Goal: Task Accomplishment & Management: Manage account settings

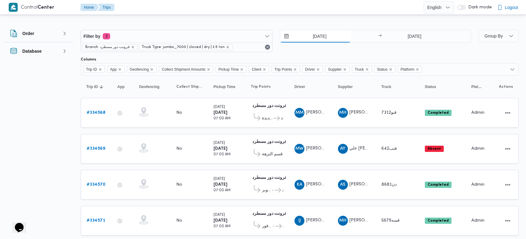
click at [318, 34] on input "[DATE]" at bounding box center [315, 36] width 70 height 12
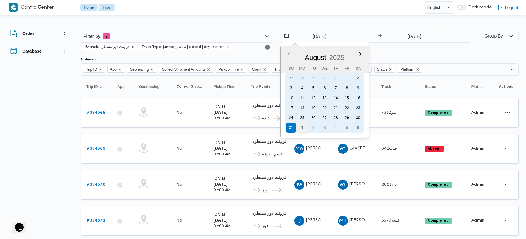
click at [300, 128] on div "1" at bounding box center [302, 128] width 12 height 12
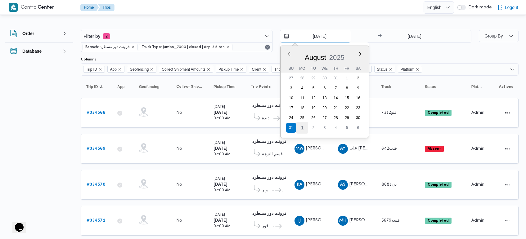
type input "[DATE]"
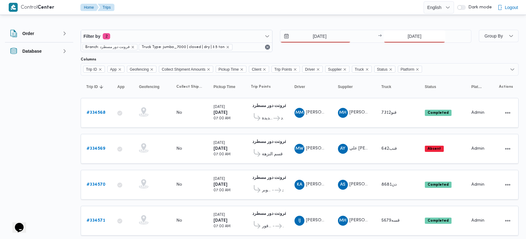
click at [410, 32] on input "[DATE]" at bounding box center [415, 36] width 62 height 12
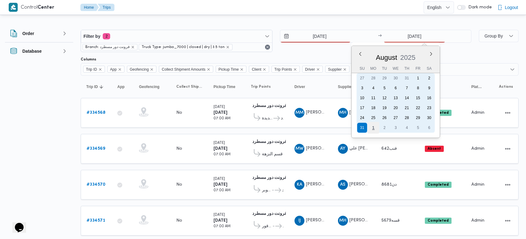
click at [376, 124] on div "1" at bounding box center [374, 128] width 12 height 12
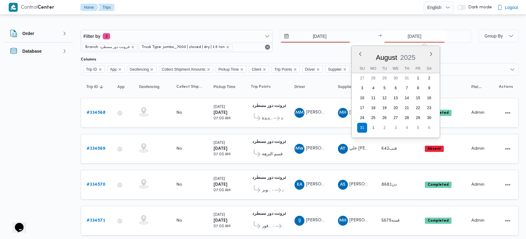
type input "[DATE]"
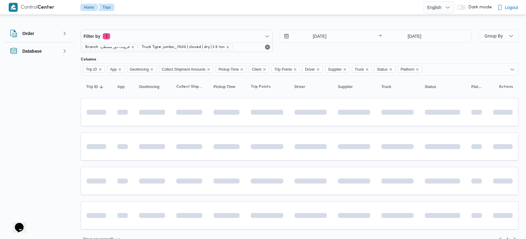
click at [409, 24] on div at bounding box center [300, 25] width 438 height 10
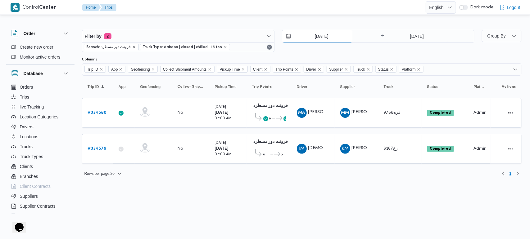
click at [324, 40] on input "31/8/2025" at bounding box center [317, 36] width 70 height 12
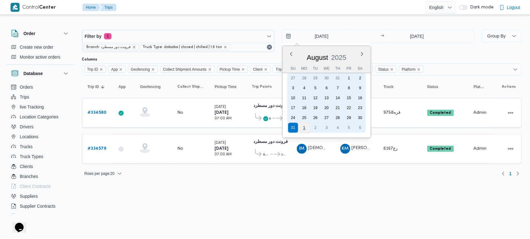
click at [305, 123] on div "1" at bounding box center [304, 128] width 12 height 12
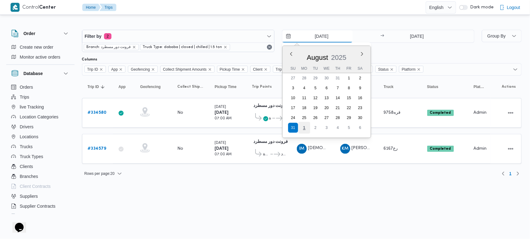
type input "1/9/2025"
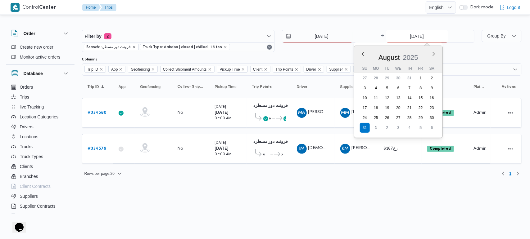
click at [415, 35] on input "31/8/2025" at bounding box center [417, 36] width 62 height 12
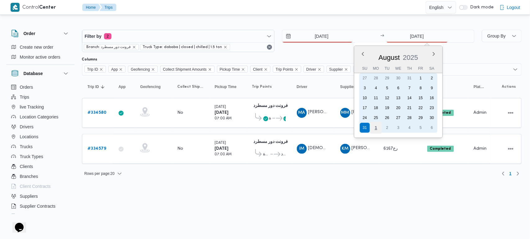
click at [376, 124] on div "1" at bounding box center [376, 128] width 12 height 12
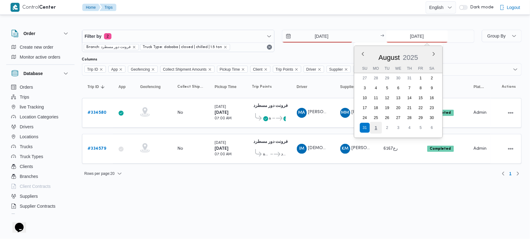
type input "1/9/2025"
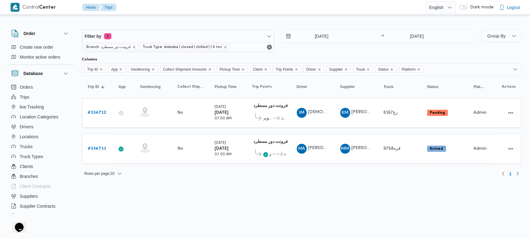
click at [374, 189] on html "Control Center Home Trips English عربي Dark mode Logout Order Create new order …" at bounding box center [265, 119] width 530 height 239
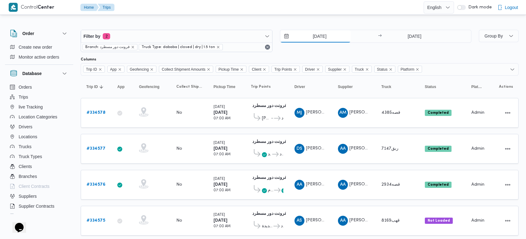
click at [318, 38] on input "[DATE]" at bounding box center [315, 36] width 70 height 12
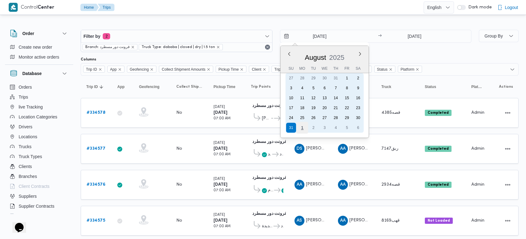
click at [302, 126] on div "1" at bounding box center [302, 128] width 12 height 12
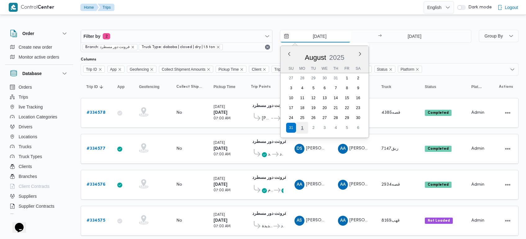
type input "1/9/2025"
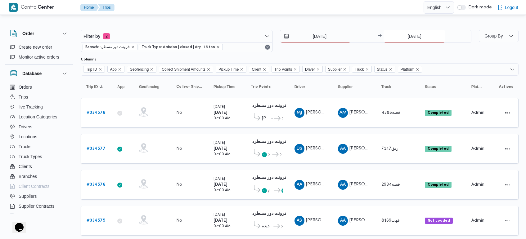
click at [412, 41] on input "31/8/2025" at bounding box center [415, 36] width 62 height 12
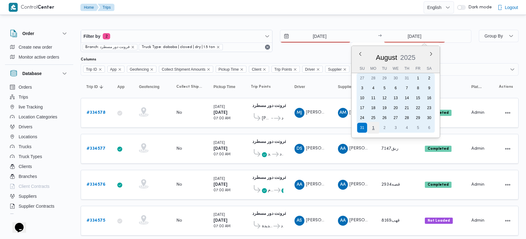
click at [372, 127] on div "1" at bounding box center [374, 128] width 12 height 12
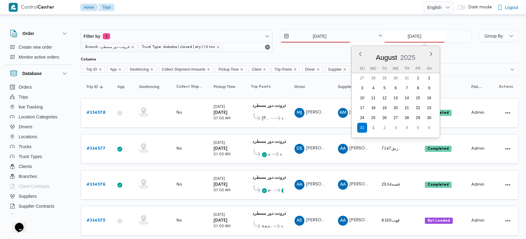
type input "1/9/2025"
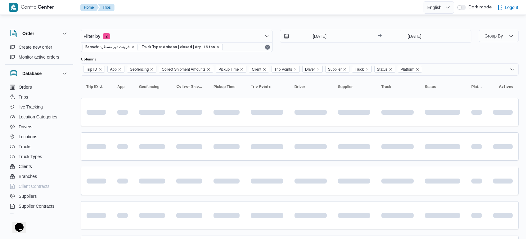
click at [339, 19] on div "Filter by 2 Branch: فرونت دور مسطرد Truck Type: dababa | closed | dry | 1.5 ton…" at bounding box center [259, 185] width 526 height 338
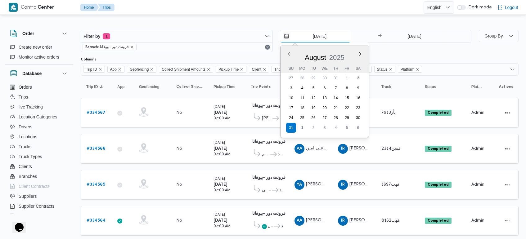
click at [312, 38] on input "[DATE]" at bounding box center [315, 36] width 70 height 12
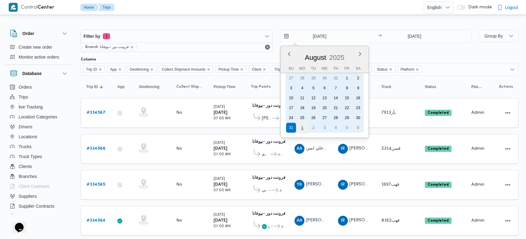
click at [301, 125] on div "1" at bounding box center [302, 128] width 12 height 12
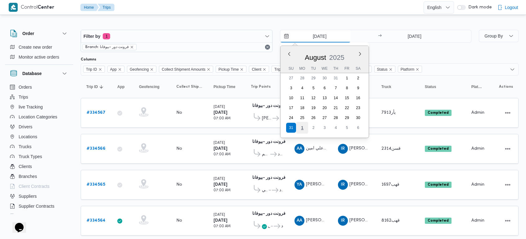
type input "1/9/2025"
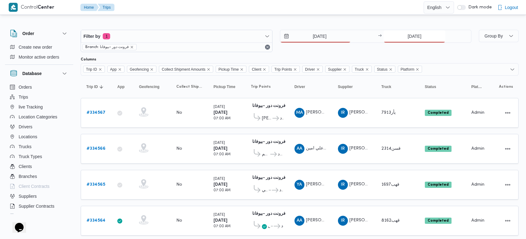
click at [413, 36] on input "31/8/2025" at bounding box center [415, 36] width 62 height 12
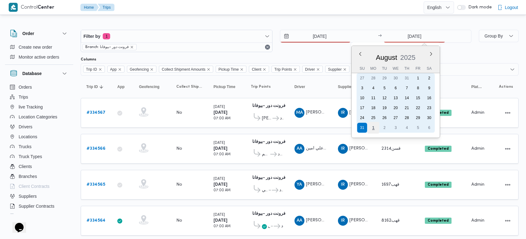
click at [371, 125] on div "1" at bounding box center [374, 128] width 12 height 12
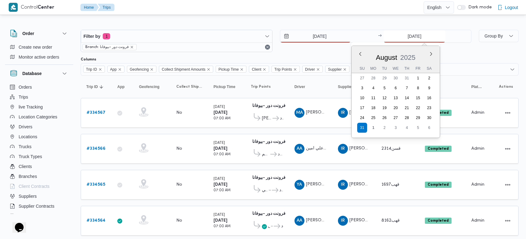
type input "1/9/2025"
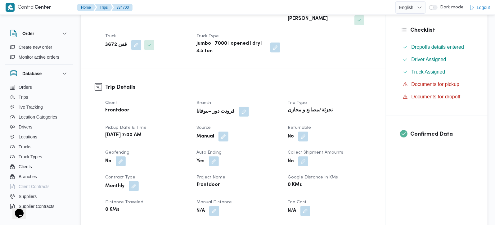
scroll to position [183, 0]
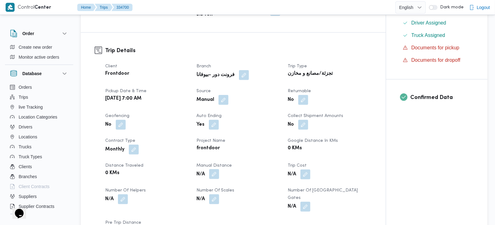
click at [210, 172] on button "button" at bounding box center [214, 174] width 10 height 10
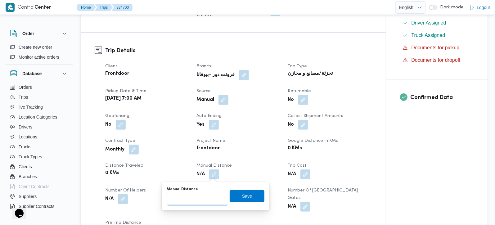
click at [199, 195] on input "Manual Distance" at bounding box center [198, 199] width 62 height 12
type input "105"
click at [266, 190] on dt "Number of Scales" at bounding box center [238, 190] width 84 height 7
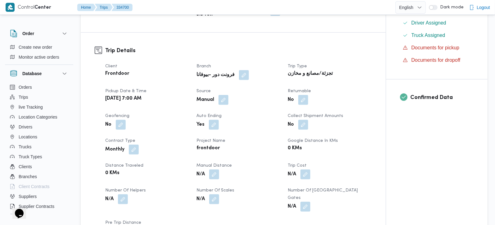
click at [212, 179] on div "N/A" at bounding box center [238, 174] width 85 height 11
click at [213, 176] on button "button" at bounding box center [214, 174] width 10 height 10
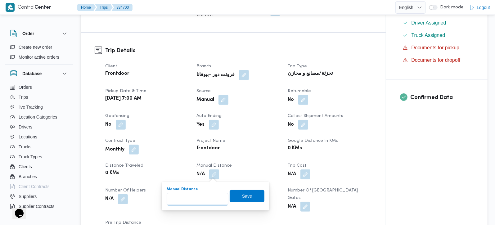
click at [204, 195] on input "Manual Distance" at bounding box center [198, 199] width 62 height 12
type input "105"
click at [235, 194] on span "Save" at bounding box center [247, 196] width 35 height 12
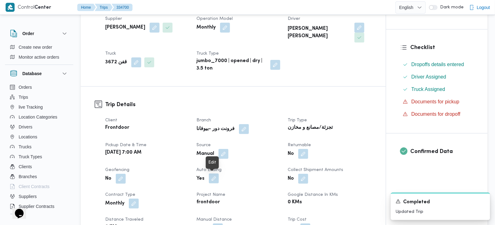
scroll to position [73, 0]
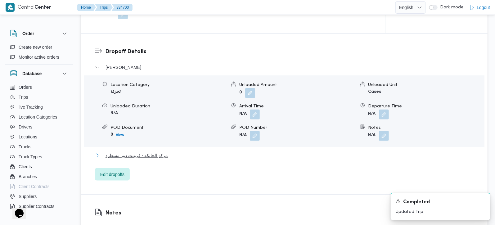
click at [156, 152] on span "مركز الخانكة - فرونت دور مسطرد" at bounding box center [137, 155] width 62 height 7
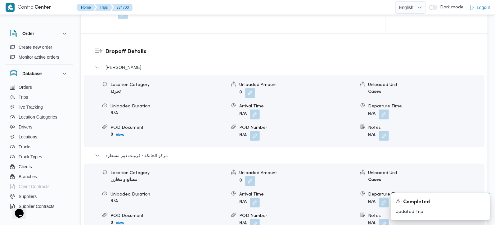
scroll to position [548, 0]
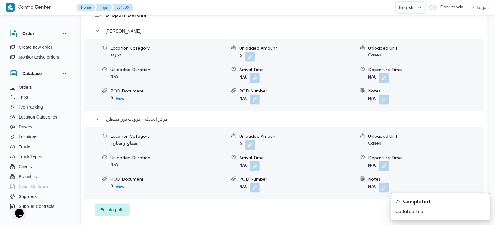
click at [386, 161] on button "button" at bounding box center [384, 166] width 10 height 10
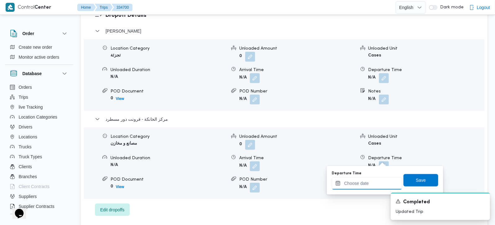
click at [371, 184] on input "Departure Time" at bounding box center [367, 183] width 70 height 12
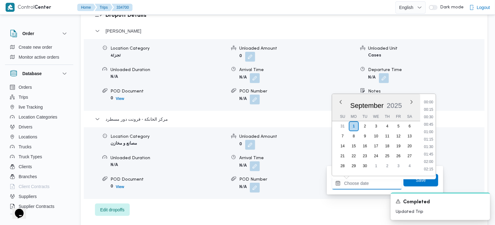
scroll to position [499, 0]
click at [430, 116] on li "17:15" at bounding box center [429, 117] width 14 height 6
type input "01/09/2025 17:15"
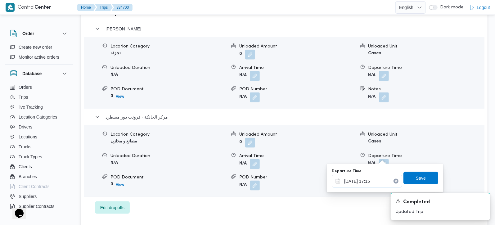
scroll to position [584, 0]
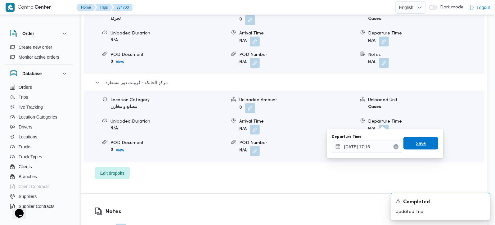
click at [425, 139] on span "Save" at bounding box center [421, 143] width 35 height 12
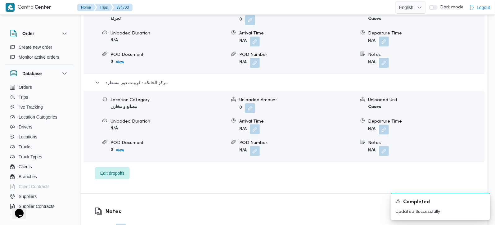
click at [258, 124] on button "button" at bounding box center [255, 129] width 10 height 10
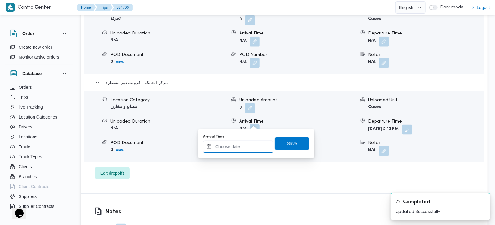
click at [247, 144] on input "Arrival Time" at bounding box center [238, 147] width 70 height 12
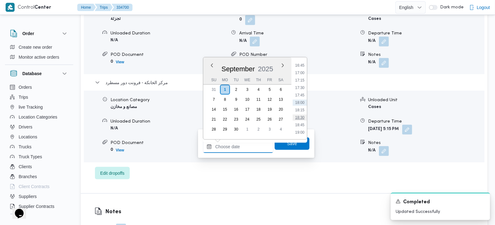
scroll to position [462, 0]
drag, startPoint x: 303, startPoint y: 110, endPoint x: 302, endPoint y: 129, distance: 18.7
click at [303, 110] on li "17:00" at bounding box center [300, 109] width 14 height 6
type input "[DATE] 17:00"
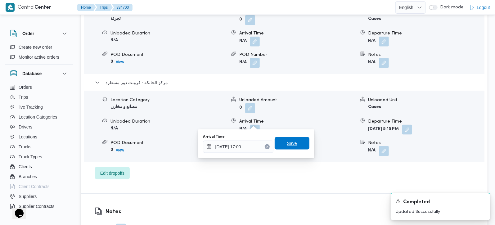
click at [295, 150] on div "Save" at bounding box center [292, 144] width 35 height 12
click at [297, 140] on span "Save" at bounding box center [292, 143] width 35 height 12
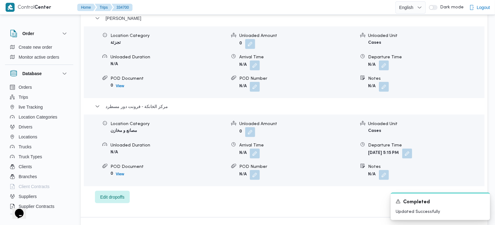
scroll to position [548, 0]
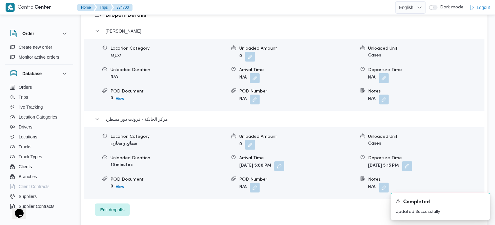
click at [384, 67] on div "Departure Time" at bounding box center [426, 70] width 116 height 7
click at [383, 73] on button "button" at bounding box center [384, 78] width 10 height 10
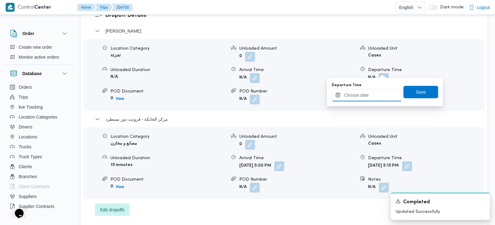
drag, startPoint x: 383, startPoint y: 72, endPoint x: 377, endPoint y: 92, distance: 21.8
click at [377, 92] on input "Departure Time" at bounding box center [367, 95] width 70 height 12
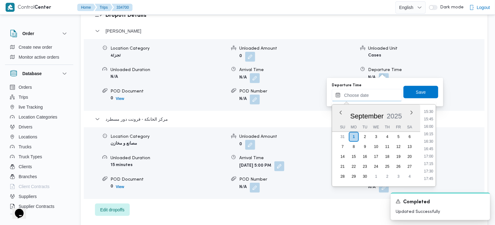
scroll to position [462, 0]
drag, startPoint x: 429, startPoint y: 126, endPoint x: 423, endPoint y: 89, distance: 37.4
click at [429, 126] on li "16:00" at bounding box center [429, 127] width 14 height 6
type input "01/09/2025 16:00"
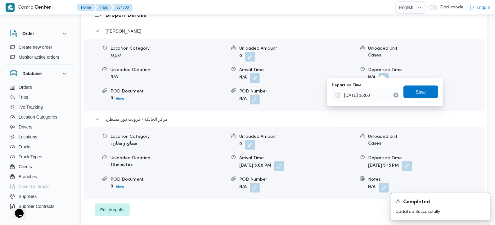
click at [420, 86] on span "Save" at bounding box center [421, 92] width 35 height 12
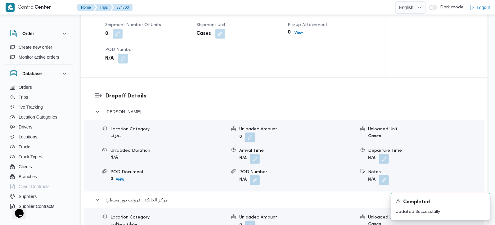
scroll to position [438, 0]
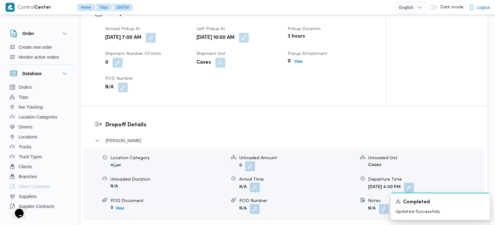
click at [258, 183] on button "button" at bounding box center [255, 188] width 10 height 10
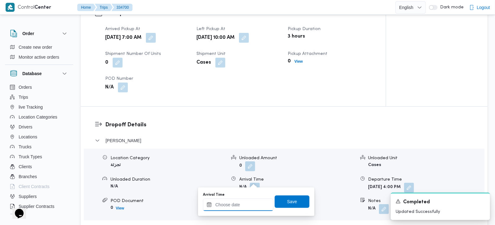
click at [247, 202] on input "Arrival Time" at bounding box center [238, 205] width 70 height 12
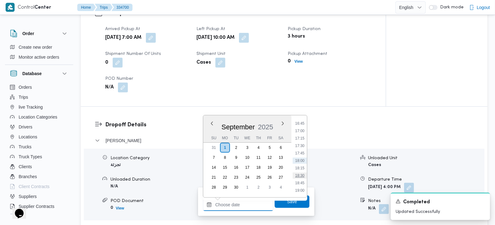
scroll to position [280, 0]
click at [301, 168] on li "11:00" at bounding box center [300, 171] width 14 height 6
type input "01/09/2025 11:00"
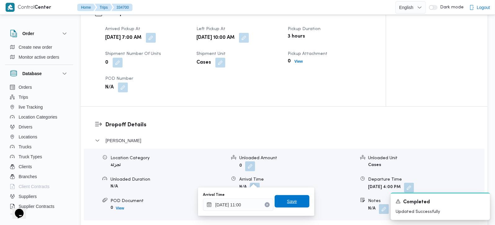
click at [292, 201] on span "Save" at bounding box center [292, 201] width 35 height 12
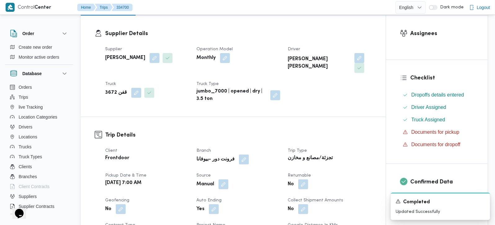
scroll to position [0, 0]
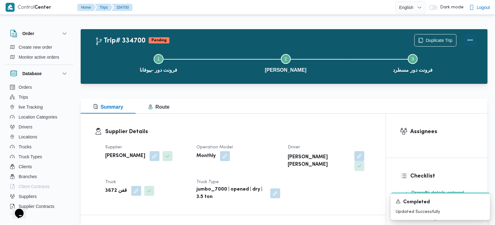
click at [468, 42] on button "Actions" at bounding box center [470, 40] width 12 height 12
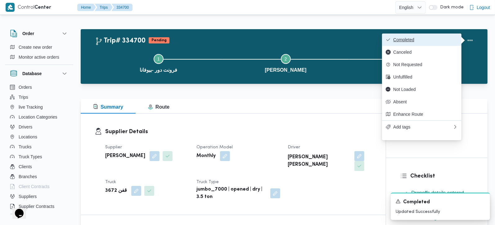
click at [411, 42] on span "Completed" at bounding box center [425, 39] width 65 height 5
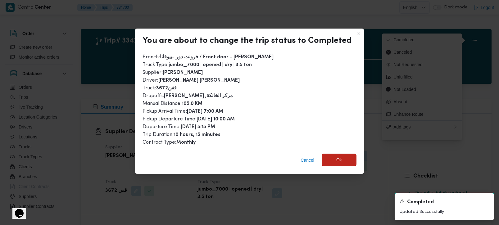
click at [340, 158] on span "Ok" at bounding box center [339, 160] width 35 height 12
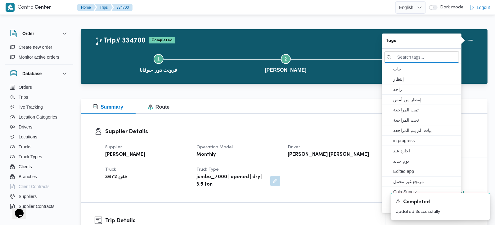
click at [301, 90] on div at bounding box center [284, 87] width 407 height 7
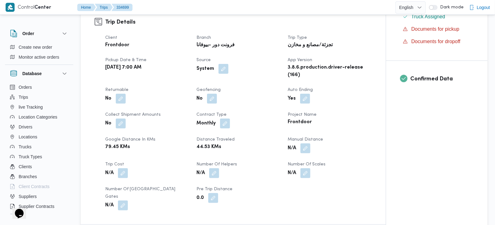
scroll to position [219, 0]
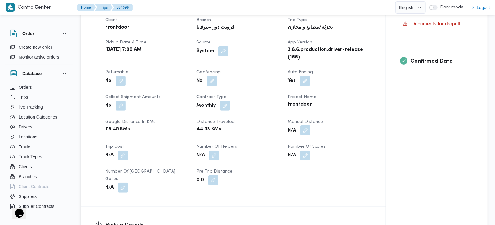
click at [307, 128] on button "button" at bounding box center [305, 130] width 10 height 10
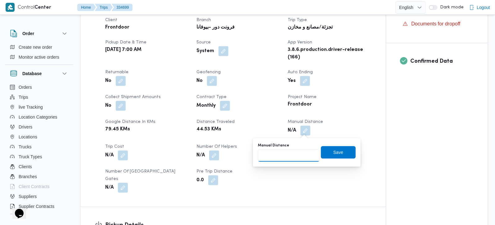
click at [282, 156] on input "Manual Distance" at bounding box center [289, 155] width 62 height 12
type input "140"
click at [322, 153] on span "Save" at bounding box center [338, 152] width 35 height 12
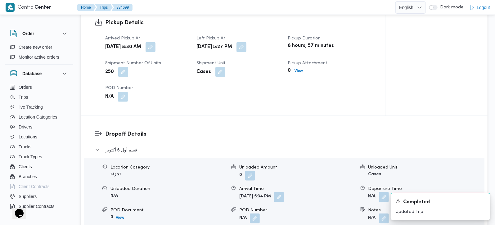
scroll to position [379, 0]
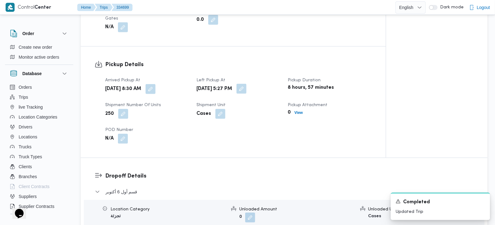
click at [246, 84] on button "button" at bounding box center [242, 89] width 10 height 10
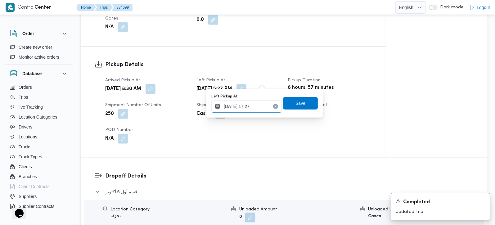
click at [252, 101] on input "[DATE] 17:27" at bounding box center [246, 106] width 70 height 12
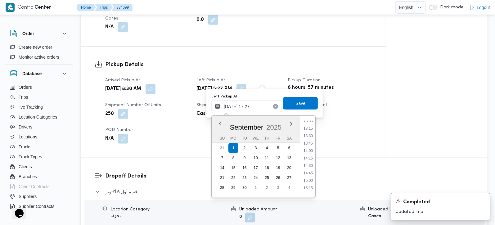
scroll to position [294, 0]
click at [305, 130] on li "10:00" at bounding box center [308, 128] width 14 height 6
type input "01/09/2025 10:00"
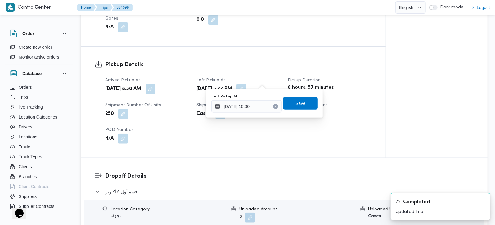
click at [300, 111] on div "Left Pickup At 01/09/2025 10:00 Save" at bounding box center [265, 103] width 108 height 20
click at [299, 103] on span "Save" at bounding box center [300, 102] width 10 height 7
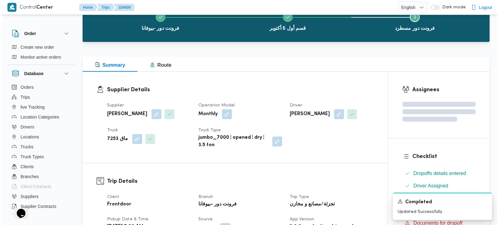
scroll to position [0, 0]
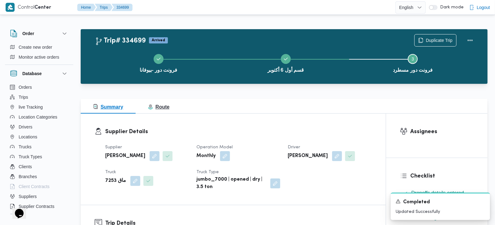
click at [166, 105] on span "Route" at bounding box center [158, 106] width 21 height 5
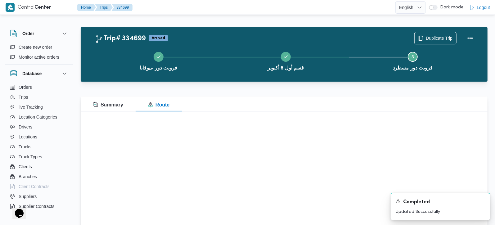
scroll to position [36, 0]
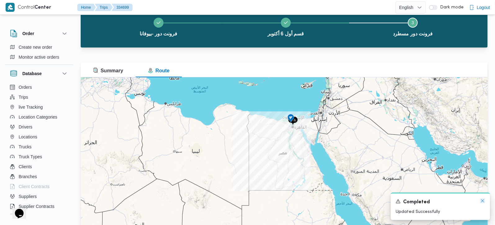
click at [480, 202] on icon "Dismiss toast" at bounding box center [482, 200] width 5 height 5
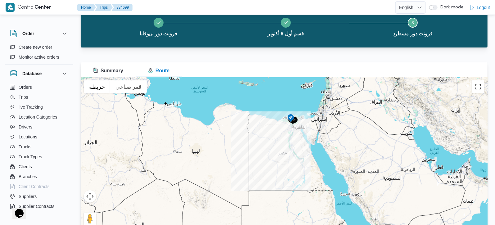
click at [476, 88] on button "تبديل إلى العرض ملء الشاشة" at bounding box center [478, 86] width 12 height 12
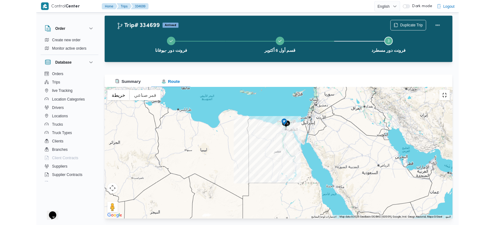
scroll to position [0, 0]
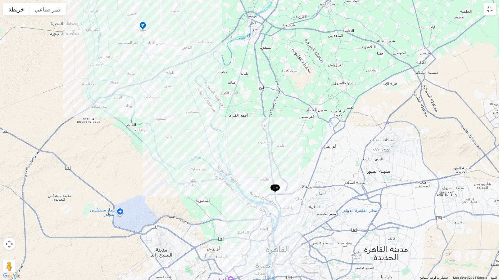
click at [276, 187] on img at bounding box center [275, 189] width 10 height 10
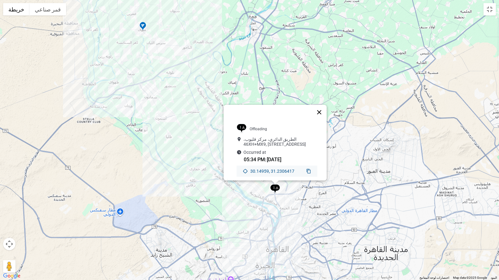
click at [324, 105] on button "إغلاق" at bounding box center [319, 112] width 15 height 15
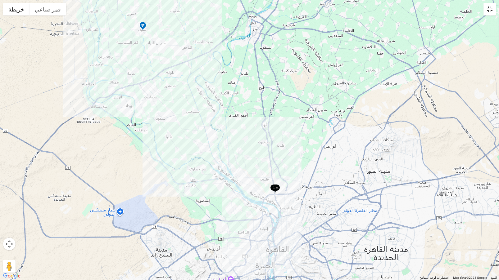
click at [484, 11] on button "تبديل إلى العرض ملء الشاشة" at bounding box center [489, 9] width 12 height 12
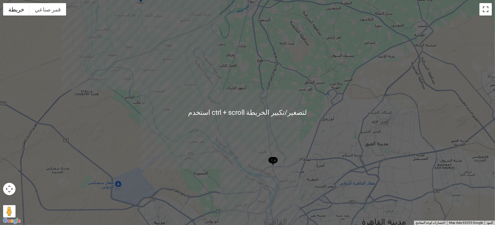
scroll to position [51, 0]
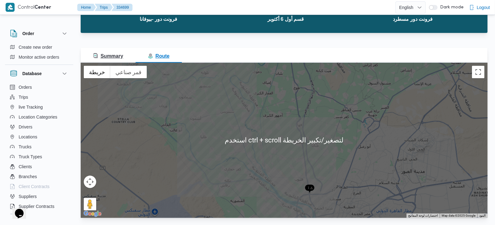
click at [119, 51] on button "Summary" at bounding box center [108, 55] width 55 height 15
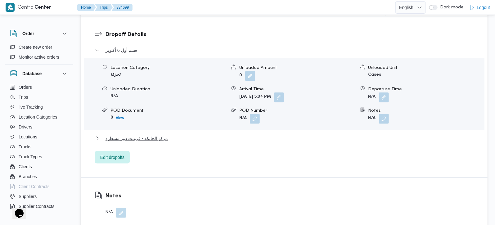
scroll to position [526, 0]
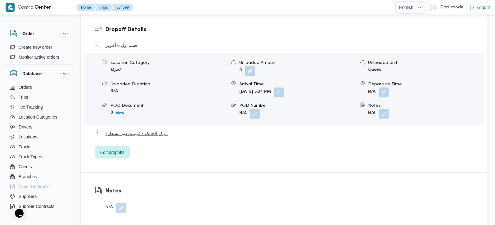
click at [153, 130] on span "مركز الخانكة - فرونت دور مسطرد" at bounding box center [137, 133] width 62 height 7
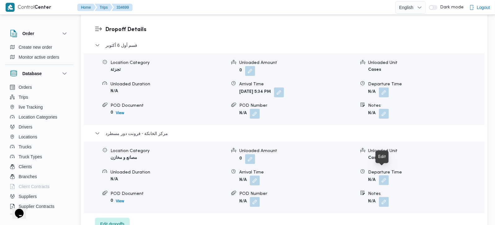
click at [381, 175] on button "button" at bounding box center [384, 180] width 10 height 10
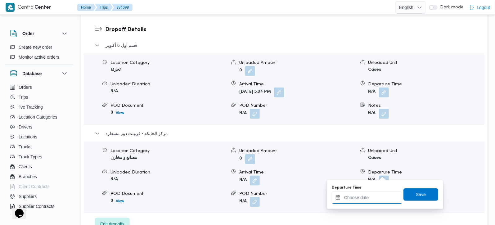
click at [377, 195] on input "Departure Time" at bounding box center [367, 198] width 70 height 12
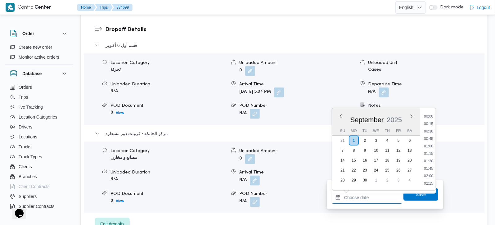
scroll to position [499, 0]
click at [431, 137] on li "17:30" at bounding box center [429, 139] width 14 height 6
type input "01/09/2025 17:30"
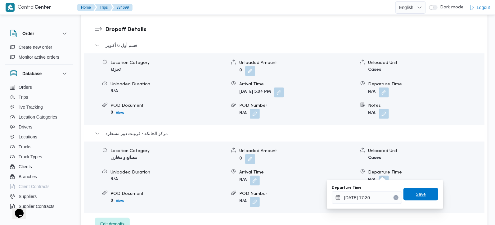
click at [419, 194] on span "Save" at bounding box center [421, 194] width 10 height 7
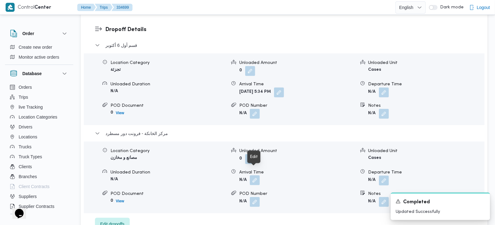
click at [259, 175] on button "button" at bounding box center [255, 180] width 10 height 10
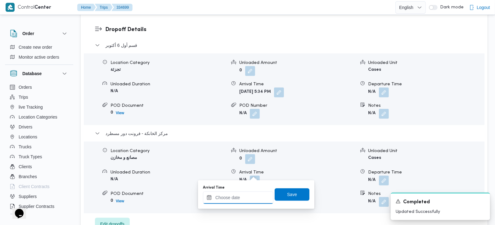
click at [245, 196] on input "Arrival Time" at bounding box center [238, 198] width 70 height 12
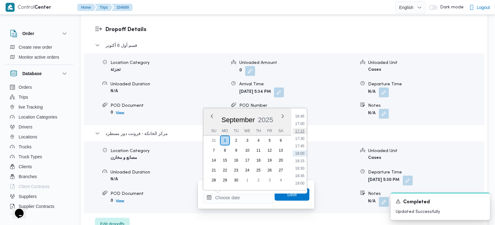
click at [295, 131] on li "17:15" at bounding box center [300, 131] width 14 height 6
type input "01/09/2025 17:15"
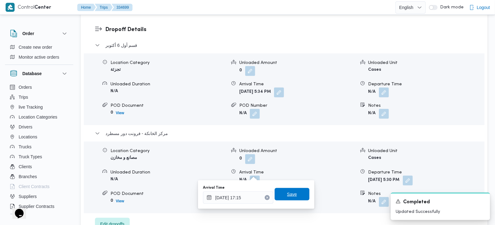
click at [298, 191] on span "Save" at bounding box center [292, 194] width 35 height 12
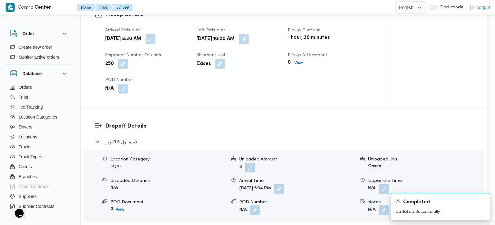
scroll to position [416, 0]
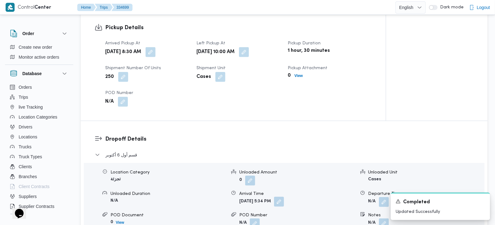
click at [284, 197] on button "button" at bounding box center [279, 202] width 10 height 10
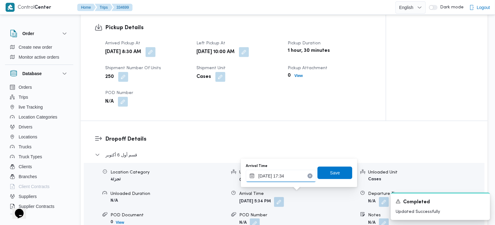
click at [288, 177] on input "01/09/2025 17:34" at bounding box center [281, 176] width 70 height 12
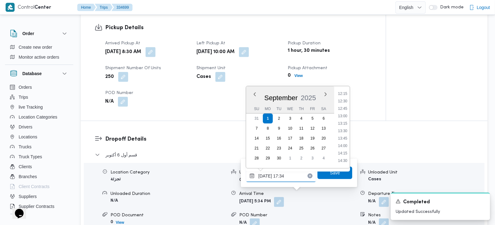
scroll to position [264, 0]
click at [345, 156] on li "11:00" at bounding box center [343, 158] width 14 height 6
type input "01/09/2025 11:00"
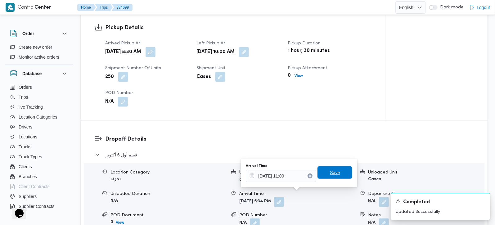
click at [337, 176] on span "Save" at bounding box center [335, 172] width 35 height 12
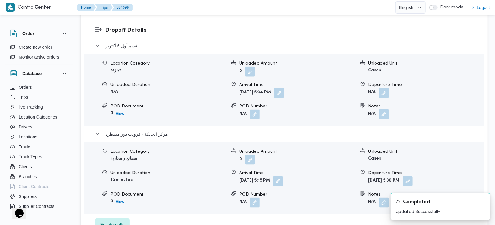
scroll to position [526, 0]
click at [382, 89] on button "button" at bounding box center [384, 92] width 10 height 10
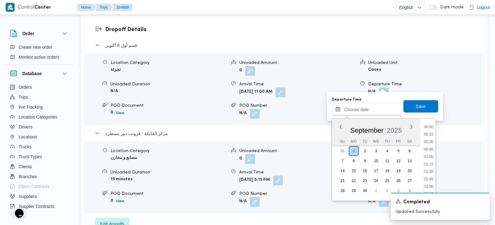
drag, startPoint x: 377, startPoint y: 111, endPoint x: 426, endPoint y: 143, distance: 58.9
click at [377, 111] on input "Departure Time" at bounding box center [367, 109] width 70 height 12
drag, startPoint x: 431, startPoint y: 142, endPoint x: 425, endPoint y: 109, distance: 33.7
click at [431, 142] on li "16:00" at bounding box center [429, 141] width 14 height 6
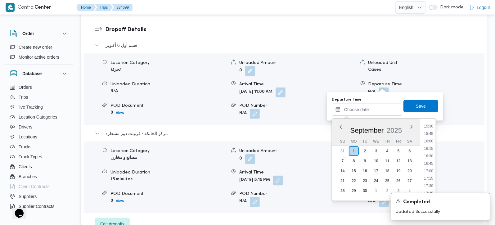
type input "[DATE] 16:00"
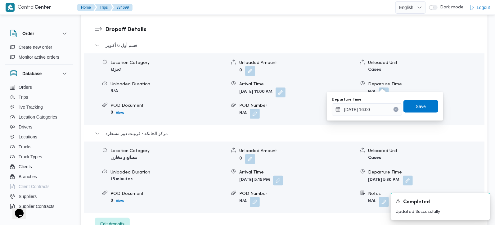
click at [425, 96] on div "You are in a dialog. To close this dialog, hit escape. Departure Time 01/09/202…" at bounding box center [385, 106] width 116 height 29
click at [425, 106] on span "Save" at bounding box center [421, 106] width 35 height 12
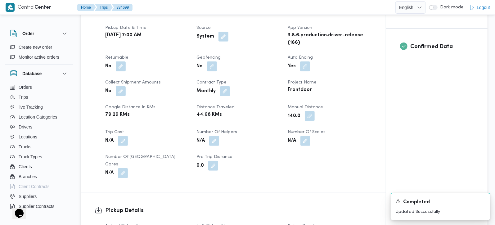
scroll to position [0, 0]
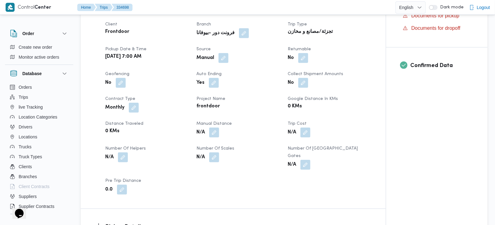
scroll to position [219, 0]
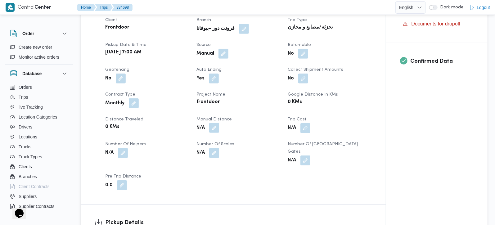
click at [214, 129] on button "button" at bounding box center [214, 128] width 10 height 10
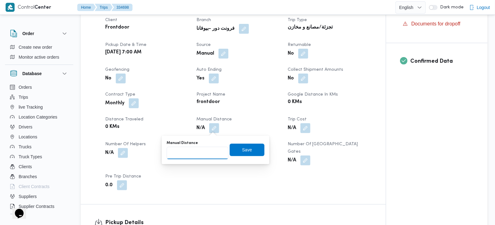
click at [202, 150] on input "Manual Distance" at bounding box center [198, 153] width 62 height 12
type input "135"
click at [249, 147] on span "Save" at bounding box center [247, 149] width 35 height 12
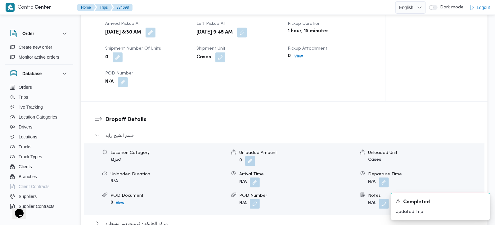
scroll to position [438, 0]
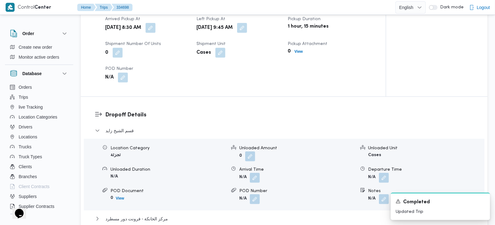
click at [256, 175] on div "Location Category تجزئة Unloaded Amount 0 Unloaded Unit Cases Unloaded Duration…" at bounding box center [284, 174] width 406 height 70
click at [256, 173] on button "button" at bounding box center [255, 178] width 10 height 10
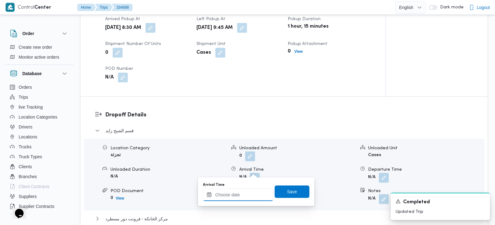
click at [252, 191] on input "Arrival Time" at bounding box center [238, 195] width 70 height 12
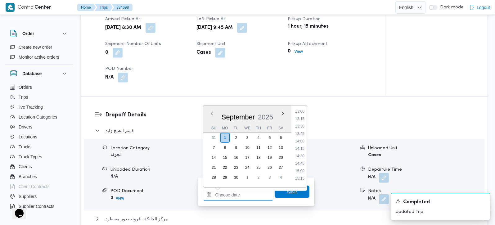
scroll to position [317, 0]
click at [300, 117] on li "10:45" at bounding box center [300, 117] width 14 height 6
type input "[DATE] 10:45"
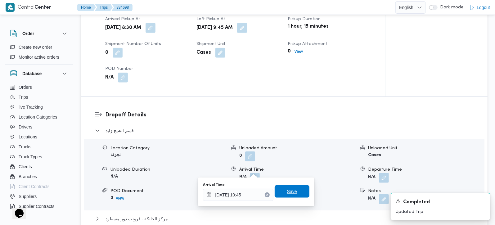
click at [288, 189] on span "Save" at bounding box center [292, 191] width 10 height 7
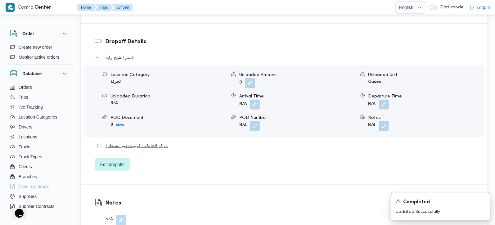
click at [149, 142] on span "مركز الخانكة - فرونت دور مسطرد" at bounding box center [137, 145] width 62 height 7
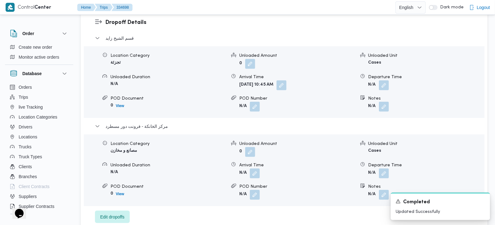
scroll to position [548, 0]
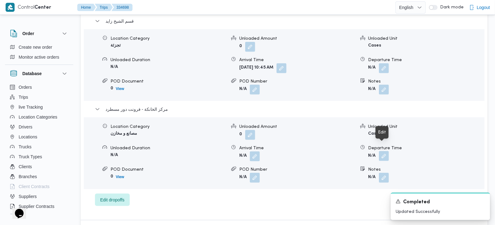
click at [386, 151] on button "button" at bounding box center [384, 156] width 10 height 10
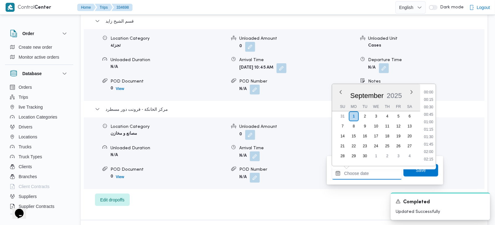
drag, startPoint x: 371, startPoint y: 175, endPoint x: 380, endPoint y: 168, distance: 11.5
click at [371, 175] on input "Departure Time" at bounding box center [367, 173] width 70 height 12
click at [430, 100] on li "17:00" at bounding box center [429, 100] width 14 height 6
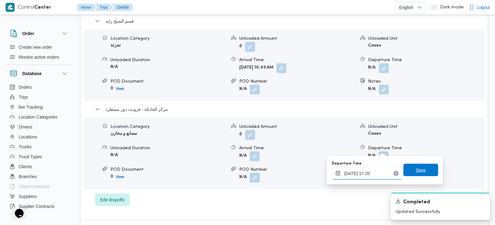
type input "01/09/2025 17:20"
click at [417, 172] on span "Save" at bounding box center [421, 169] width 10 height 7
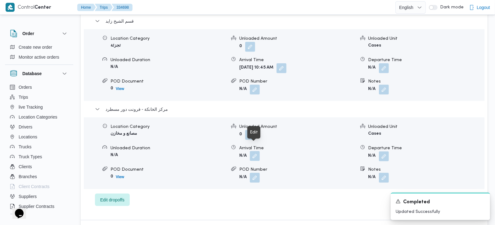
click at [254, 151] on button "button" at bounding box center [255, 156] width 10 height 10
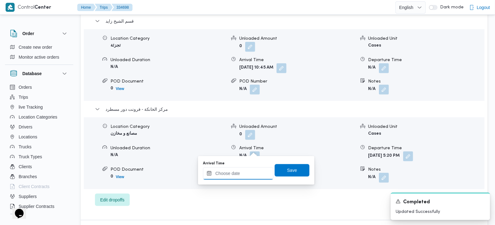
drag, startPoint x: 254, startPoint y: 163, endPoint x: 256, endPoint y: 172, distance: 9.6
click at [251, 168] on input "Arrival Time" at bounding box center [238, 173] width 70 height 12
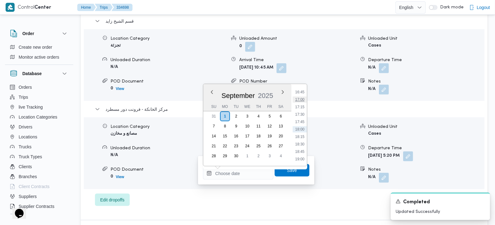
click at [298, 97] on li "17:00" at bounding box center [300, 100] width 14 height 6
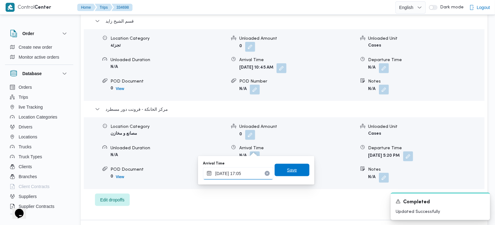
type input "01/09/2025 17:05"
click at [293, 169] on span "Save" at bounding box center [292, 170] width 35 height 12
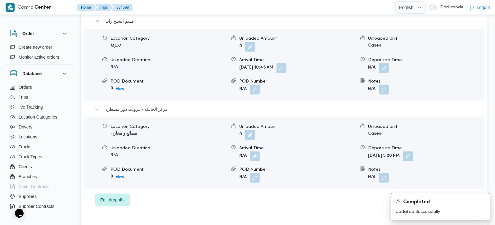
click at [384, 63] on button "button" at bounding box center [384, 68] width 10 height 10
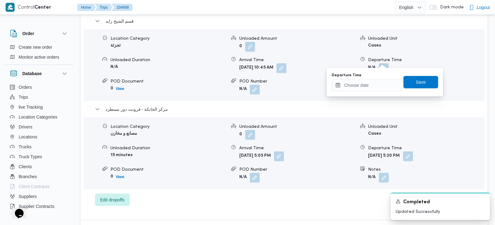
click at [367, 92] on div "You are in a dialog. To close this dialog, hit escape. Departure Time Save" at bounding box center [385, 82] width 116 height 29
click at [353, 84] on input "Departure Time" at bounding box center [367, 85] width 70 height 12
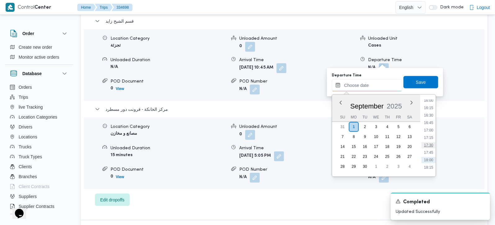
scroll to position [462, 0]
click at [430, 119] on li "16:00" at bounding box center [429, 117] width 14 height 6
type input "01/09/2025 16:00"
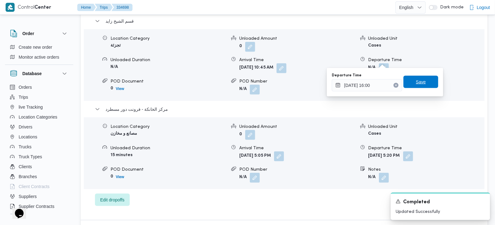
click at [422, 78] on span "Save" at bounding box center [421, 82] width 35 height 12
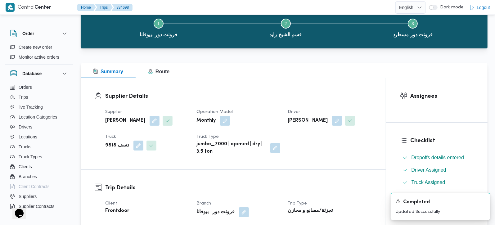
scroll to position [0, 0]
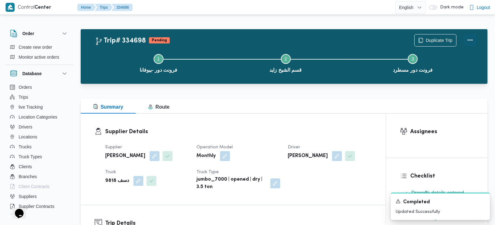
click at [476, 38] on button "Actions" at bounding box center [470, 40] width 12 height 12
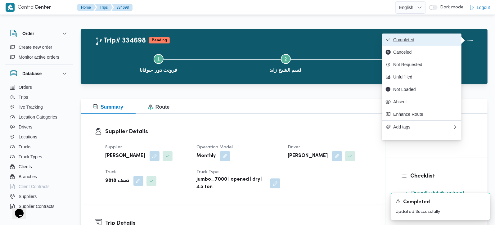
click at [393, 38] on span "Completed" at bounding box center [425, 39] width 65 height 5
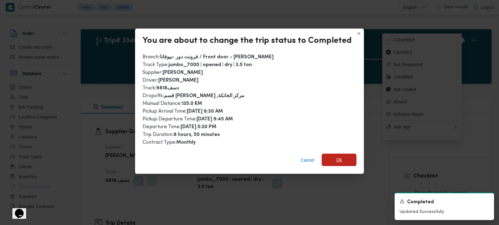
click at [340, 156] on span "Ok" at bounding box center [339, 160] width 35 height 12
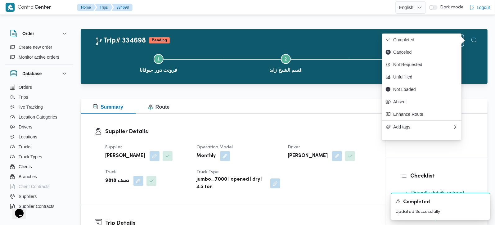
click at [328, 117] on div "Supplier Details Supplier محمد صلاح عبداللطيف الشريف Operation Model Monthly Dr…" at bounding box center [233, 159] width 305 height 91
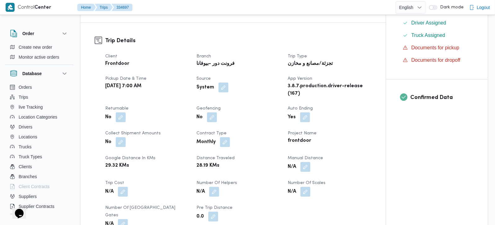
scroll to position [219, 0]
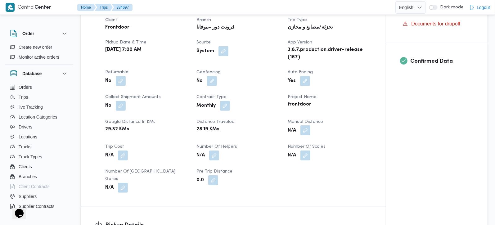
click at [304, 125] on button "button" at bounding box center [305, 130] width 10 height 10
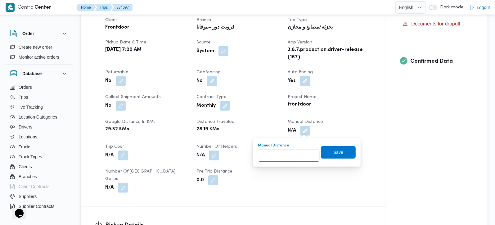
click at [291, 156] on input "Manual Distance" at bounding box center [289, 155] width 62 height 12
type input "135"
click at [349, 147] on span "Save" at bounding box center [338, 152] width 35 height 12
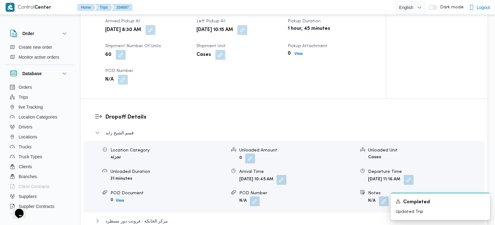
scroll to position [511, 0]
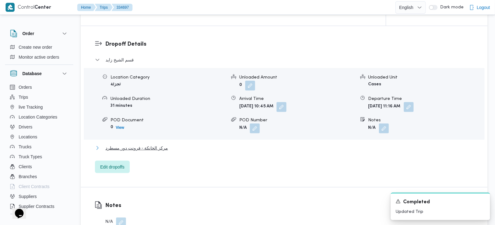
click at [120, 144] on span "مركز الخانكة - فرونت دور مسطرد" at bounding box center [137, 147] width 62 height 7
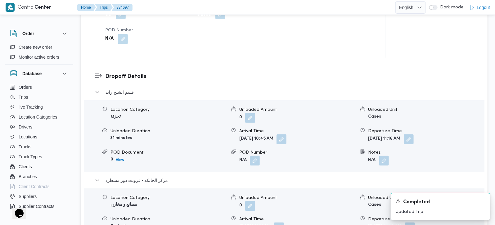
scroll to position [475, 0]
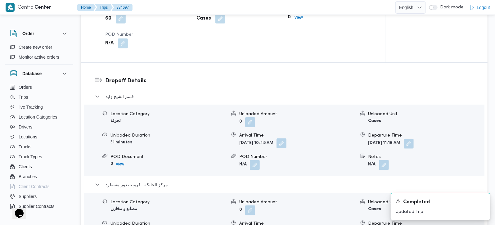
click at [286, 138] on button "button" at bounding box center [282, 143] width 10 height 10
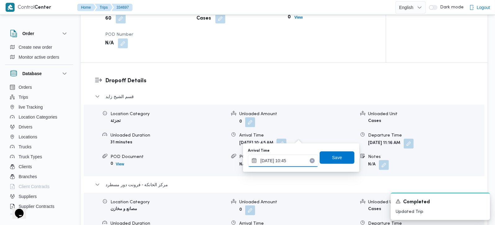
click at [282, 161] on input "[DATE] 10:45" at bounding box center [283, 161] width 70 height 12
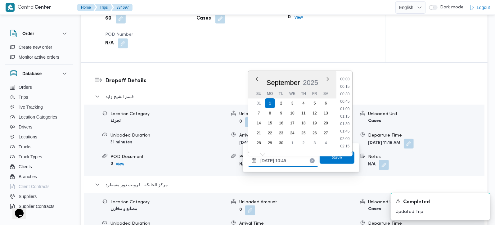
scroll to position [283, 0]
click at [349, 131] on li "11:15" at bounding box center [345, 132] width 14 height 6
type input "[DATE] 11:15"
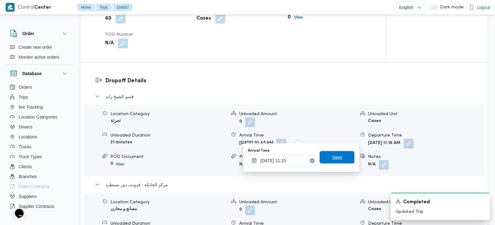
click at [342, 156] on span "Save" at bounding box center [337, 157] width 35 height 12
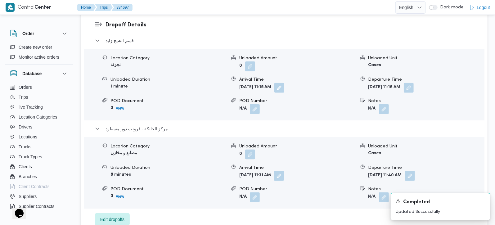
scroll to position [548, 0]
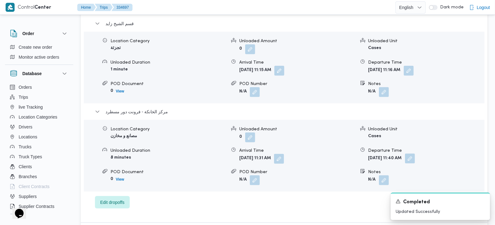
click at [415, 154] on button "button" at bounding box center [410, 159] width 10 height 10
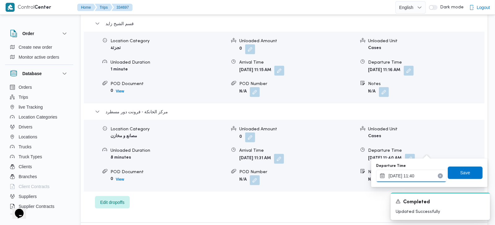
click at [414, 173] on input "[DATE] 11:40" at bounding box center [411, 176] width 70 height 12
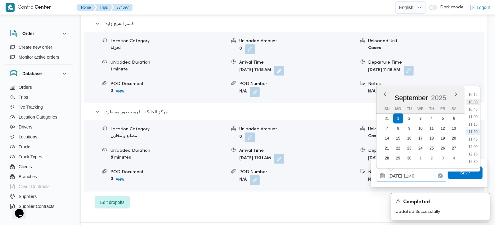
scroll to position [451, 0]
click at [475, 147] on li "17:00" at bounding box center [473, 150] width 14 height 6
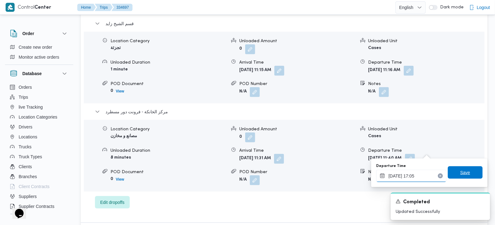
type input "[DATE] 17:05"
click at [473, 171] on span "Save" at bounding box center [465, 172] width 35 height 12
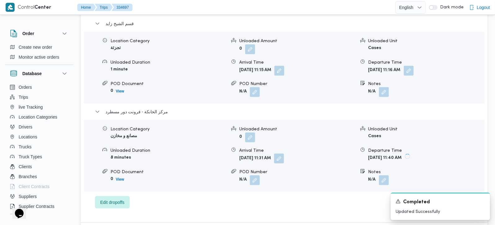
click at [284, 155] on button "button" at bounding box center [279, 159] width 10 height 10
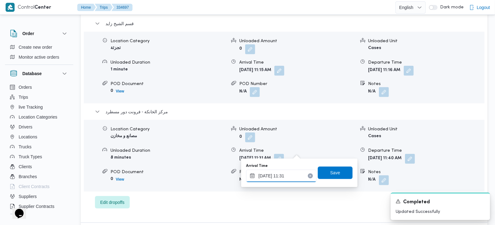
click at [286, 174] on input "[DATE] 11:31" at bounding box center [281, 176] width 70 height 12
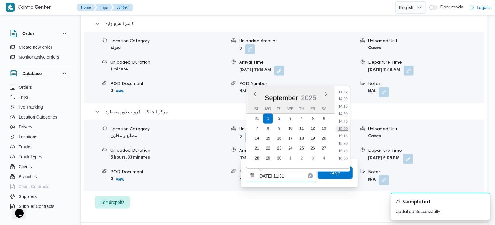
scroll to position [415, 0]
click at [346, 154] on li "16:00" at bounding box center [343, 156] width 14 height 6
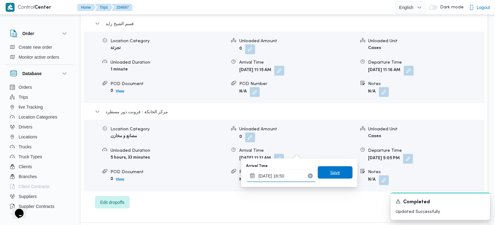
type input "[DATE] 16:50"
click at [342, 170] on span "Save" at bounding box center [335, 172] width 35 height 12
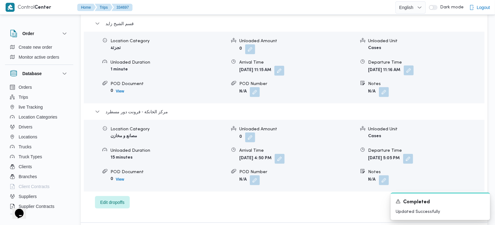
click at [414, 65] on button "button" at bounding box center [409, 70] width 10 height 10
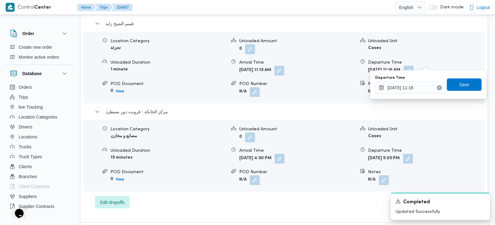
scroll to position [511, 0]
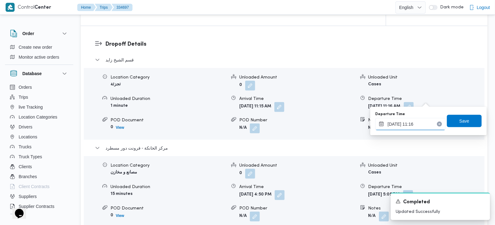
click at [419, 126] on input "[DATE] 11:16" at bounding box center [410, 124] width 70 height 12
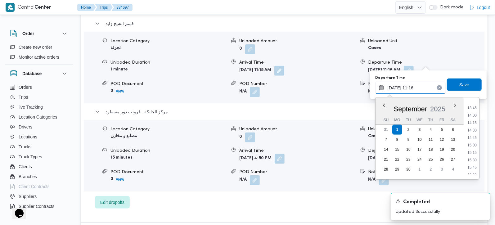
scroll to position [444, 0]
click at [476, 129] on li "15:45" at bounding box center [472, 131] width 14 height 6
type input "[DATE] 15:45"
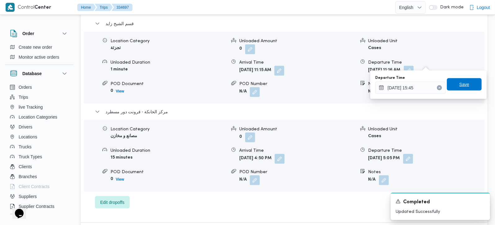
click at [452, 82] on span "Save" at bounding box center [464, 84] width 35 height 12
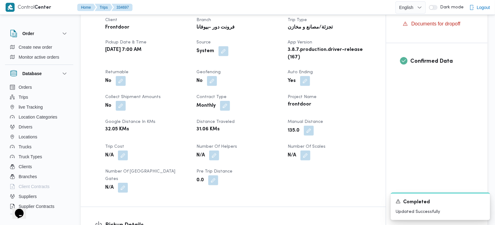
scroll to position [0, 0]
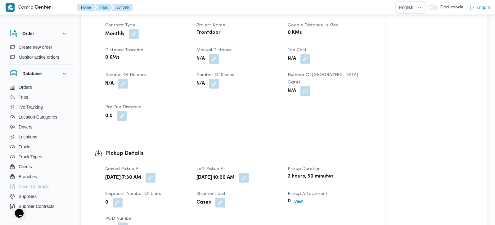
scroll to position [255, 0]
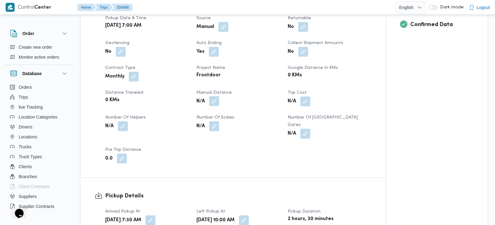
click at [217, 97] on button "button" at bounding box center [214, 101] width 10 height 10
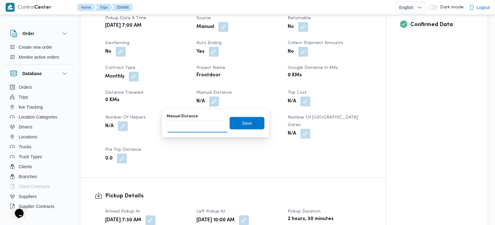
click at [204, 123] on input "Manual Distance" at bounding box center [198, 126] width 62 height 12
type input "100"
click at [243, 119] on span "Save" at bounding box center [247, 123] width 35 height 12
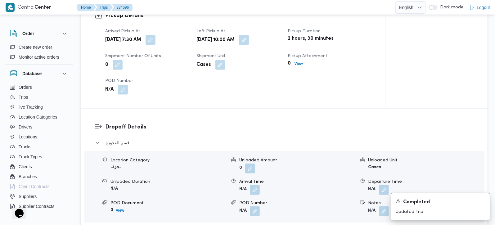
scroll to position [438, 0]
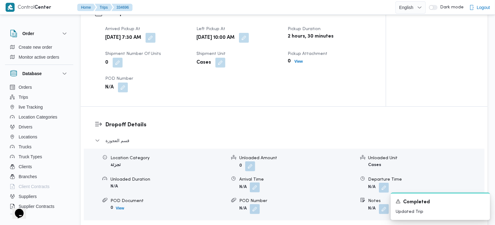
click at [257, 183] on button "button" at bounding box center [255, 188] width 10 height 10
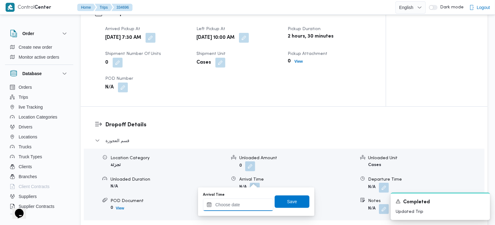
click at [257, 202] on input "Arrival Time" at bounding box center [238, 205] width 70 height 12
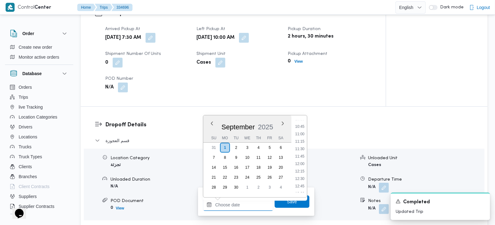
scroll to position [317, 0]
click at [302, 128] on li "10:45" at bounding box center [300, 127] width 14 height 6
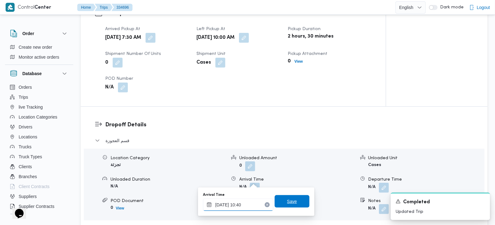
type input "01/09/2025 10:40"
click at [286, 205] on span "Save" at bounding box center [292, 201] width 35 height 12
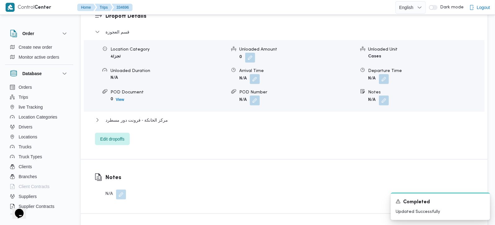
scroll to position [548, 0]
click at [162, 115] on span "مركز الخانكة - فرونت دور مسطرد" at bounding box center [137, 118] width 62 height 7
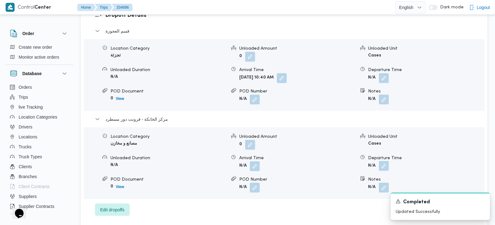
click at [386, 161] on button "button" at bounding box center [384, 166] width 10 height 10
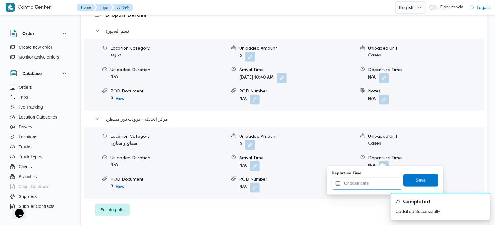
click at [377, 184] on input "Departure Time" at bounding box center [367, 183] width 70 height 12
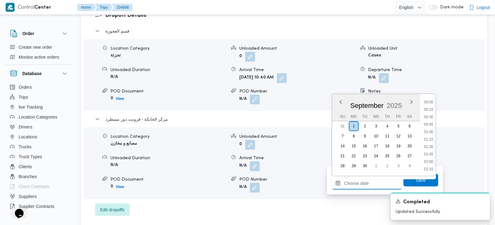
scroll to position [499, 0]
click at [424, 101] on li "16:45" at bounding box center [429, 102] width 14 height 6
type input "[DATE] 16:45"
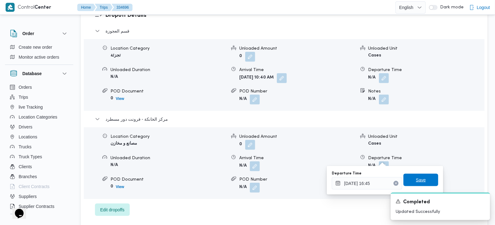
click at [424, 176] on span "Save" at bounding box center [421, 180] width 35 height 12
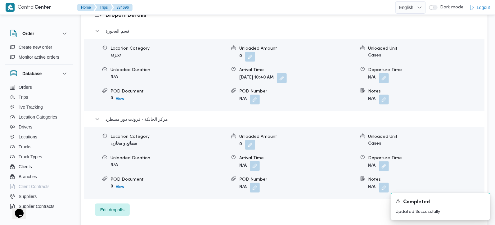
click at [252, 161] on button "button" at bounding box center [255, 166] width 10 height 10
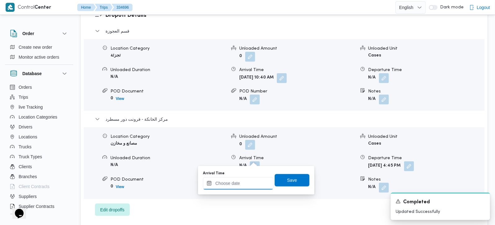
click at [247, 179] on input "Arrival Time" at bounding box center [238, 183] width 70 height 12
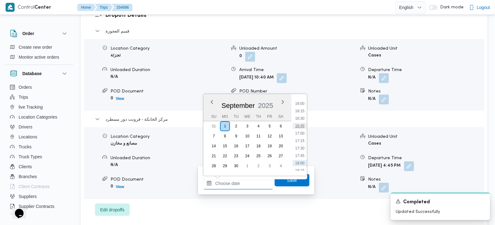
scroll to position [462, 0]
drag, startPoint x: 304, startPoint y: 129, endPoint x: 300, endPoint y: 152, distance: 23.0
click at [304, 129] on li "16:30" at bounding box center [300, 131] width 14 height 6
type input "[DATE] 16:30"
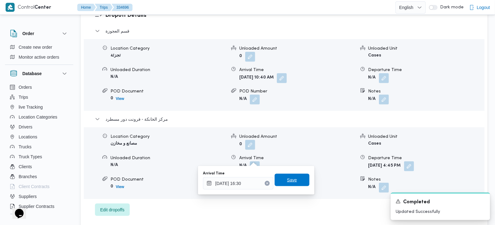
click at [291, 179] on span "Save" at bounding box center [292, 179] width 10 height 7
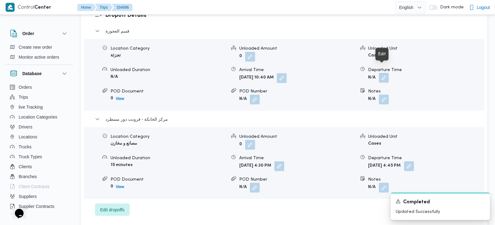
click at [385, 73] on button "button" at bounding box center [384, 78] width 10 height 10
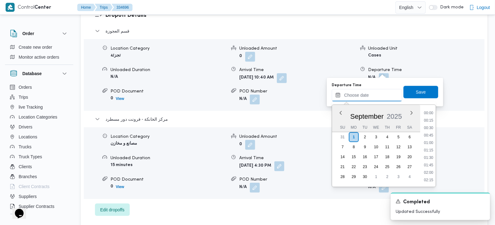
drag, startPoint x: 385, startPoint y: 73, endPoint x: 379, endPoint y: 100, distance: 28.3
click at [378, 99] on input "Departure Time" at bounding box center [367, 95] width 70 height 12
click at [431, 121] on li "15:45" at bounding box center [429, 120] width 14 height 6
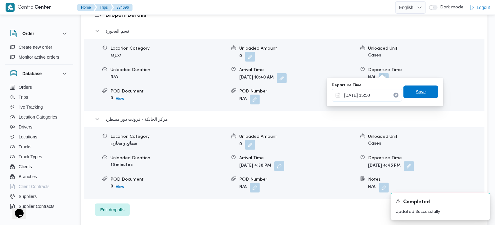
type input "01/09/2025 15:50"
click at [417, 94] on span "Save" at bounding box center [421, 91] width 10 height 7
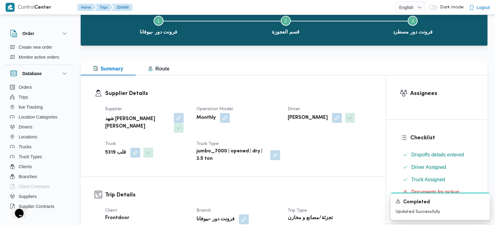
scroll to position [0, 0]
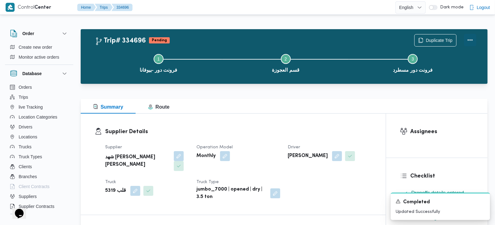
click at [473, 40] on button "Actions" at bounding box center [470, 40] width 12 height 12
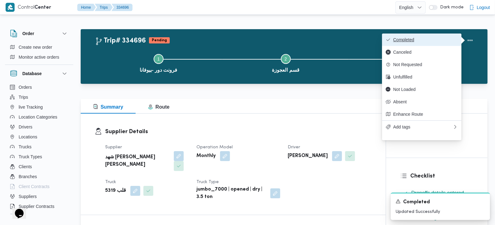
click at [448, 37] on button "Completed" at bounding box center [421, 40] width 79 height 12
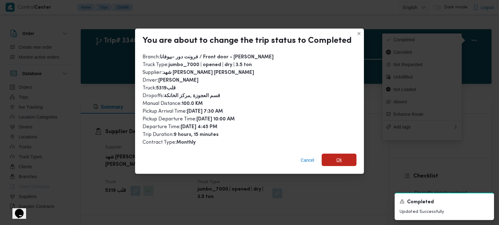
click at [332, 154] on span "Ok" at bounding box center [339, 160] width 35 height 12
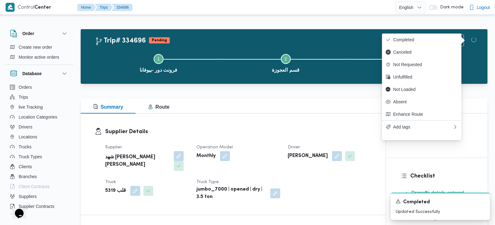
click at [313, 110] on div "Summary Route" at bounding box center [284, 106] width 407 height 15
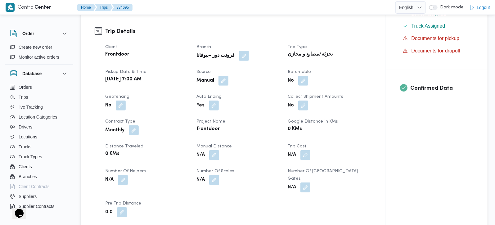
scroll to position [255, 0]
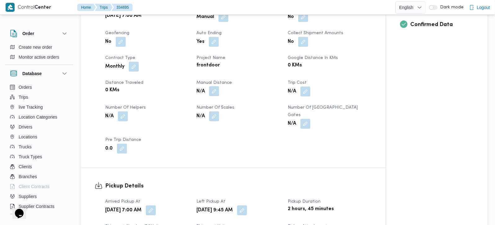
click at [217, 90] on button "button" at bounding box center [214, 91] width 10 height 10
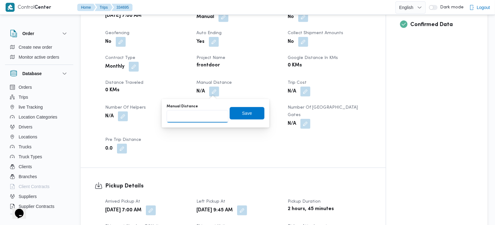
click at [202, 111] on input "Manual Distance" at bounding box center [198, 116] width 62 height 12
type input "131"
click at [236, 115] on span "Save" at bounding box center [247, 113] width 35 height 12
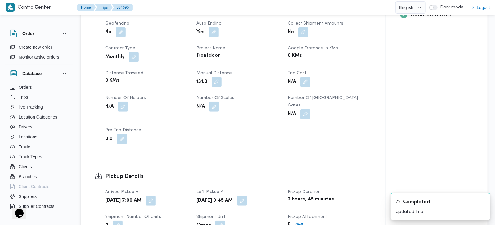
scroll to position [402, 0]
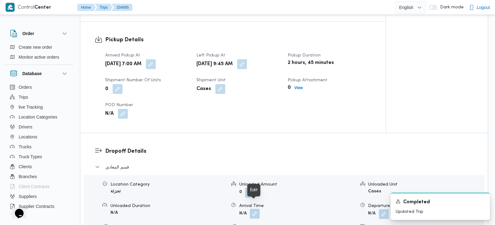
click at [257, 209] on button "button" at bounding box center [255, 214] width 10 height 10
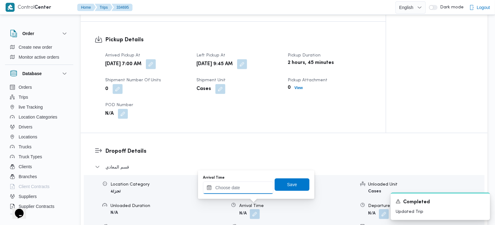
click at [257, 191] on input "Arrival Time" at bounding box center [238, 188] width 70 height 12
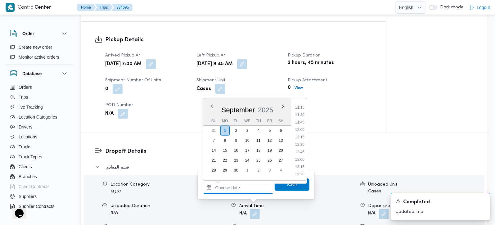
scroll to position [317, 0]
click at [303, 112] on li "10:45" at bounding box center [300, 110] width 14 height 6
type input "[DATE] 10:45"
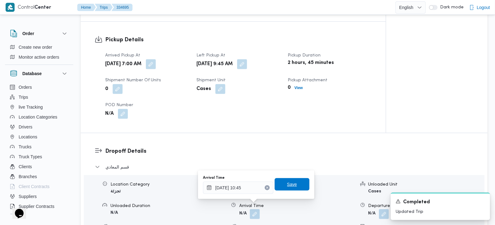
click at [290, 184] on span "Save" at bounding box center [292, 184] width 10 height 7
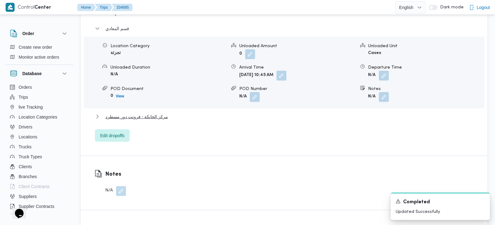
scroll to position [548, 0]
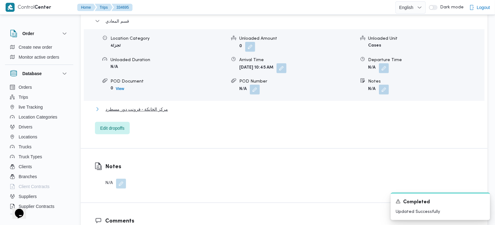
click at [162, 106] on span "مركز الخانكة - فرونت دور مسطرد" at bounding box center [137, 109] width 62 height 7
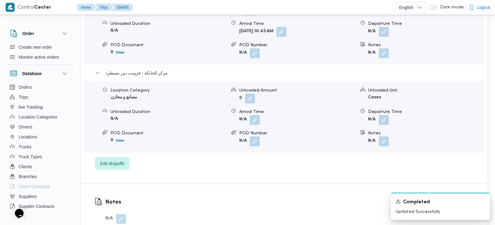
scroll to position [584, 0]
click at [384, 115] on button "button" at bounding box center [384, 120] width 10 height 10
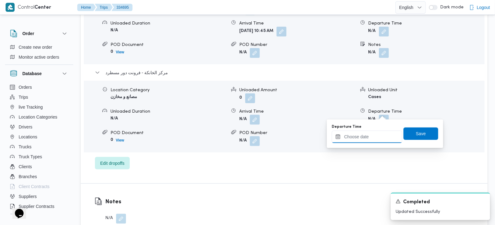
click at [366, 137] on input "Departure Time" at bounding box center [367, 137] width 70 height 12
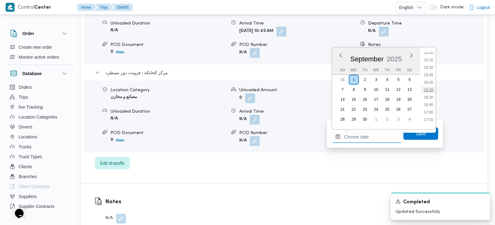
scroll to position [462, 0]
click at [427, 92] on li "16:45" at bounding box center [429, 92] width 14 height 6
type input "[DATE] 16:45"
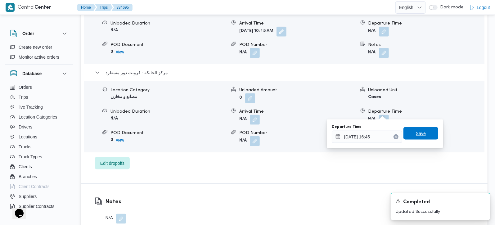
click at [418, 131] on span "Save" at bounding box center [421, 133] width 10 height 7
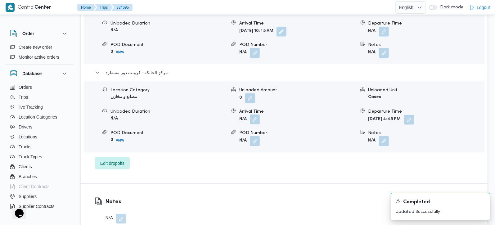
click at [255, 115] on button "button" at bounding box center [255, 120] width 10 height 10
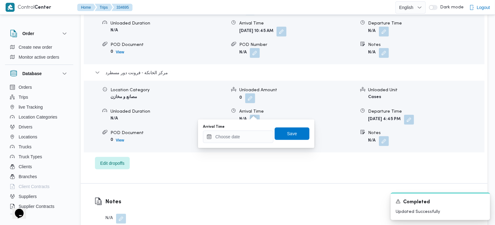
click at [250, 130] on div "Arrival Time" at bounding box center [238, 133] width 70 height 19
click at [267, 132] on input "Arrival Time" at bounding box center [238, 137] width 70 height 12
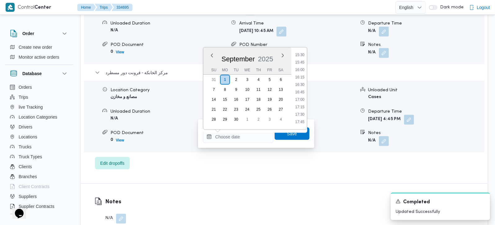
click at [303, 83] on li "16:30" at bounding box center [300, 85] width 14 height 6
type input "01/09/2025 16:30"
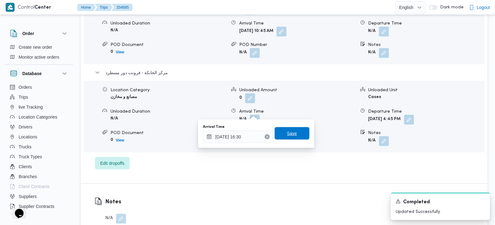
click at [286, 128] on span "Save" at bounding box center [292, 133] width 35 height 12
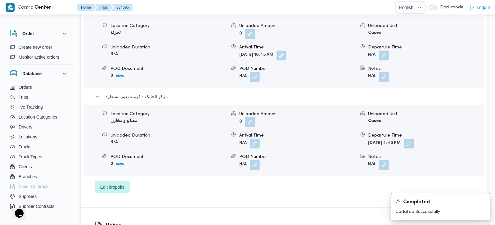
scroll to position [548, 0]
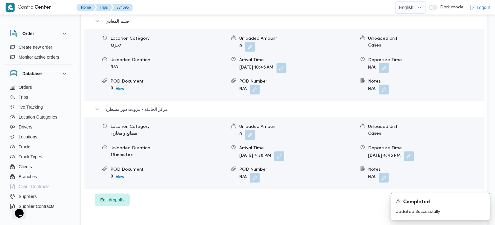
click at [385, 63] on button "button" at bounding box center [384, 68] width 10 height 10
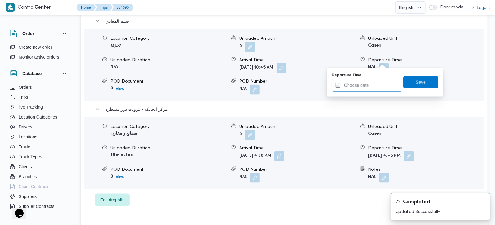
click at [380, 79] on input "Departure Time" at bounding box center [367, 85] width 70 height 12
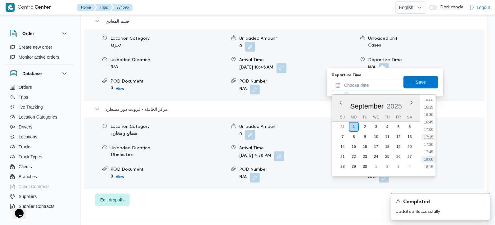
scroll to position [462, 0]
click at [432, 100] on li "15:30" at bounding box center [429, 102] width 14 height 6
type input "01/09/2025 15:30"
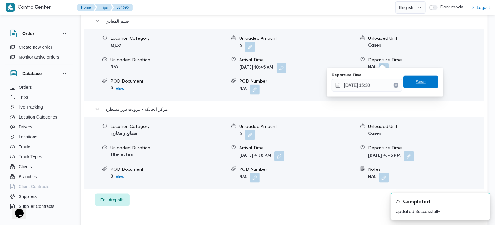
click at [429, 80] on span "Save" at bounding box center [421, 82] width 35 height 12
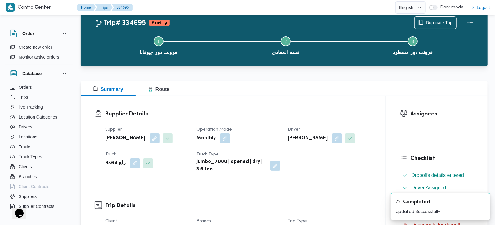
scroll to position [0, 0]
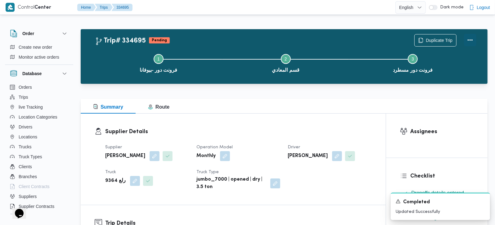
click at [471, 41] on button "Actions" at bounding box center [470, 40] width 12 height 12
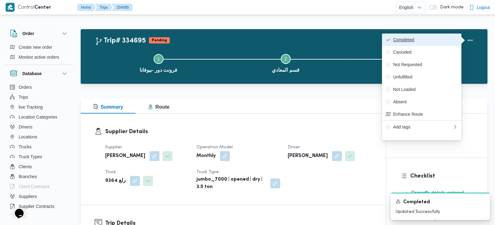
click at [440, 42] on span "Completed" at bounding box center [425, 39] width 65 height 5
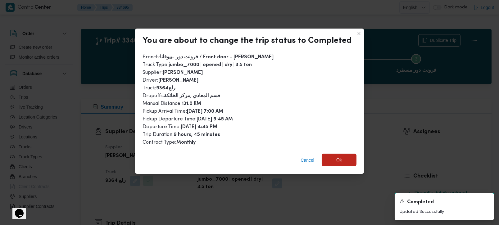
click at [326, 154] on span "Ok" at bounding box center [339, 160] width 35 height 12
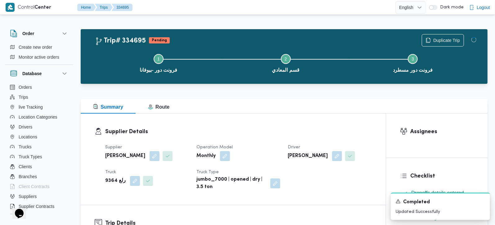
click at [326, 114] on div "Supplier Details Supplier محمد صلاح عبداللطيف الشريف Operation Model Monthly Dr…" at bounding box center [233, 159] width 305 height 91
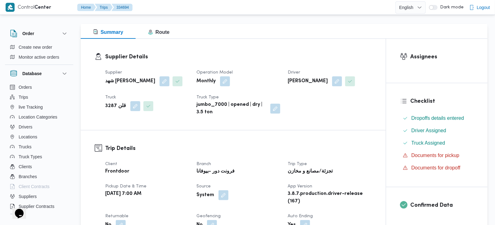
scroll to position [183, 0]
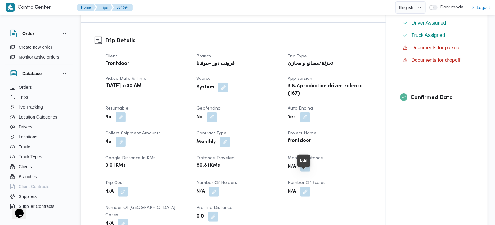
click at [307, 172] on button "button" at bounding box center [305, 167] width 10 height 10
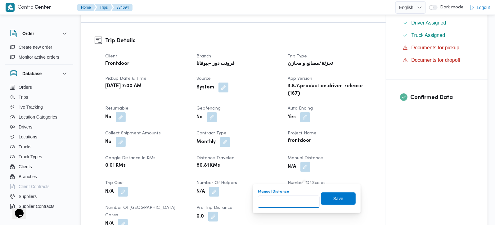
click at [296, 196] on input "Manual Distance" at bounding box center [289, 202] width 62 height 12
type input "101"
click at [340, 194] on span "Save" at bounding box center [338, 198] width 35 height 12
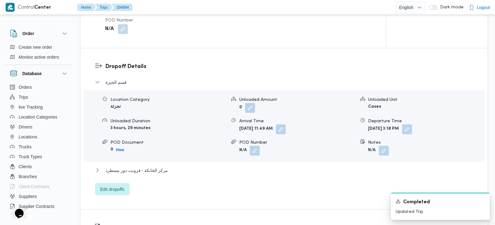
scroll to position [511, 0]
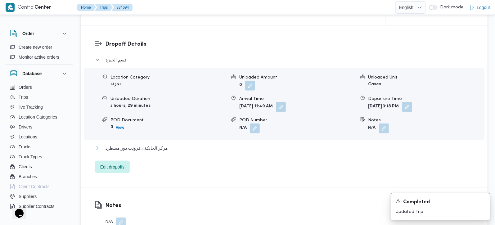
click at [150, 152] on span "مركز الخانكة - فرونت دور مسطرد" at bounding box center [137, 147] width 62 height 7
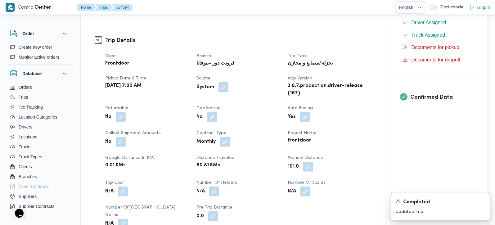
scroll to position [36, 0]
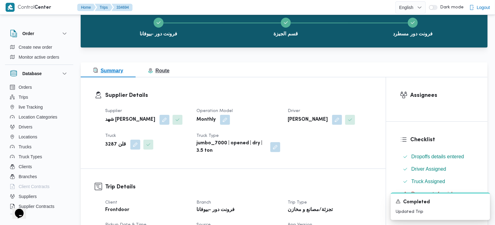
click at [165, 72] on span "Route" at bounding box center [158, 70] width 21 height 5
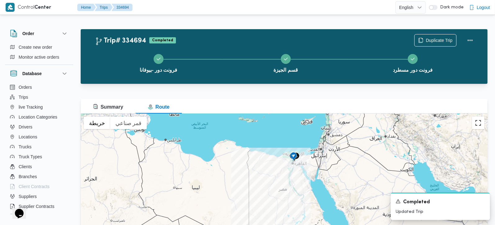
drag, startPoint x: 481, startPoint y: 125, endPoint x: 355, endPoint y: 153, distance: 129.8
click at [481, 124] on button "تبديل إلى العرض ملء الشاشة" at bounding box center [478, 123] width 12 height 12
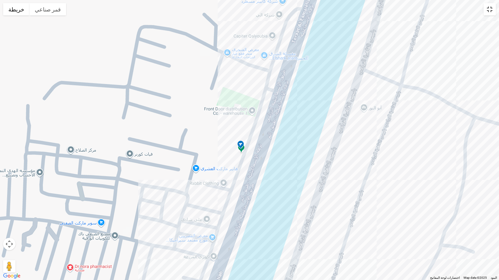
click at [487, 14] on button "تبديل إلى العرض ملء الشاشة" at bounding box center [489, 9] width 12 height 12
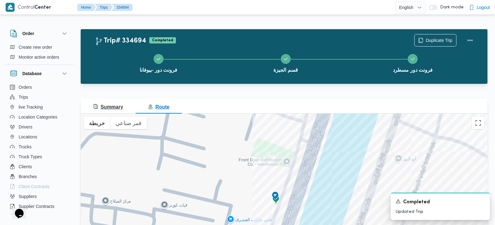
click at [108, 102] on button "Summary" at bounding box center [108, 106] width 55 height 15
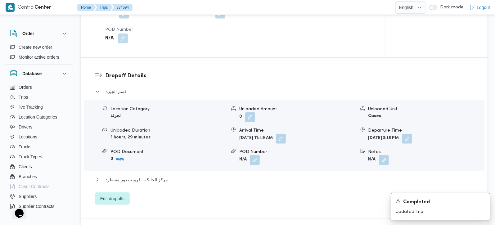
scroll to position [365, 0]
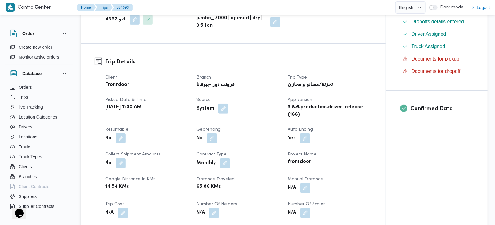
scroll to position [219, 0]
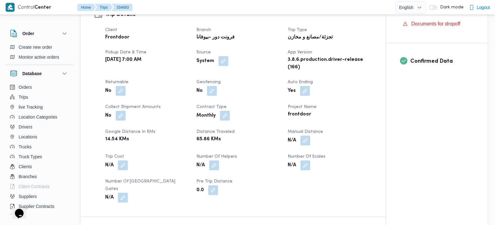
click at [303, 146] on div "Client Frontdoor Branch فرونت دور -بيوفانا Trip Type تجزئة/مصانع و مخازن Pickup…" at bounding box center [238, 115] width 274 height 184
click at [304, 145] on button "button" at bounding box center [305, 140] width 10 height 10
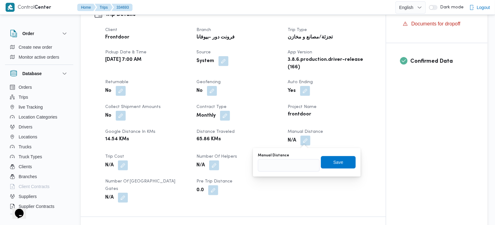
click at [298, 156] on div "Manual Distance" at bounding box center [289, 155] width 62 height 5
click at [298, 162] on input "Manual Distance" at bounding box center [289, 165] width 62 height 12
type input "89"
click at [334, 157] on span "Save" at bounding box center [338, 162] width 35 height 12
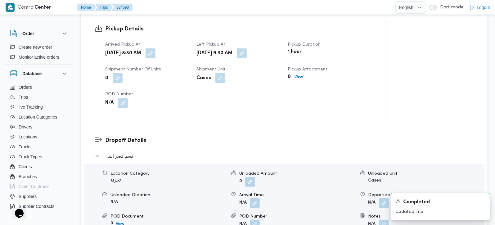
scroll to position [438, 0]
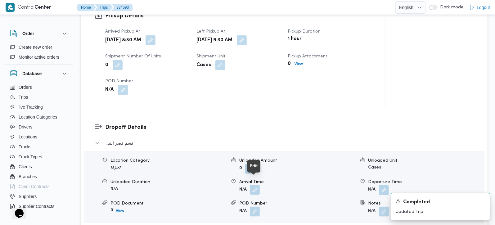
click at [253, 185] on button "button" at bounding box center [255, 190] width 10 height 10
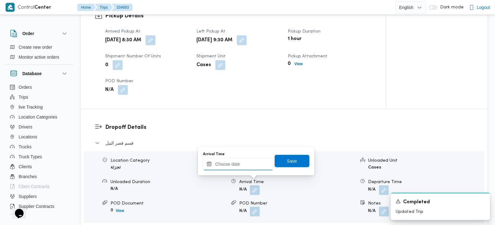
click at [249, 166] on input "Arrival Time" at bounding box center [238, 164] width 70 height 12
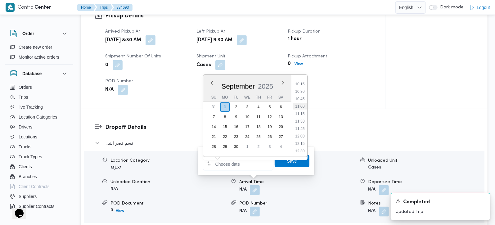
scroll to position [287, 0]
drag, startPoint x: 303, startPoint y: 98, endPoint x: 300, endPoint y: 129, distance: 31.5
click at [303, 98] on li "10:15" at bounding box center [300, 101] width 14 height 6
type input "01/09/2025 10:15"
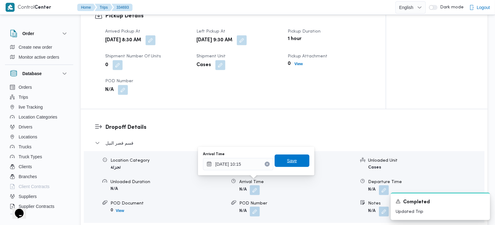
click at [292, 157] on span "Save" at bounding box center [292, 161] width 35 height 12
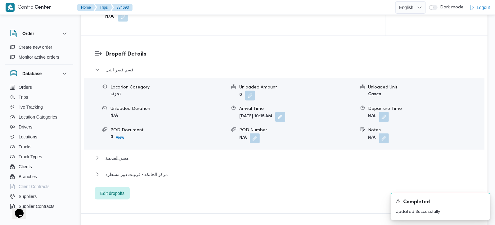
scroll to position [548, 0]
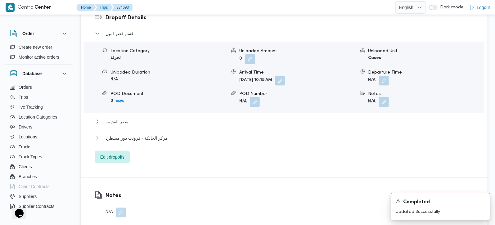
click at [155, 134] on span "مركز الخانكة - فرونت دور مسطرد" at bounding box center [137, 137] width 62 height 7
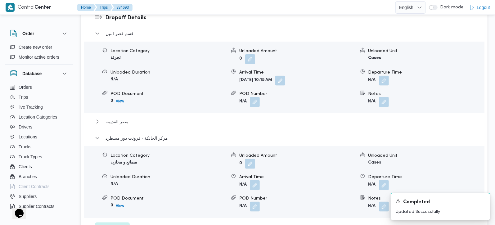
click at [120, 118] on div "مصر القديمة" at bounding box center [284, 124] width 379 height 12
click at [120, 118] on span "مصر القديمة" at bounding box center [117, 121] width 23 height 7
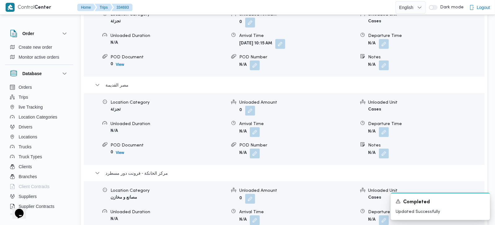
scroll to position [621, 0]
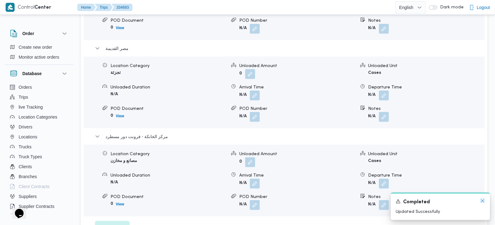
click at [482, 199] on icon "Dismiss toast" at bounding box center [482, 200] width 5 height 5
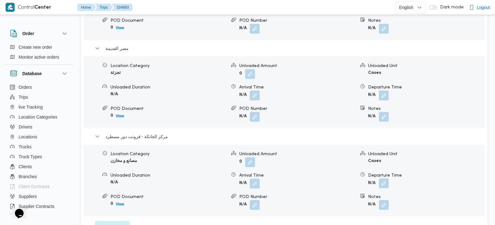
click at [385, 178] on button "button" at bounding box center [384, 183] width 10 height 10
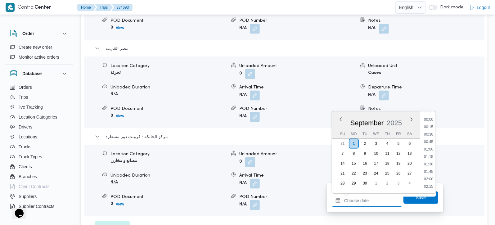
drag, startPoint x: 375, startPoint y: 196, endPoint x: 379, endPoint y: 195, distance: 4.4
click at [375, 196] on input "Departure Time" at bounding box center [367, 201] width 70 height 12
click at [431, 125] on li "16:00" at bounding box center [429, 126] width 14 height 6
type input "[DATE] 16:00"
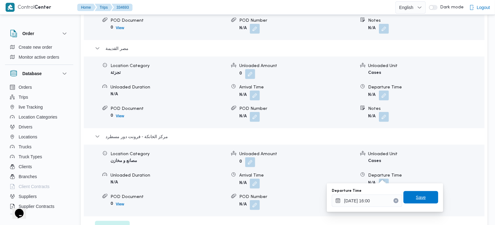
click at [422, 192] on span "Save" at bounding box center [421, 197] width 35 height 12
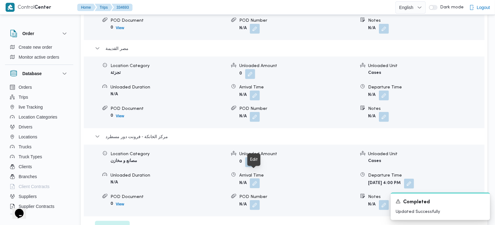
click at [254, 178] on button "button" at bounding box center [255, 183] width 10 height 10
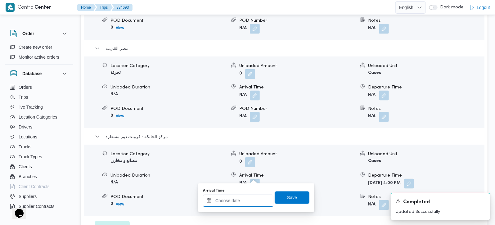
click at [250, 197] on input "Arrival Time" at bounding box center [238, 201] width 70 height 12
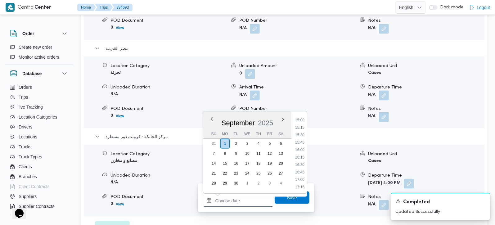
scroll to position [433, 0]
drag, startPoint x: 303, startPoint y: 153, endPoint x: 298, endPoint y: 180, distance: 27.5
click at [303, 153] on li "15:45" at bounding box center [300, 155] width 14 height 6
type input "01/09/2025 15:45"
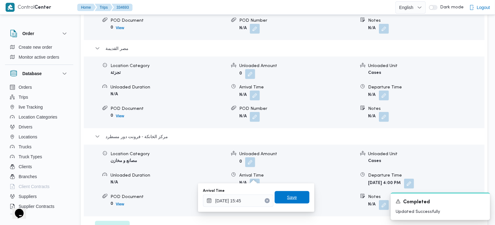
click at [295, 197] on span "Save" at bounding box center [292, 197] width 35 height 12
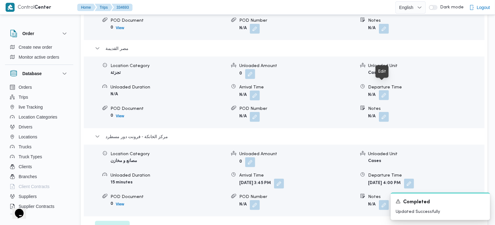
click at [388, 91] on button "button" at bounding box center [384, 95] width 10 height 10
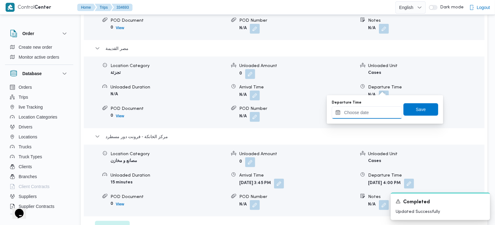
click at [382, 112] on input "Departure Time" at bounding box center [367, 112] width 70 height 12
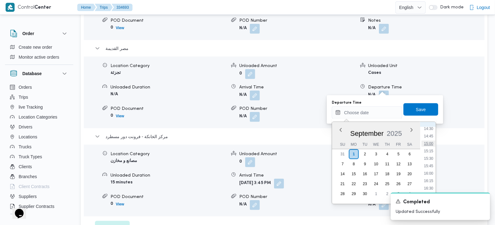
click at [429, 145] on li "15:00" at bounding box center [429, 144] width 14 height 6
type input "01/09/2025 15:00"
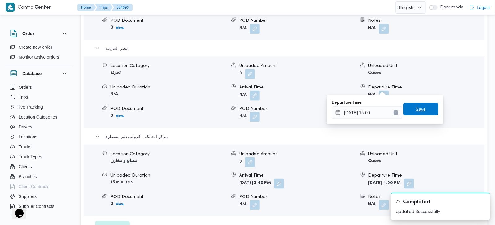
click at [429, 115] on span "Save" at bounding box center [421, 109] width 35 height 12
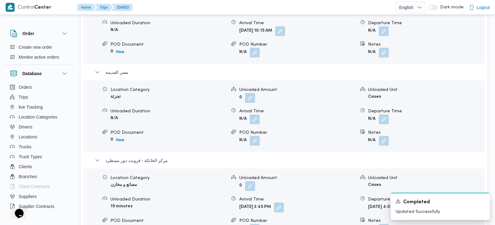
scroll to position [584, 0]
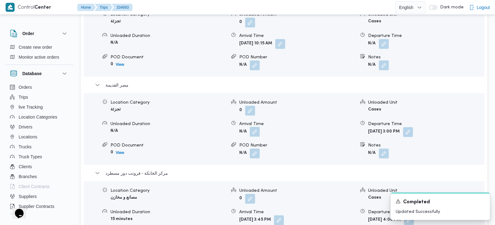
click at [259, 127] on button "button" at bounding box center [255, 132] width 10 height 10
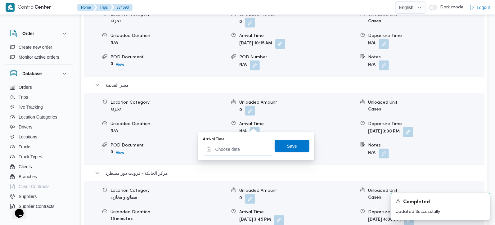
drag, startPoint x: 252, startPoint y: 145, endPoint x: 260, endPoint y: 144, distance: 8.5
click at [252, 145] on input "Arrival Time" at bounding box center [238, 149] width 70 height 12
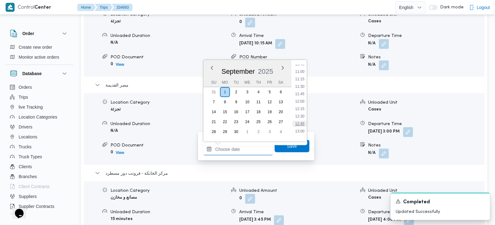
scroll to position [324, 0]
drag, startPoint x: 303, startPoint y: 113, endPoint x: 302, endPoint y: 128, distance: 15.0
click at [303, 114] on li "12:30" at bounding box center [300, 117] width 14 height 6
type input "01/09/2025 12:30"
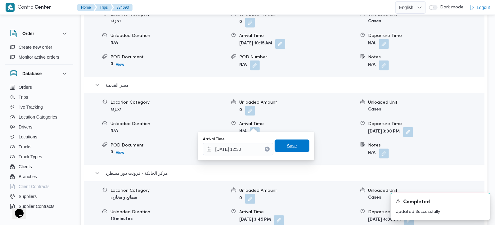
click at [298, 147] on span "Save" at bounding box center [292, 146] width 35 height 12
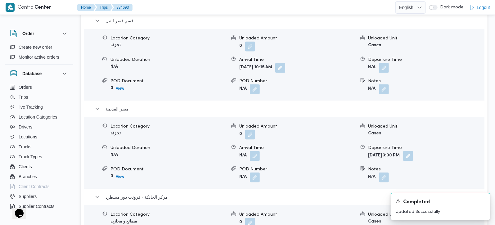
scroll to position [548, 0]
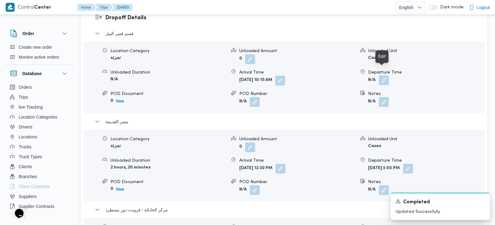
click at [383, 76] on button "button" at bounding box center [384, 80] width 10 height 10
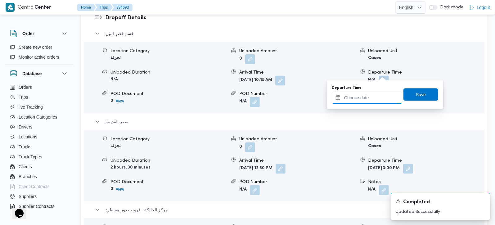
click at [354, 97] on input "Departure Time" at bounding box center [367, 98] width 70 height 12
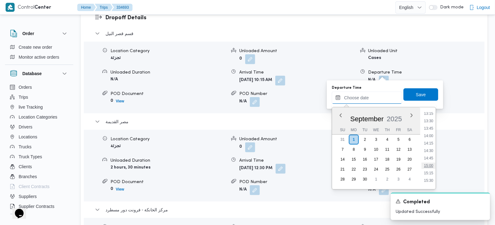
scroll to position [360, 0]
drag, startPoint x: 431, startPoint y: 125, endPoint x: 429, endPoint y: 108, distance: 16.6
click at [431, 125] on li "12:30" at bounding box center [429, 127] width 14 height 6
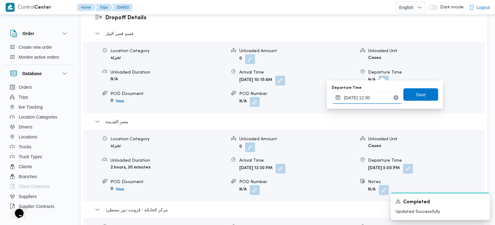
click at [346, 102] on input "01/09/2025 12:30" at bounding box center [367, 98] width 70 height 12
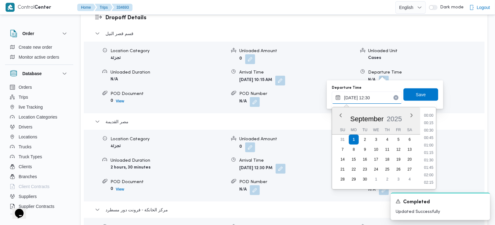
scroll to position [335, 0]
click at [431, 138] on li "12:00" at bounding box center [429, 138] width 14 height 6
type input "01/09/2025 12:00"
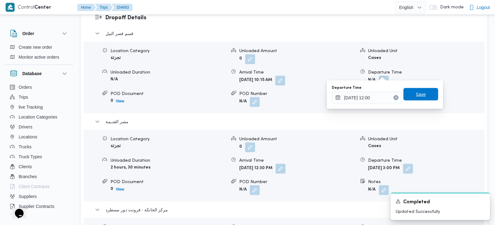
click at [416, 100] on span "Save" at bounding box center [421, 94] width 35 height 12
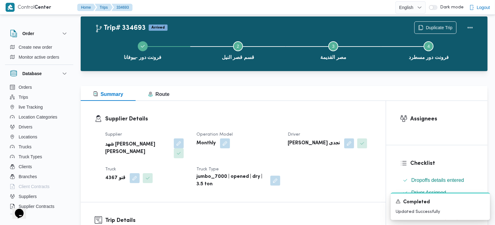
scroll to position [0, 0]
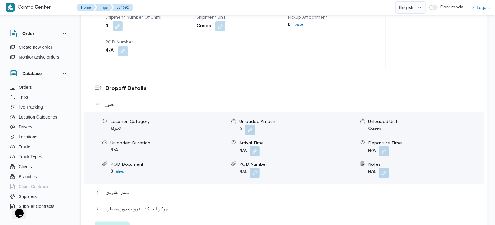
scroll to position [475, 0]
click at [113, 188] on span "قسم الشروق" at bounding box center [118, 191] width 24 height 7
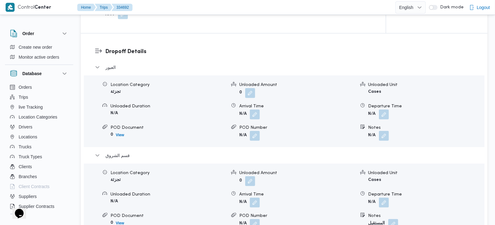
scroll to position [255, 0]
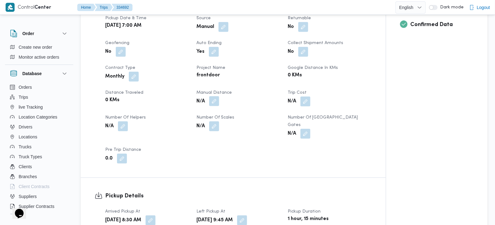
click at [210, 96] on button "button" at bounding box center [214, 101] width 10 height 10
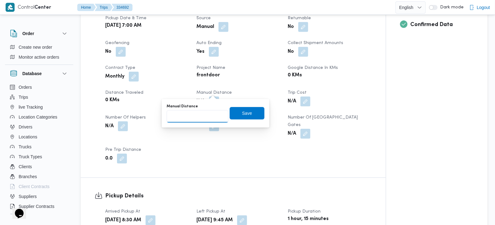
click at [204, 112] on input "Manual Distance" at bounding box center [198, 116] width 62 height 12
type input "130"
click at [243, 113] on span "Save" at bounding box center [247, 112] width 10 height 7
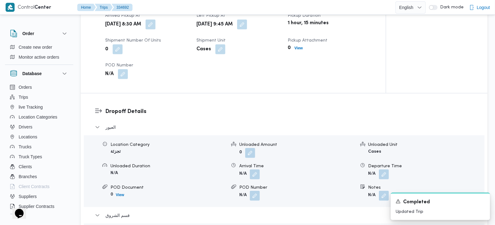
scroll to position [438, 0]
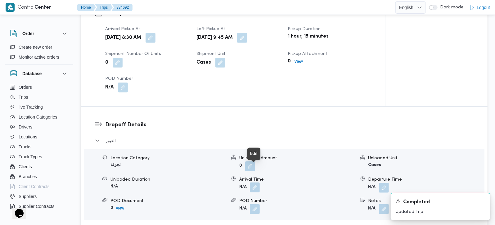
click at [253, 183] on button "button" at bounding box center [255, 188] width 10 height 10
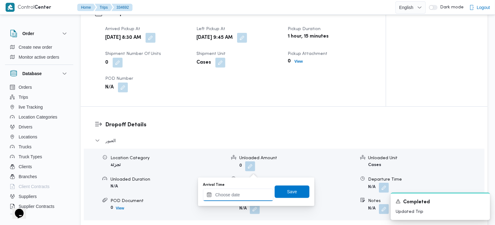
click at [249, 199] on input "Arrival Time" at bounding box center [238, 195] width 70 height 12
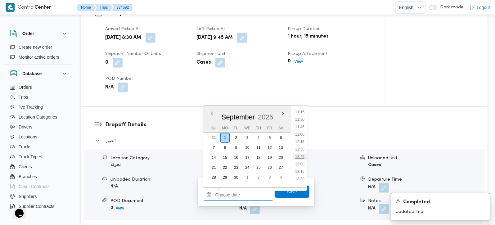
scroll to position [324, 0]
click at [299, 112] on li "10:45" at bounding box center [300, 110] width 14 height 6
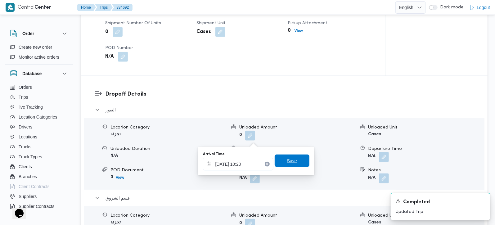
scroll to position [475, 0]
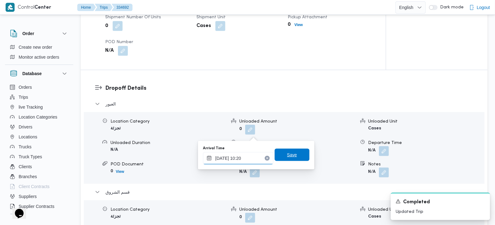
type input "[DATE] 10:20"
click at [284, 151] on span "Save" at bounding box center [292, 155] width 35 height 12
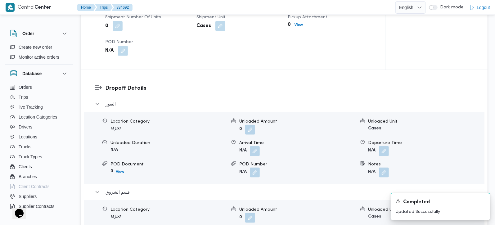
scroll to position [621, 0]
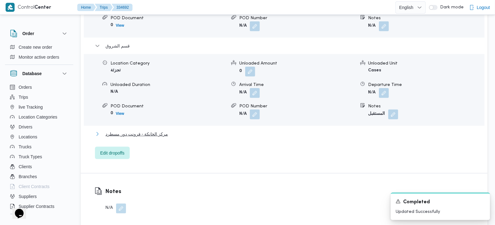
click at [138, 130] on span "مركز الخانكة - فرونت دور مسطرد" at bounding box center [137, 133] width 62 height 7
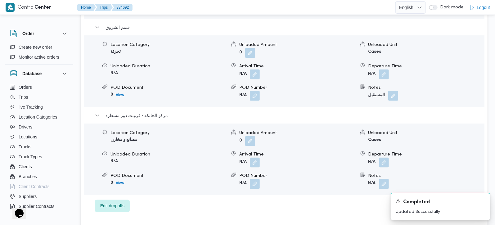
scroll to position [657, 0]
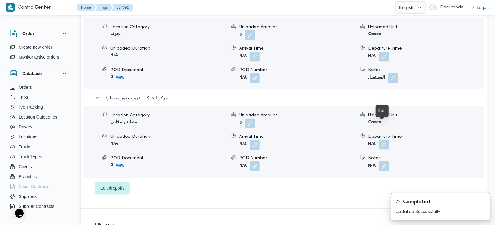
click at [383, 140] on button "button" at bounding box center [384, 145] width 10 height 10
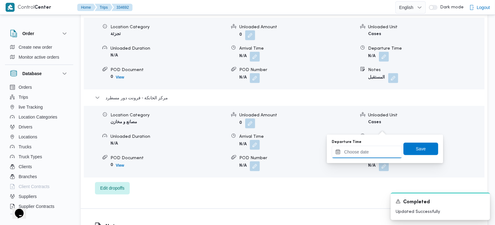
click at [381, 148] on input "Departure Time" at bounding box center [367, 152] width 70 height 12
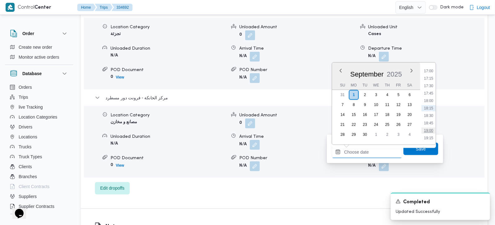
scroll to position [470, 0]
click at [431, 91] on li "16:30" at bounding box center [429, 92] width 14 height 6
type input "01/09/2025 16:30"
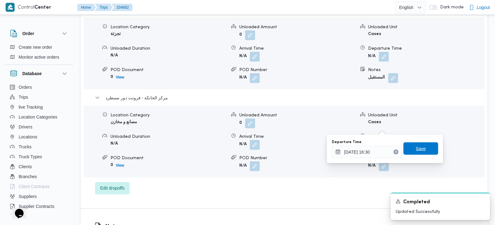
click at [417, 151] on span "Save" at bounding box center [421, 148] width 10 height 7
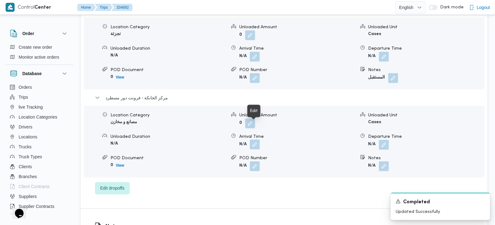
click at [258, 140] on button "button" at bounding box center [255, 145] width 10 height 10
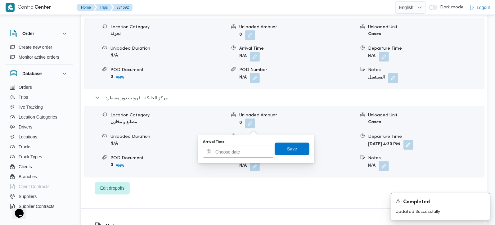
drag, startPoint x: 258, startPoint y: 127, endPoint x: 257, endPoint y: 150, distance: 23.0
click at [246, 152] on input "Arrival Time" at bounding box center [238, 152] width 70 height 12
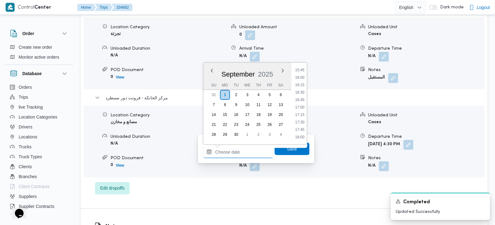
scroll to position [433, 0]
click at [301, 116] on li "16:00" at bounding box center [300, 114] width 14 height 6
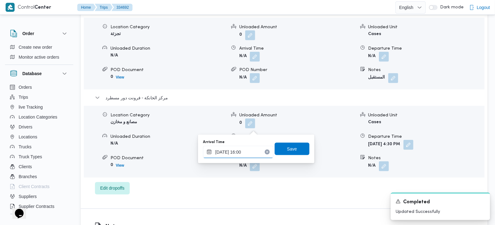
click at [245, 152] on input "[DATE] 16:00" at bounding box center [238, 152] width 70 height 12
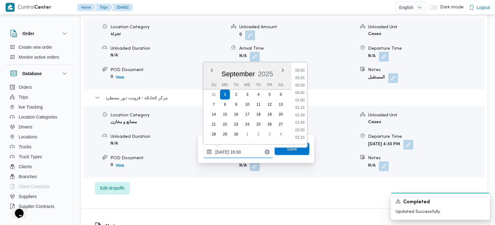
scroll to position [439, 0]
click at [303, 114] on li "16:15" at bounding box center [300, 115] width 14 height 6
type input "01/09/2025 16:15"
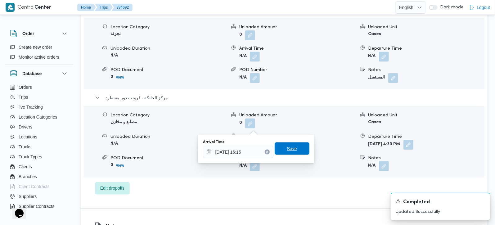
click at [294, 152] on span "Save" at bounding box center [292, 148] width 35 height 12
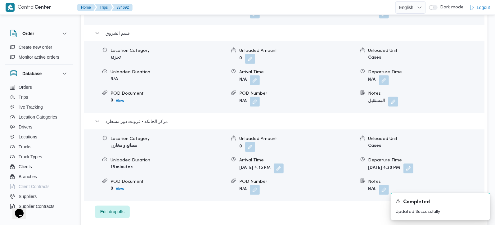
scroll to position [621, 0]
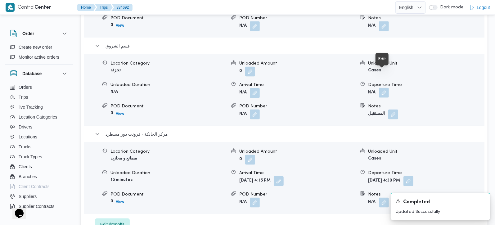
click at [386, 88] on button "button" at bounding box center [384, 93] width 10 height 10
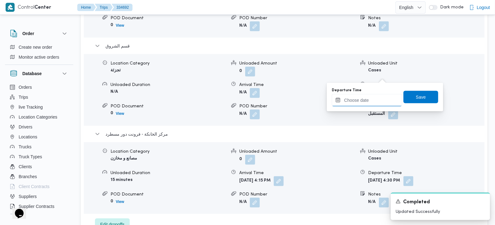
click at [378, 97] on input "Departure Time" at bounding box center [367, 100] width 70 height 12
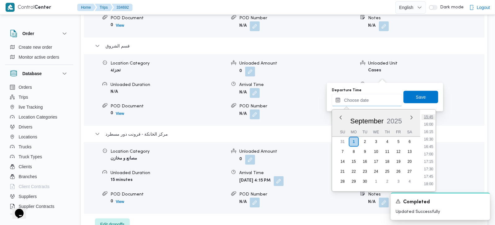
scroll to position [433, 0]
drag, startPoint x: 428, startPoint y: 145, endPoint x: 427, endPoint y: 125, distance: 19.6
click at [428, 145] on li "15:30" at bounding box center [429, 146] width 14 height 6
type input "01/09/2025 15:30"
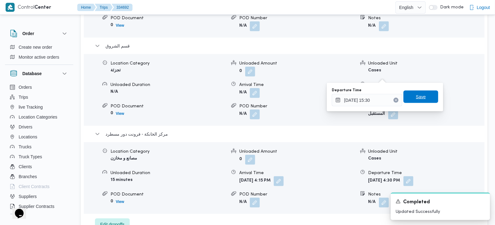
click at [425, 94] on span "Save" at bounding box center [421, 97] width 35 height 12
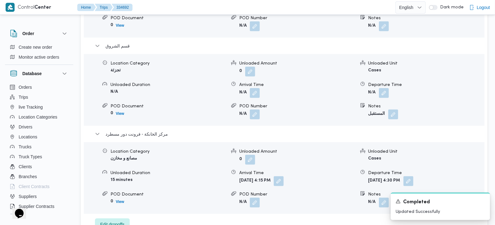
scroll to position [584, 0]
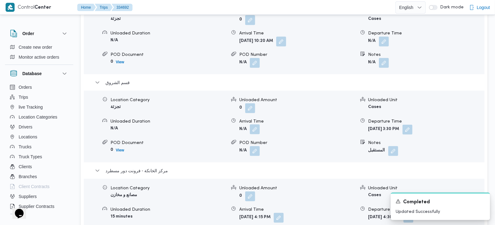
click at [251, 124] on button "button" at bounding box center [255, 129] width 10 height 10
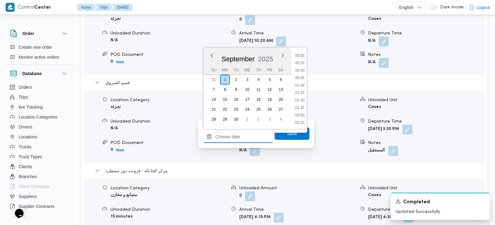
drag, startPoint x: 247, startPoint y: 133, endPoint x: 255, endPoint y: 131, distance: 7.7
click at [247, 133] on input "Arrival Time" at bounding box center [238, 137] width 70 height 12
click at [302, 84] on li "13:00" at bounding box center [300, 82] width 14 height 6
type input "01/09/2025 13:00"
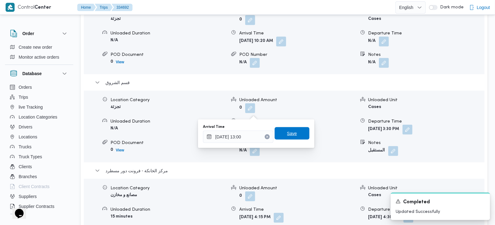
click at [290, 133] on span "Save" at bounding box center [292, 133] width 10 height 7
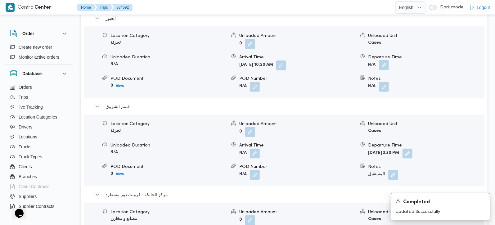
scroll to position [548, 0]
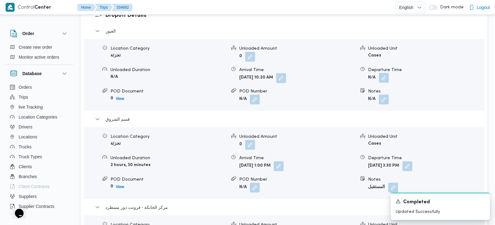
click at [382, 73] on button "button" at bounding box center [384, 78] width 10 height 10
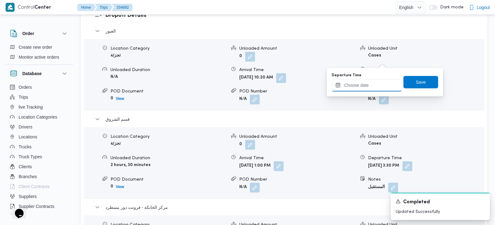
click at [372, 88] on input "Departure Time" at bounding box center [367, 85] width 70 height 12
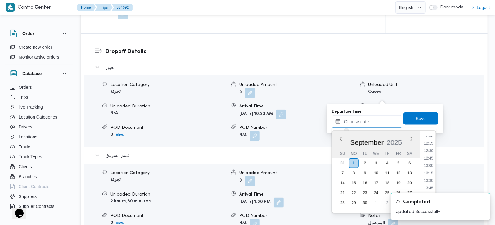
scroll to position [360, 0]
click at [431, 149] on li "12:30" at bounding box center [429, 151] width 14 height 6
type input "01/09/2025 12:30"
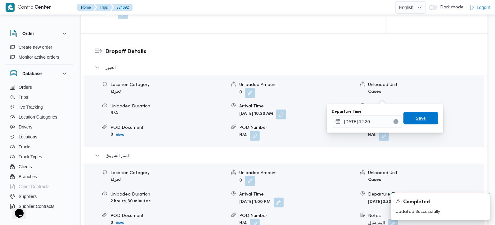
click at [424, 124] on span "Save" at bounding box center [421, 118] width 35 height 12
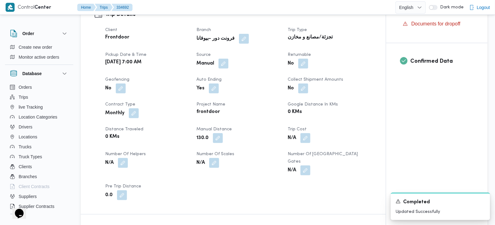
scroll to position [0, 0]
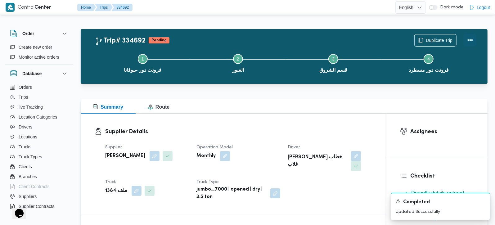
click at [474, 38] on button "Actions" at bounding box center [470, 40] width 12 height 12
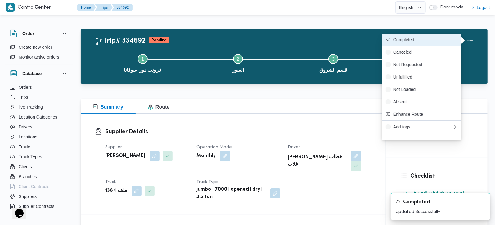
click at [427, 40] on span "Completed" at bounding box center [425, 39] width 65 height 5
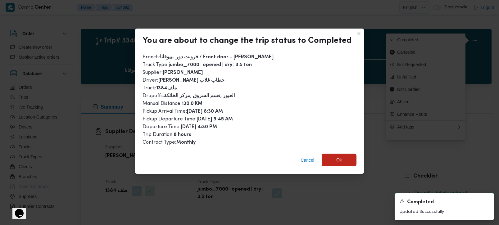
click at [336, 154] on span "Ok" at bounding box center [339, 160] width 35 height 12
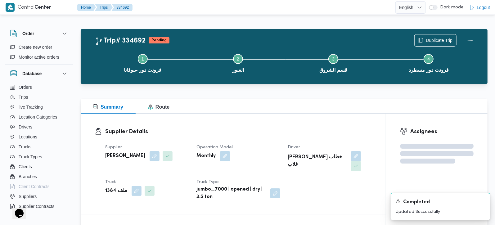
click at [324, 106] on div "Summary Route" at bounding box center [284, 106] width 407 height 15
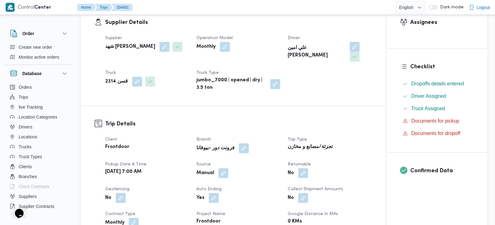
scroll to position [183, 0]
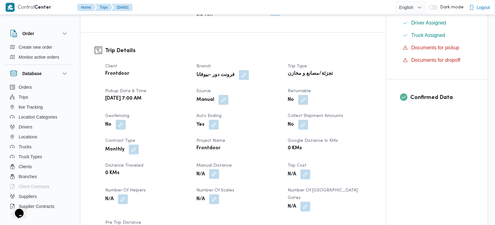
click at [218, 171] on button "button" at bounding box center [214, 174] width 10 height 10
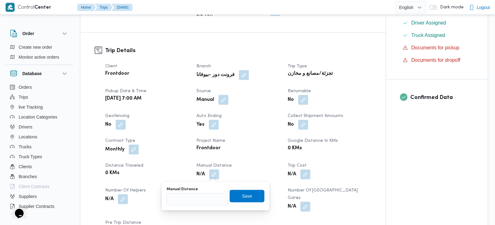
click at [206, 192] on div "Manual Distance" at bounding box center [198, 196] width 62 height 19
click at [202, 195] on input "Manual Distance" at bounding box center [198, 199] width 62 height 12
type input "127"
click at [236, 192] on span "Save" at bounding box center [247, 196] width 35 height 12
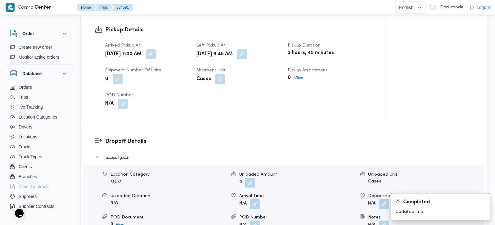
scroll to position [438, 0]
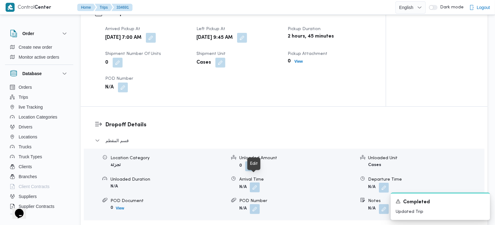
click at [258, 183] on button "button" at bounding box center [255, 188] width 10 height 10
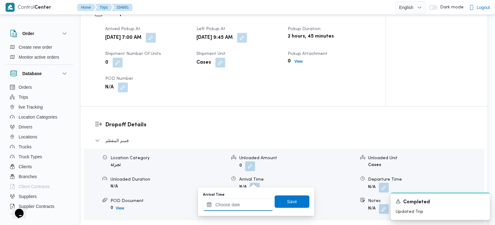
click at [249, 199] on div at bounding box center [238, 205] width 70 height 12
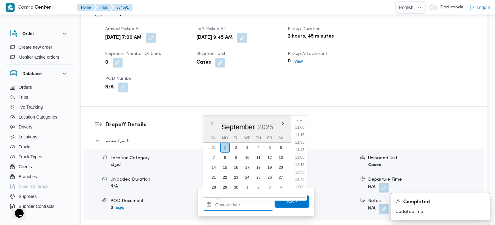
scroll to position [287, 0]
drag, startPoint x: 304, startPoint y: 156, endPoint x: 297, endPoint y: 189, distance: 34.2
click at [304, 156] on li "10:45" at bounding box center [300, 157] width 14 height 6
type input "01/09/2025 10:45"
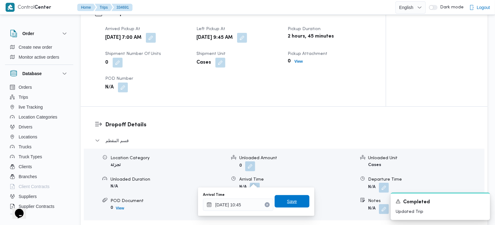
click at [294, 201] on span "Save" at bounding box center [292, 201] width 35 height 12
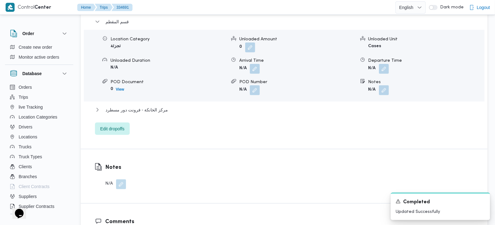
scroll to position [584, 0]
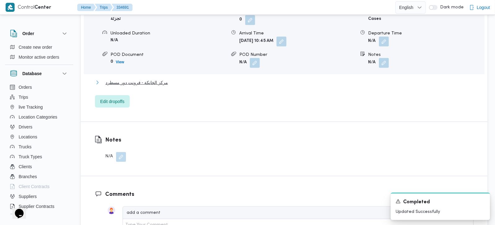
click at [142, 79] on span "مركز الخانكة - فرونت دور مسطرد" at bounding box center [137, 82] width 62 height 7
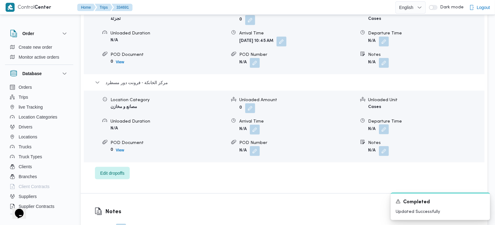
click at [385, 124] on button "button" at bounding box center [384, 129] width 10 height 10
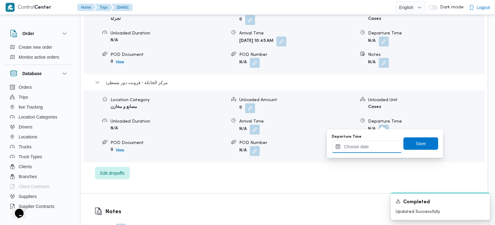
click at [377, 142] on input "Departure Time" at bounding box center [367, 147] width 70 height 12
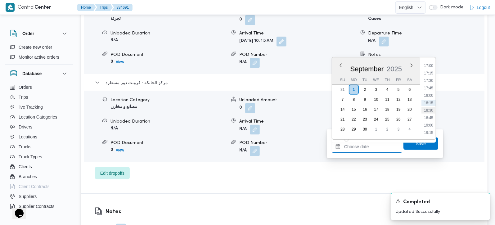
scroll to position [470, 0]
click at [430, 101] on li "17:00" at bounding box center [429, 102] width 14 height 6
type input "01/09/2025 17:00"
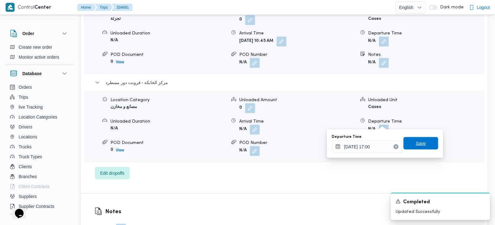
click at [424, 144] on span "Save" at bounding box center [421, 143] width 35 height 12
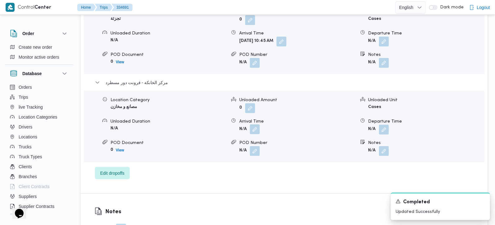
click at [258, 124] on button "button" at bounding box center [255, 129] width 10 height 10
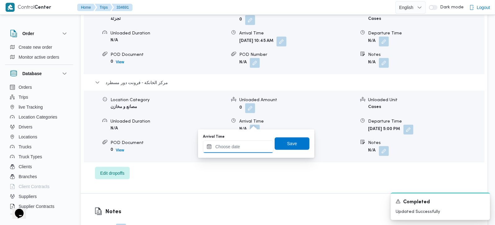
click at [243, 148] on input "Arrival Time" at bounding box center [238, 147] width 70 height 12
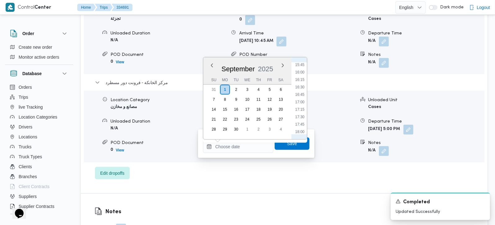
drag, startPoint x: 306, startPoint y: 94, endPoint x: 305, endPoint y: 102, distance: 8.7
click at [306, 94] on li "16:45" at bounding box center [300, 95] width 14 height 6
type input "[DATE] 16:45"
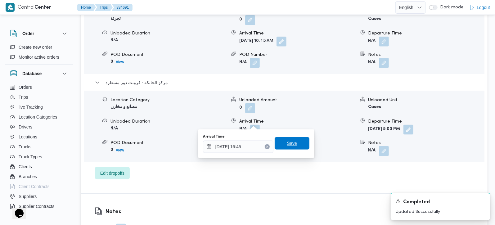
click at [293, 139] on span "Save" at bounding box center [292, 143] width 35 height 12
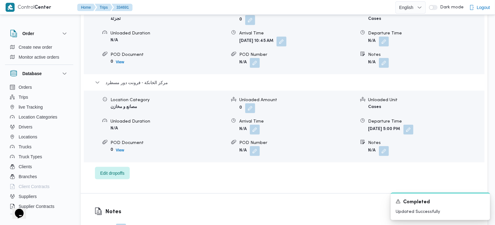
scroll to position [548, 0]
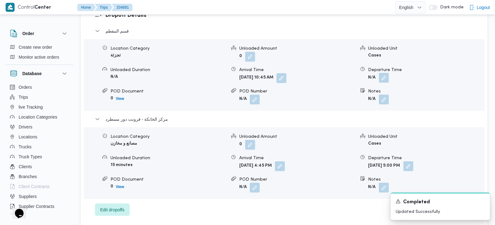
click at [384, 73] on button "button" at bounding box center [384, 78] width 10 height 10
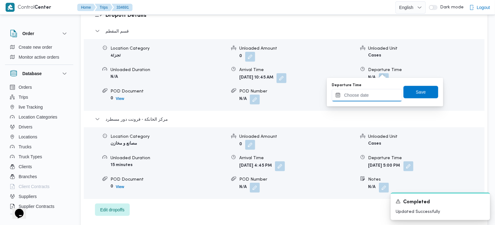
click at [377, 98] on input "Departure Time" at bounding box center [367, 95] width 70 height 12
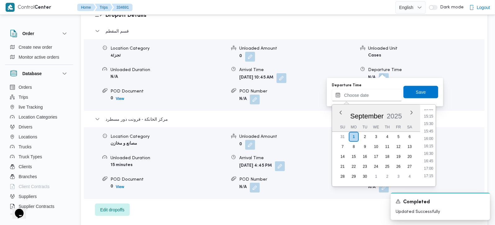
scroll to position [433, 0]
click at [432, 149] on li "15:45" at bounding box center [429, 149] width 14 height 6
type input "01/09/2025 15:45"
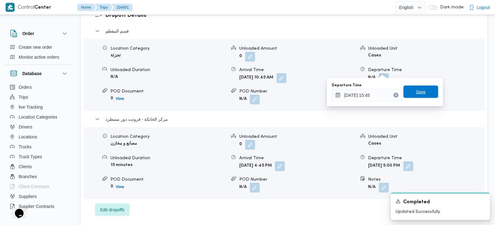
click at [416, 93] on span "Save" at bounding box center [421, 91] width 10 height 7
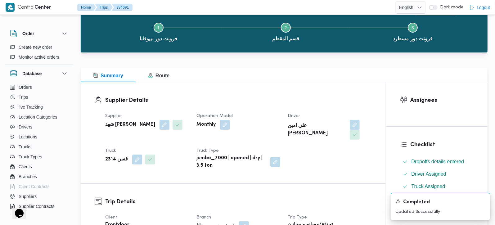
scroll to position [0, 0]
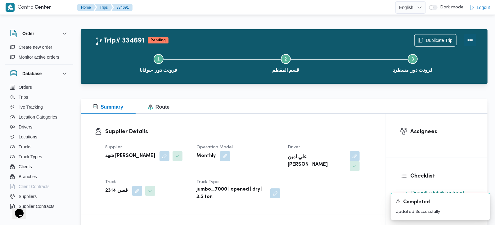
click at [472, 46] on button "Actions" at bounding box center [470, 40] width 12 height 12
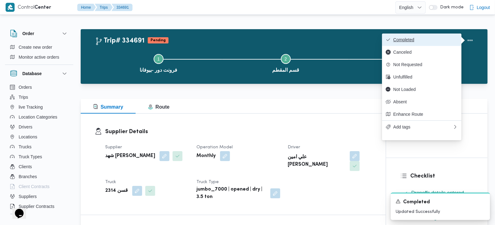
click at [421, 34] on button "Completed" at bounding box center [421, 40] width 79 height 12
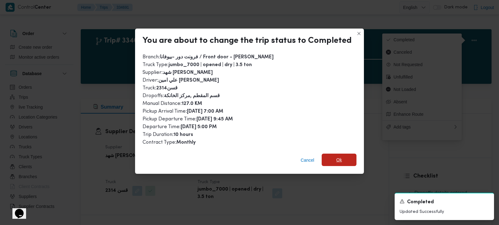
click at [346, 156] on span "Ok" at bounding box center [339, 160] width 35 height 12
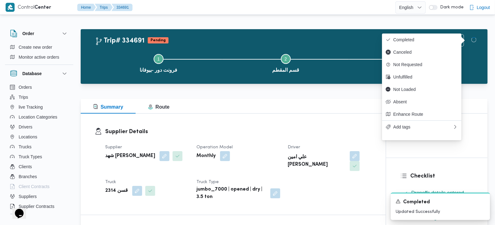
click at [318, 83] on div "Trip# 334691 Pending Duplicate Trip Step 1 is incomplete 1 فرونت دور -بيوفانا S…" at bounding box center [284, 56] width 407 height 55
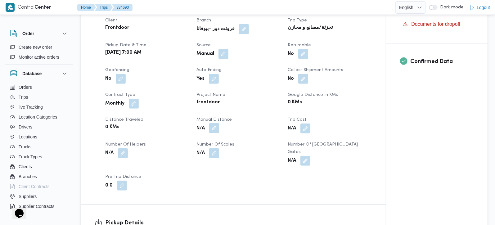
scroll to position [219, 0]
click at [211, 133] on button "button" at bounding box center [214, 128] width 10 height 10
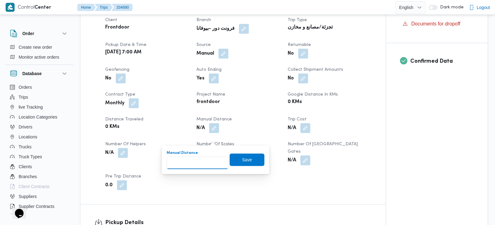
click at [198, 162] on input "Manual Distance" at bounding box center [198, 163] width 62 height 12
type input "105"
click at [248, 162] on span "Save" at bounding box center [247, 159] width 35 height 12
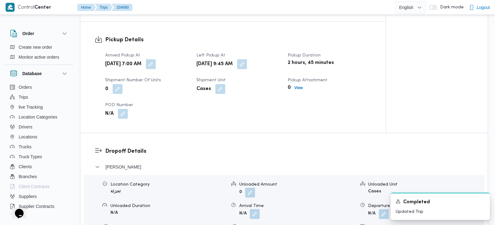
scroll to position [438, 0]
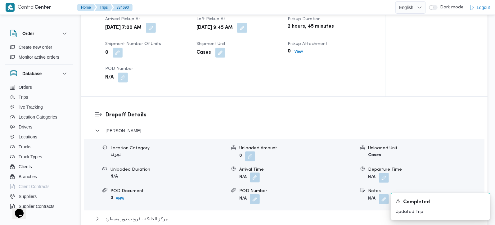
click at [257, 176] on button "button" at bounding box center [255, 178] width 10 height 10
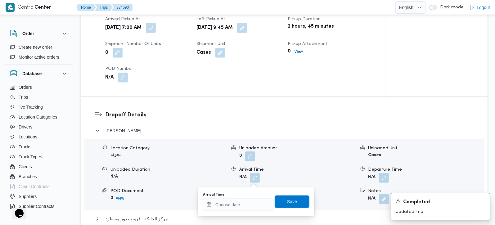
click at [239, 195] on div "Arrival Time" at bounding box center [238, 194] width 70 height 5
click at [239, 201] on input "Arrival Time" at bounding box center [238, 205] width 70 height 12
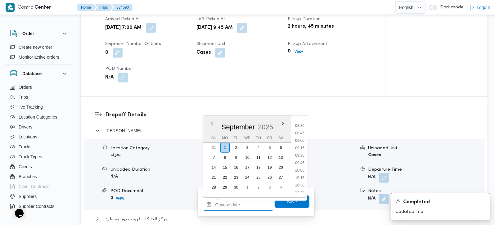
scroll to position [251, 0]
click at [302, 170] on li "10:00" at bounding box center [300, 171] width 14 height 6
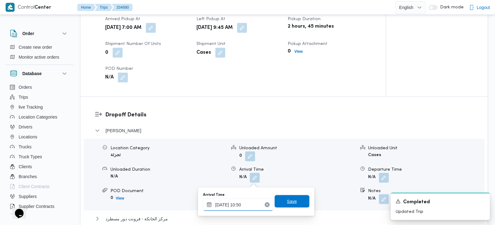
type input "[DATE] 10:50"
click at [288, 205] on span "Save" at bounding box center [292, 201] width 35 height 12
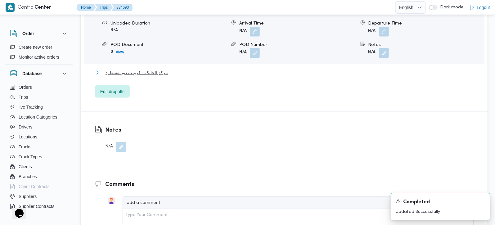
click at [147, 72] on span "مركز الخانكة - فرونت دور مسطرد" at bounding box center [137, 72] width 62 height 7
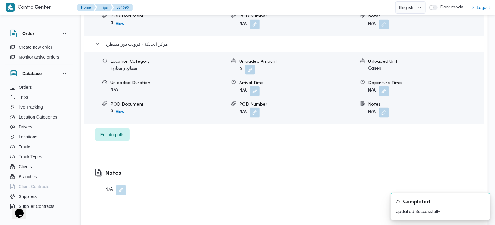
scroll to position [621, 0]
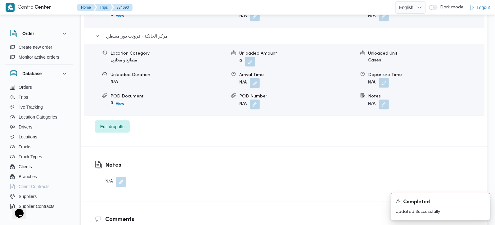
click at [386, 83] on button "button" at bounding box center [384, 83] width 10 height 10
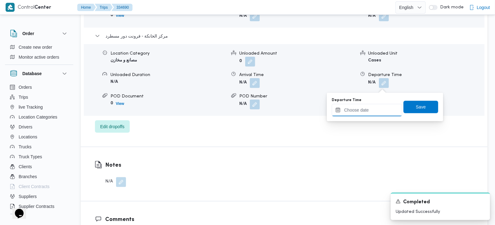
drag, startPoint x: 377, startPoint y: 107, endPoint x: 386, endPoint y: 108, distance: 8.8
click at [377, 107] on input "Departure Time" at bounding box center [367, 110] width 70 height 12
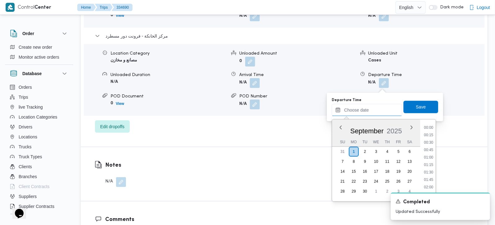
scroll to position [506, 0]
click at [431, 140] on li "17:30" at bounding box center [429, 143] width 14 height 6
type input "[DATE] 17:30"
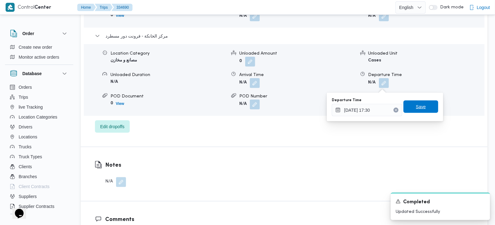
click at [422, 106] on span "Save" at bounding box center [421, 107] width 35 height 12
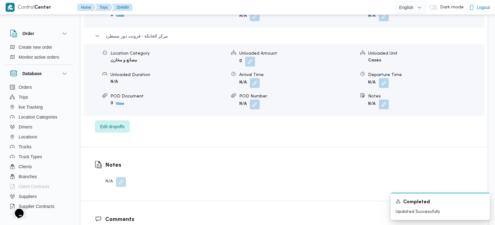
scroll to position [584, 0]
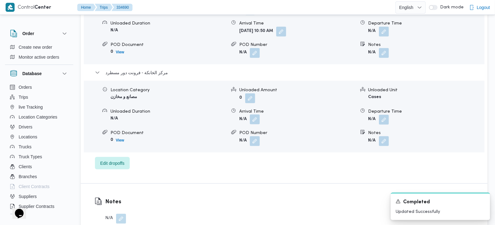
click at [253, 119] on button "button" at bounding box center [255, 120] width 10 height 10
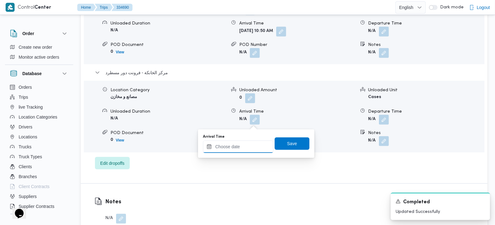
drag, startPoint x: 242, startPoint y: 148, endPoint x: 268, endPoint y: 140, distance: 27.9
click at [242, 148] on input "Arrival Time" at bounding box center [238, 147] width 70 height 12
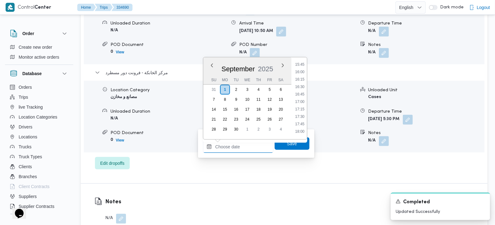
scroll to position [470, 0]
drag, startPoint x: 301, startPoint y: 108, endPoint x: 301, endPoint y: 119, distance: 10.6
click at [301, 108] on li "17:15" at bounding box center [300, 109] width 14 height 6
type input "01/09/2025 17:15"
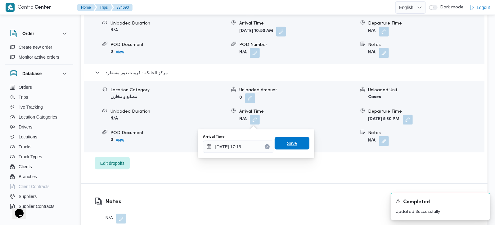
click at [297, 139] on span "Save" at bounding box center [292, 143] width 35 height 12
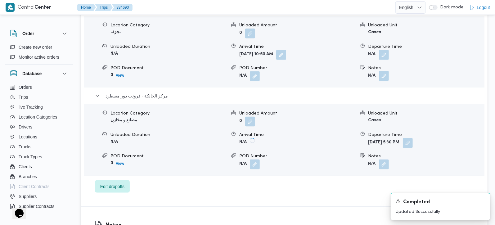
scroll to position [548, 0]
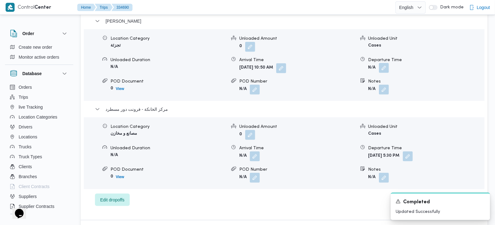
click at [379, 68] on button "button" at bounding box center [384, 68] width 10 height 10
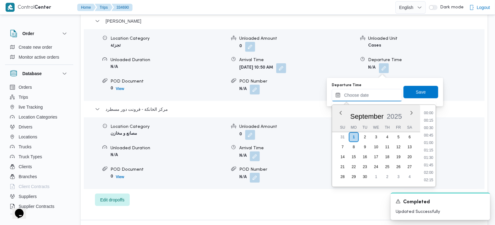
click at [369, 96] on input "Departure Time" at bounding box center [367, 95] width 70 height 12
drag, startPoint x: 430, startPoint y: 121, endPoint x: 428, endPoint y: 117, distance: 4.4
click at [430, 121] on li "16:00" at bounding box center [429, 120] width 14 height 6
type input "[DATE] 16:00"
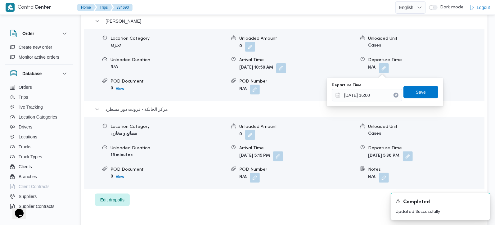
click at [423, 101] on div "Departure Time 01/09/2025 16:00 Save" at bounding box center [385, 92] width 108 height 20
click at [419, 94] on span "Save" at bounding box center [421, 91] width 10 height 7
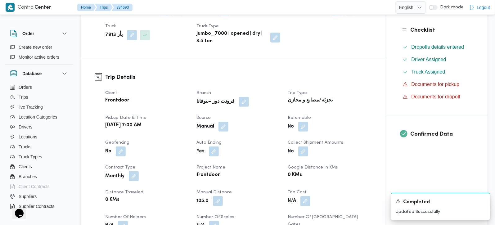
scroll to position [0, 0]
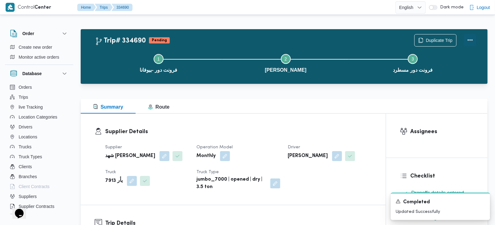
click at [469, 34] on button "Actions" at bounding box center [470, 40] width 12 height 12
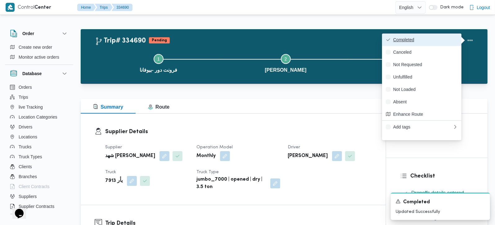
click at [430, 37] on span "Completed" at bounding box center [425, 39] width 65 height 5
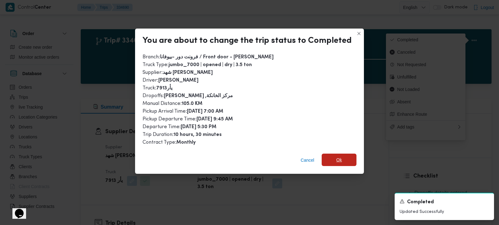
click at [345, 155] on span "Ok" at bounding box center [339, 160] width 35 height 12
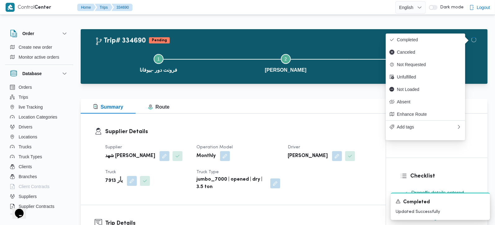
click at [322, 103] on div "Summary Route" at bounding box center [284, 106] width 407 height 15
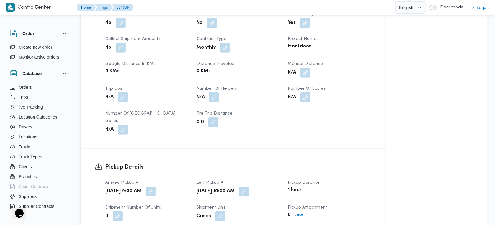
scroll to position [292, 0]
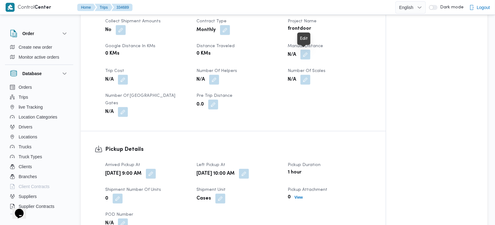
click at [302, 54] on button "button" at bounding box center [305, 55] width 10 height 10
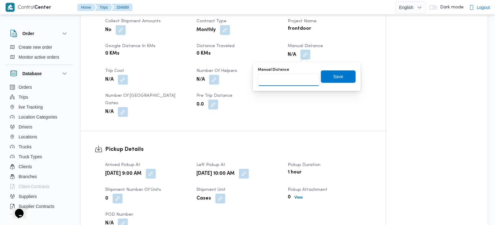
click at [288, 82] on input "Manual Distance" at bounding box center [289, 80] width 62 height 12
type input "91"
click at [342, 75] on span "Save" at bounding box center [338, 76] width 35 height 12
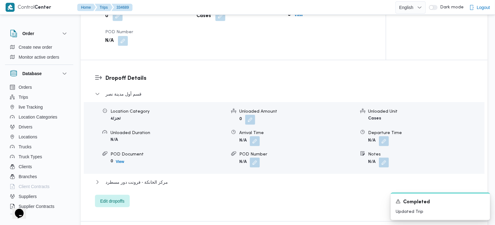
scroll to position [438, 0]
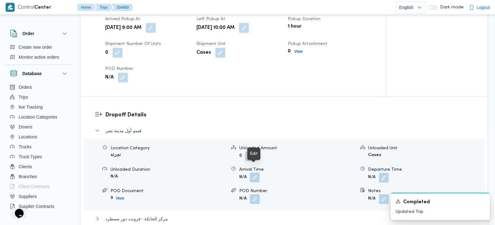
click at [258, 174] on button "button" at bounding box center [255, 178] width 10 height 10
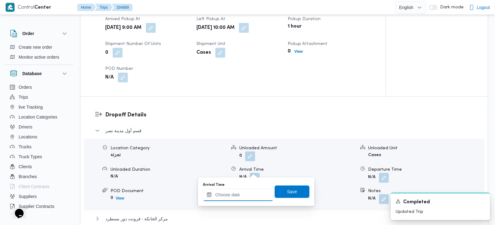
click at [251, 196] on input "Arrival Time" at bounding box center [238, 195] width 70 height 12
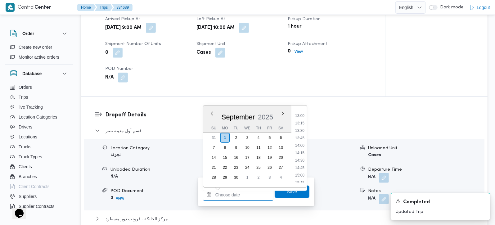
scroll to position [287, 0]
click at [301, 140] on li "10:30" at bounding box center [300, 139] width 14 height 6
type input "[DATE] 10:30"
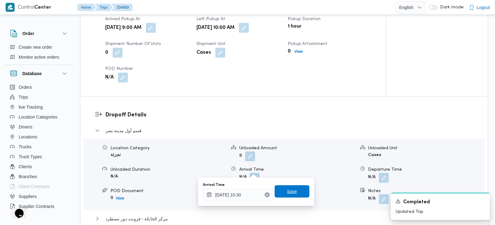
click at [284, 196] on span "Save" at bounding box center [292, 191] width 35 height 12
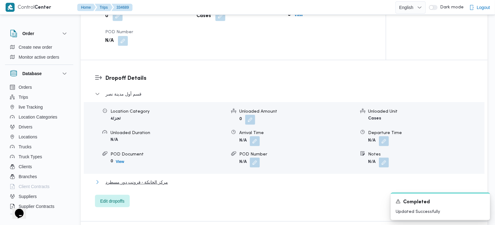
click at [148, 178] on span "مركز الخانكة - فرونت دور مسطرد" at bounding box center [137, 181] width 62 height 7
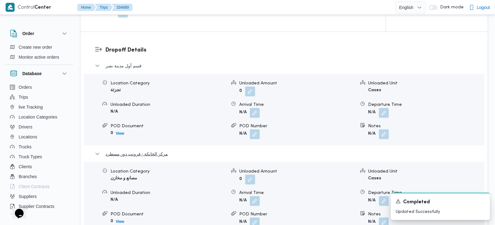
scroll to position [511, 0]
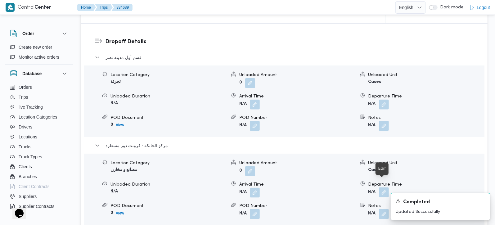
click at [382, 187] on button "button" at bounding box center [384, 192] width 10 height 10
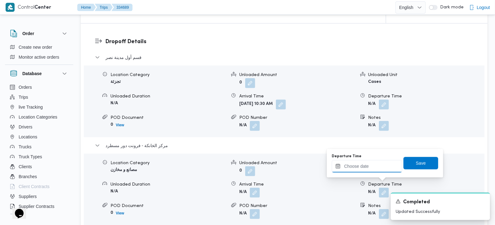
click at [379, 170] on input "Departure Time" at bounding box center [367, 166] width 70 height 12
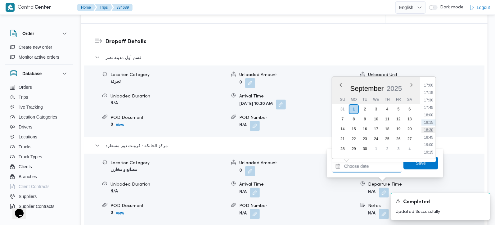
scroll to position [470, 0]
click at [430, 97] on li "16:15" at bounding box center [429, 99] width 14 height 6
type input "01/09/2025 16:15"
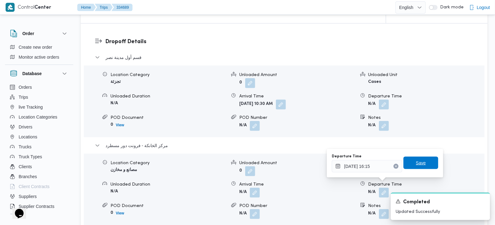
click at [418, 165] on span "Save" at bounding box center [421, 162] width 10 height 7
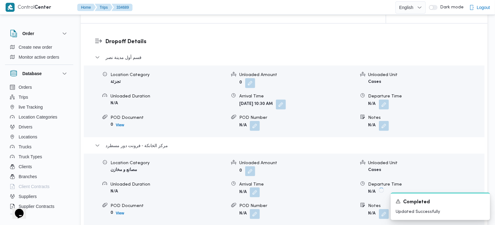
click at [255, 187] on button "button" at bounding box center [255, 192] width 10 height 10
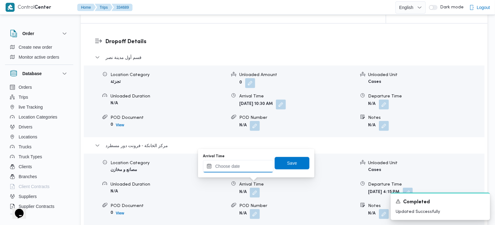
click at [240, 168] on input "Arrival Time" at bounding box center [238, 166] width 70 height 12
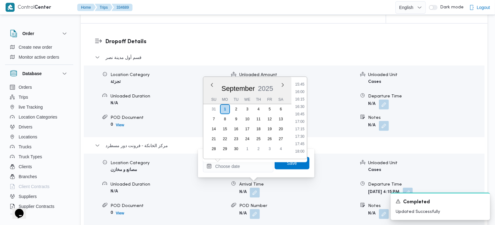
drag, startPoint x: 303, startPoint y: 92, endPoint x: 293, endPoint y: 120, distance: 30.3
click at [303, 92] on li "16:00" at bounding box center [300, 92] width 14 height 6
type input "[DATE] 16:00"
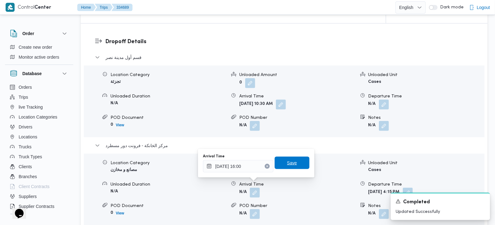
click at [282, 164] on span "Save" at bounding box center [292, 163] width 35 height 12
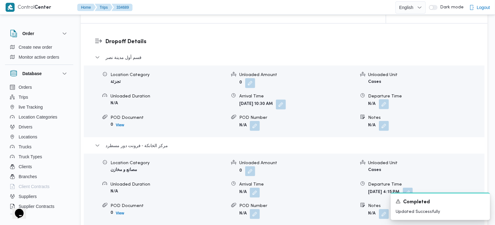
click at [382, 100] on button "button" at bounding box center [384, 104] width 10 height 10
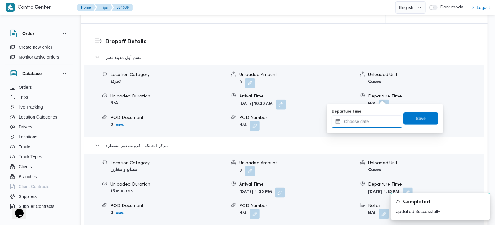
click at [370, 125] on input "Departure Time" at bounding box center [367, 121] width 70 height 12
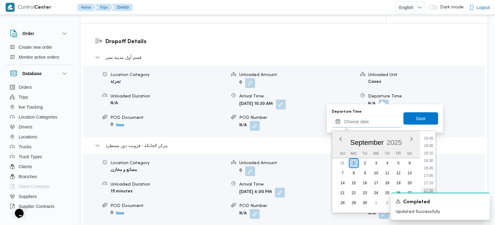
scroll to position [433, 0]
click at [433, 166] on li "15:30" at bounding box center [429, 168] width 14 height 6
type input "01/09/2025 15:30"
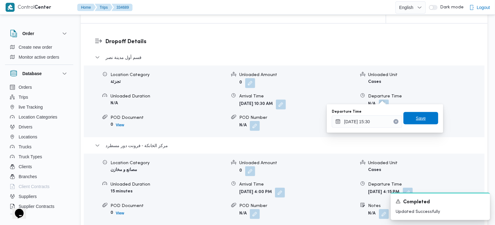
click at [430, 121] on span "Save" at bounding box center [421, 118] width 35 height 12
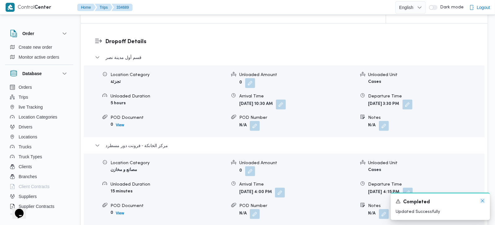
click at [482, 202] on icon "Dismiss toast" at bounding box center [482, 200] width 3 height 3
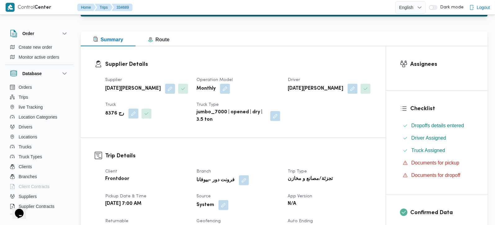
scroll to position [146, 0]
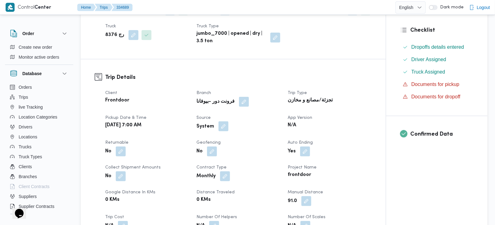
click at [224, 121] on button "button" at bounding box center [224, 126] width 10 height 10
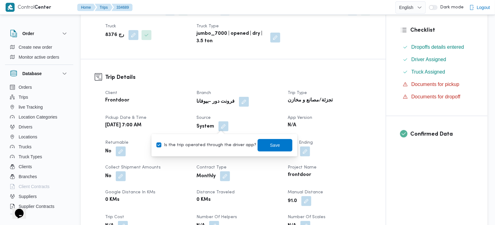
click at [216, 146] on label "Is the trip operated through the driver app?" at bounding box center [206, 145] width 100 height 7
checkbox input "false"
click at [270, 145] on span "Save" at bounding box center [275, 144] width 10 height 7
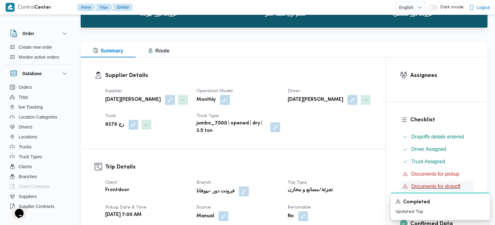
scroll to position [0, 0]
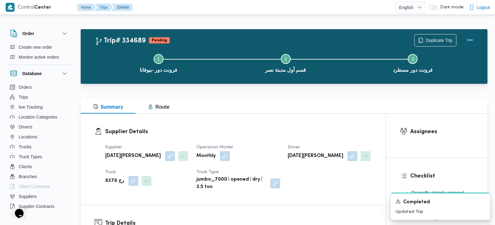
click at [470, 43] on button "Actions" at bounding box center [470, 40] width 12 height 12
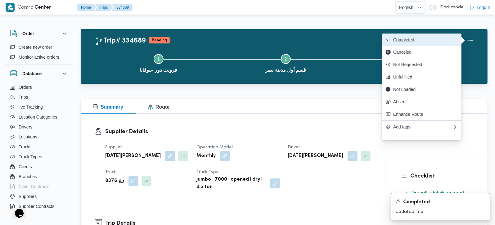
click at [433, 38] on span "Completed" at bounding box center [425, 39] width 65 height 5
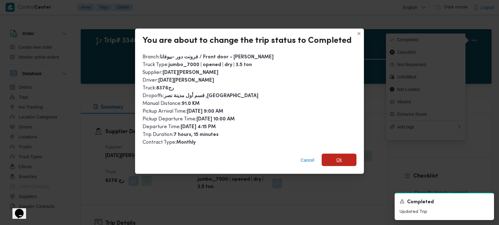
click at [336, 160] on span "Ok" at bounding box center [339, 159] width 6 height 7
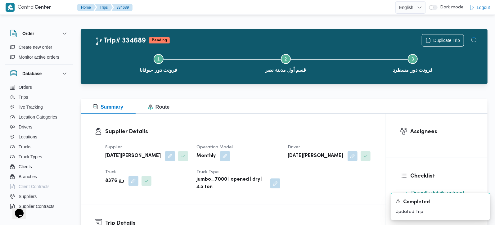
click at [315, 120] on div "Supplier Details Supplier رمضان محمد محمد عبدالمنعم Operation Model Monthly Dri…" at bounding box center [233, 159] width 305 height 91
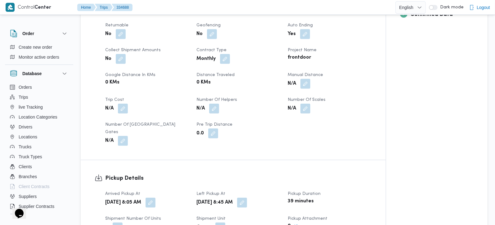
scroll to position [255, 0]
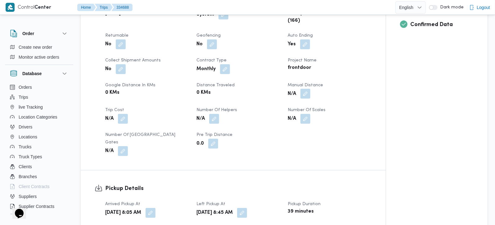
click at [304, 96] on button "button" at bounding box center [305, 94] width 10 height 10
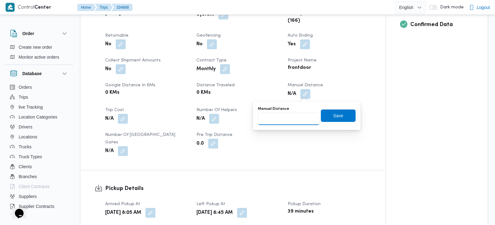
click at [290, 117] on input "Manual Distance" at bounding box center [289, 119] width 62 height 12
type input "114"
click at [335, 114] on span "Save" at bounding box center [338, 115] width 10 height 7
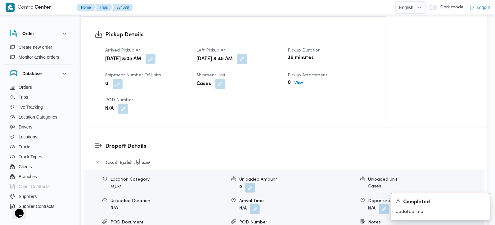
scroll to position [438, 0]
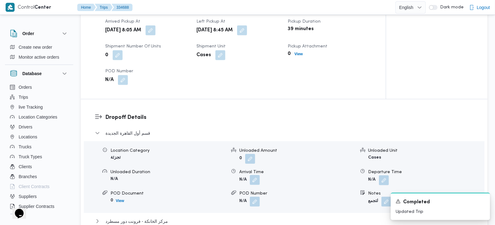
click at [258, 175] on button "button" at bounding box center [255, 180] width 10 height 10
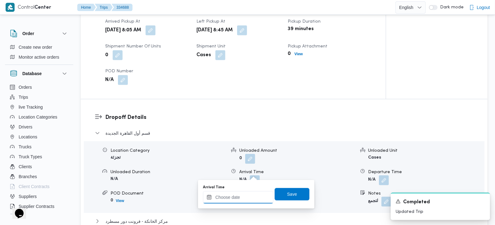
click at [245, 200] on input "Arrival Time" at bounding box center [238, 197] width 70 height 12
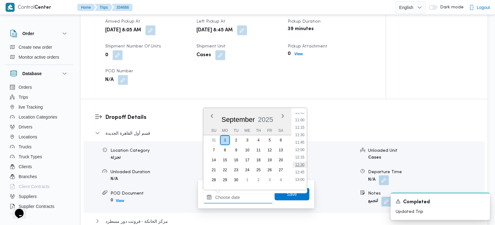
scroll to position [287, 0]
click at [302, 121] on li "09:45" at bounding box center [300, 119] width 14 height 6
type input "[DATE] 09:45"
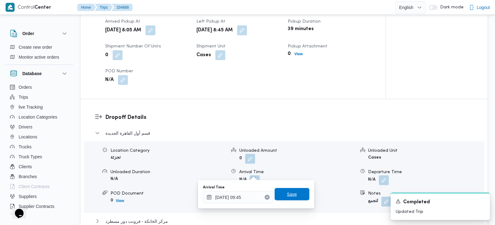
click at [295, 189] on span "Save" at bounding box center [292, 194] width 35 height 12
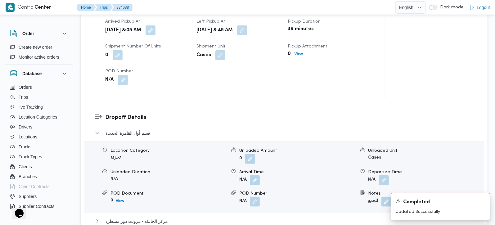
scroll to position [511, 0]
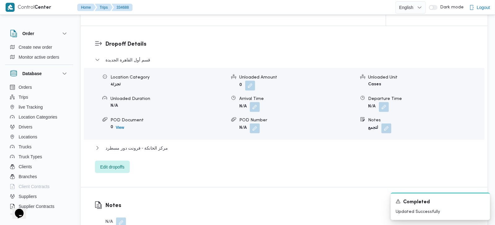
click at [143, 136] on div "قسم أول القاهرة الجديدة Location Category تجزئة Unloaded Amount 0 Unloaded Unit…" at bounding box center [284, 114] width 379 height 117
click at [114, 144] on span "مركز الخانكة - فرونت دور مسطرد" at bounding box center [137, 147] width 62 height 7
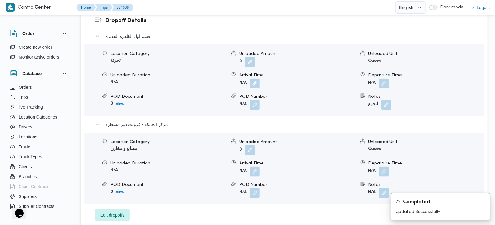
scroll to position [548, 0]
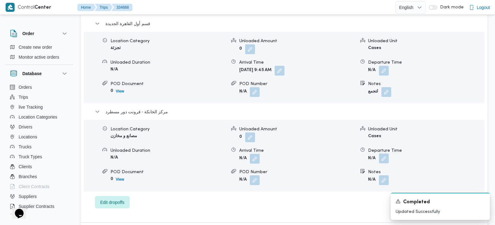
click at [381, 154] on button "button" at bounding box center [384, 159] width 10 height 10
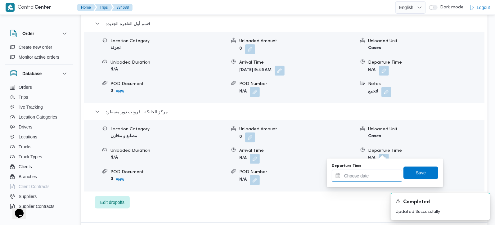
drag, startPoint x: 381, startPoint y: 155, endPoint x: 388, endPoint y: 170, distance: 16.8
click at [375, 177] on input "Departure Time" at bounding box center [367, 176] width 70 height 12
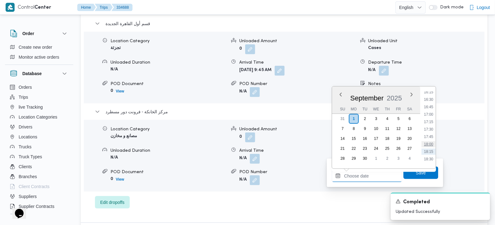
scroll to position [470, 0]
click at [430, 124] on li "16:45" at bounding box center [429, 124] width 14 height 6
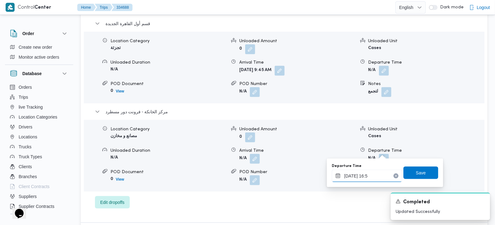
type input "01/09/2025 16:55"
click at [429, 176] on span "Save" at bounding box center [421, 172] width 35 height 12
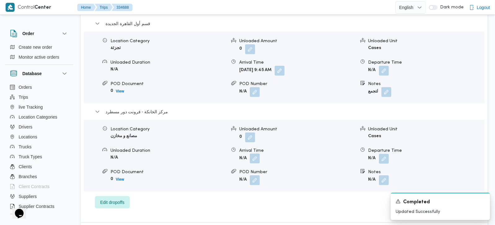
click at [255, 154] on button "button" at bounding box center [255, 159] width 10 height 10
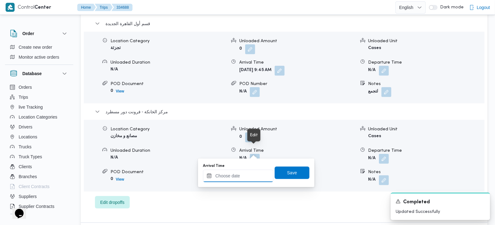
click at [243, 179] on input "Arrival Time" at bounding box center [238, 176] width 70 height 12
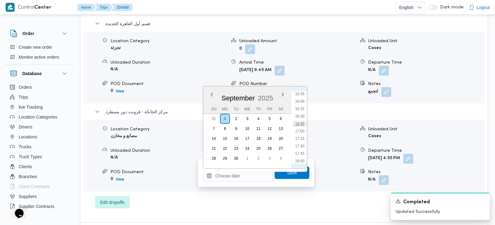
click at [300, 123] on li "16:45" at bounding box center [300, 124] width 14 height 6
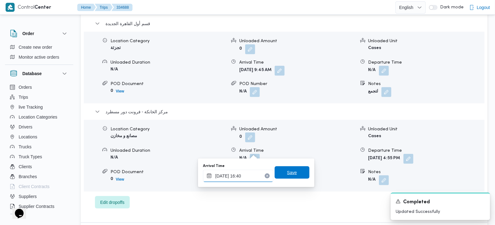
type input "01/09/2025 16:40"
click at [293, 176] on span "Save" at bounding box center [292, 172] width 35 height 12
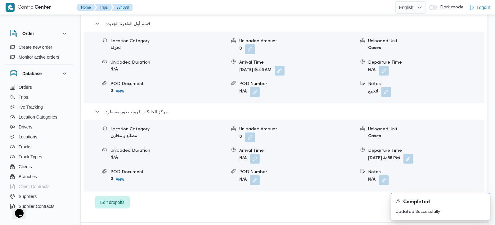
scroll to position [511, 0]
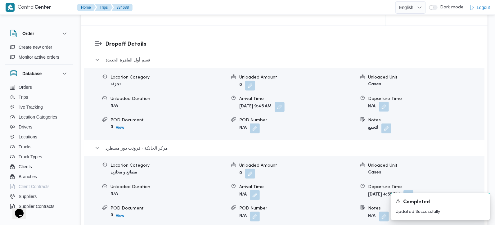
click at [386, 102] on button "button" at bounding box center [384, 107] width 10 height 10
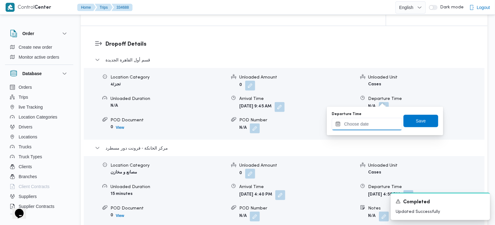
click at [373, 122] on input "Departure Time" at bounding box center [367, 124] width 70 height 12
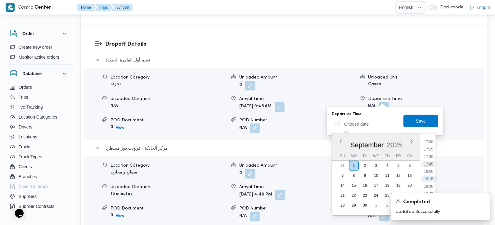
scroll to position [470, 0]
click at [431, 142] on li "15:45" at bounding box center [429, 141] width 14 height 6
type input "[DATE] 15:45"
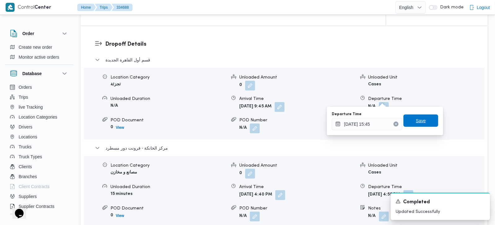
click at [416, 119] on span "Save" at bounding box center [421, 120] width 10 height 7
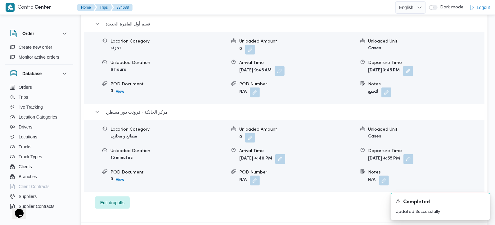
scroll to position [548, 0]
click at [413, 154] on button "button" at bounding box center [409, 159] width 10 height 10
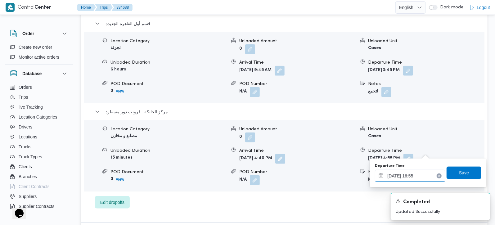
click at [418, 173] on input "01/09/2025 16:55" at bounding box center [410, 176] width 70 height 12
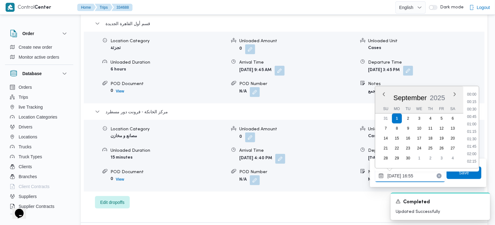
scroll to position [462, 0]
click at [285, 154] on button "button" at bounding box center [280, 159] width 10 height 10
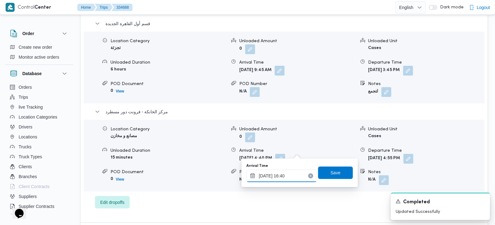
click at [282, 181] on input "01/09/2025 16:40" at bounding box center [281, 176] width 70 height 12
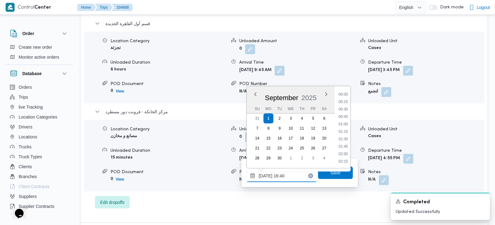
scroll to position [454, 0]
click at [345, 111] on li "15:45" at bounding box center [343, 109] width 14 height 6
type input "[DATE] 15:45"
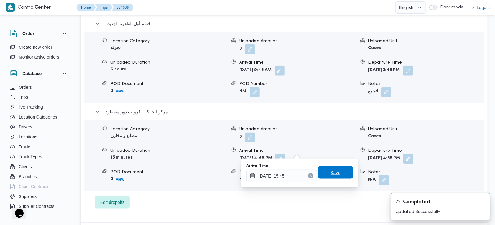
click at [318, 171] on span "Save" at bounding box center [335, 172] width 35 height 12
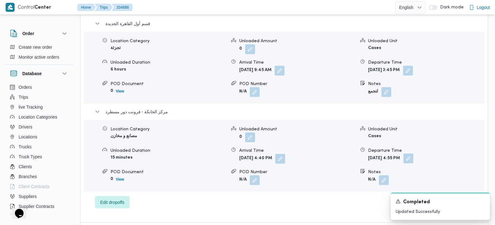
click at [413, 154] on button "button" at bounding box center [409, 159] width 10 height 10
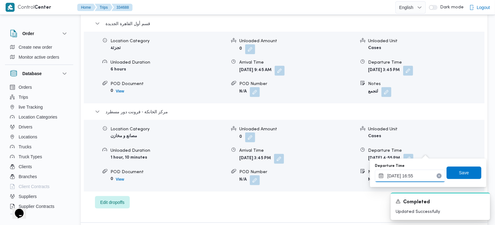
click at [414, 173] on input "01/09/2025 16:55" at bounding box center [410, 176] width 70 height 12
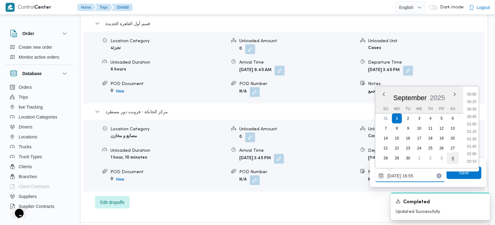
scroll to position [462, 0]
click at [472, 109] on li "16:00" at bounding box center [472, 109] width 14 height 6
type input "01/09/2025 16:00"
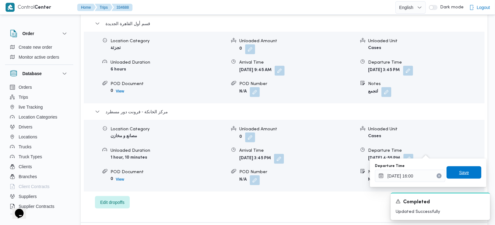
click at [465, 169] on span "Save" at bounding box center [464, 172] width 35 height 12
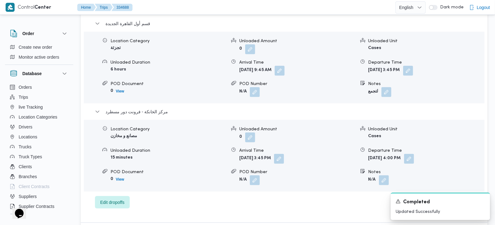
scroll to position [511, 0]
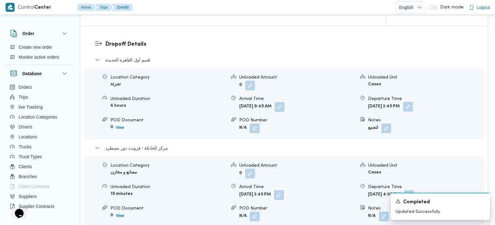
click at [413, 102] on button "button" at bounding box center [408, 107] width 10 height 10
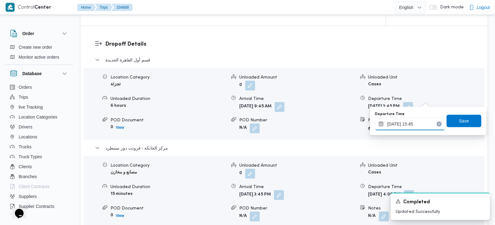
click at [405, 125] on input "[DATE] 15:45" at bounding box center [410, 124] width 70 height 12
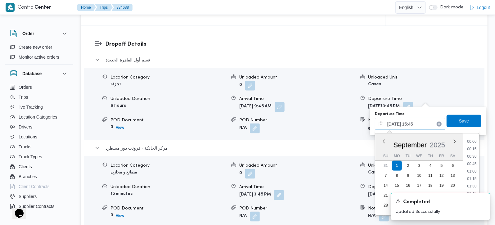
scroll to position [431, 0]
click at [472, 150] on li "14:45" at bounding box center [472, 150] width 14 height 6
type input "01/09/2025 14:45"
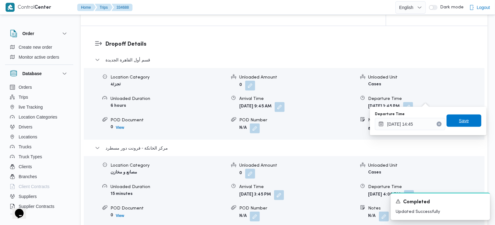
click at [462, 124] on span "Save" at bounding box center [464, 120] width 10 height 7
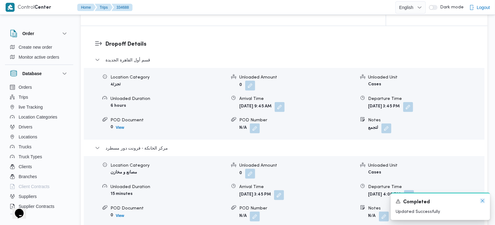
click at [483, 201] on icon "Dismiss toast" at bounding box center [482, 200] width 3 height 3
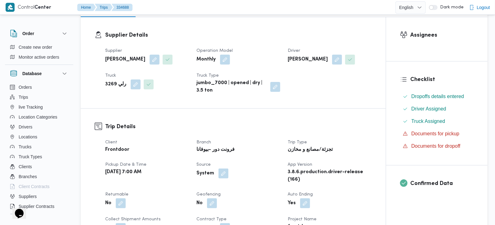
scroll to position [0, 0]
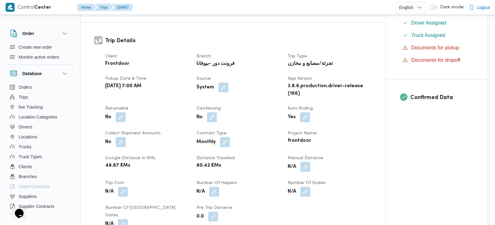
scroll to position [219, 0]
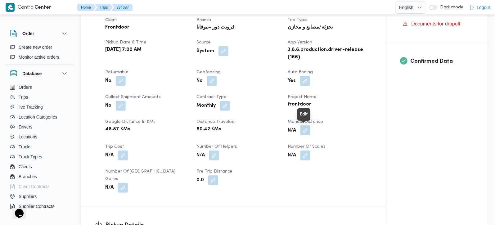
click at [306, 131] on button "button" at bounding box center [305, 130] width 10 height 10
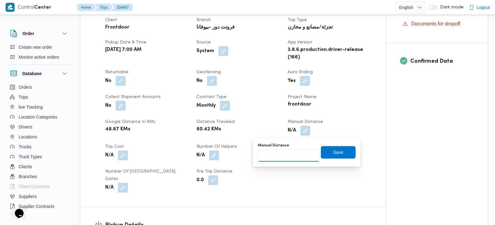
click at [285, 158] on input "Manual Distance" at bounding box center [289, 155] width 62 height 12
type input "131"
click at [333, 153] on span "Save" at bounding box center [338, 151] width 10 height 7
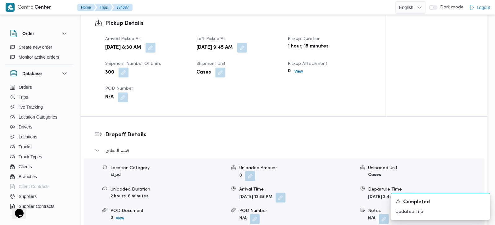
scroll to position [438, 0]
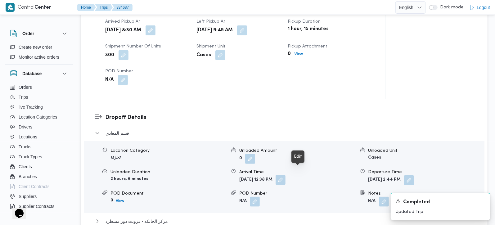
click at [286, 175] on button "button" at bounding box center [281, 180] width 10 height 10
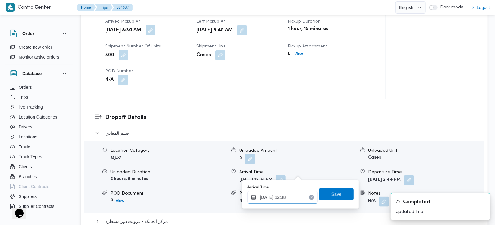
click at [287, 198] on input "01/09/2025 12:38" at bounding box center [282, 197] width 70 height 12
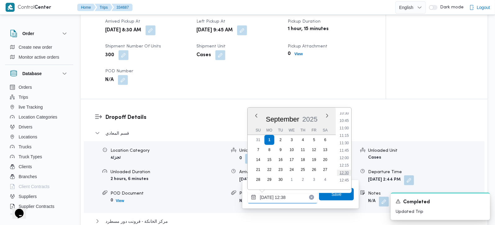
scroll to position [299, 0]
click at [346, 135] on li "10:45" at bounding box center [344, 137] width 14 height 6
type input "[DATE] 10:45"
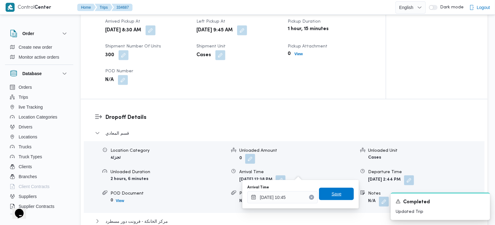
click at [327, 188] on span "Save" at bounding box center [336, 194] width 35 height 12
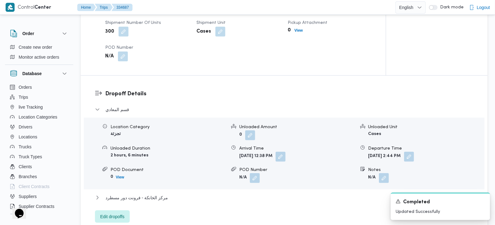
scroll to position [475, 0]
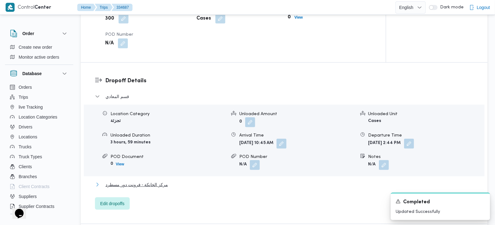
click at [145, 181] on span "مركز الخانكة - فرونت دور مسطرد" at bounding box center [137, 184] width 62 height 7
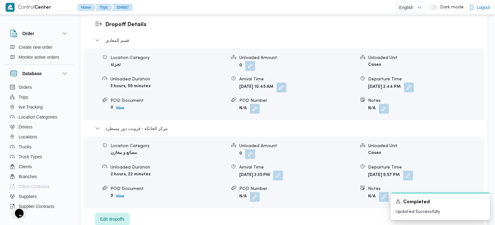
scroll to position [548, 0]
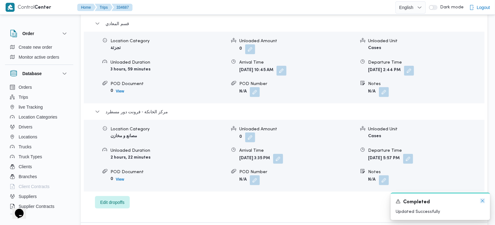
click at [483, 199] on icon "Dismiss toast" at bounding box center [482, 200] width 5 height 5
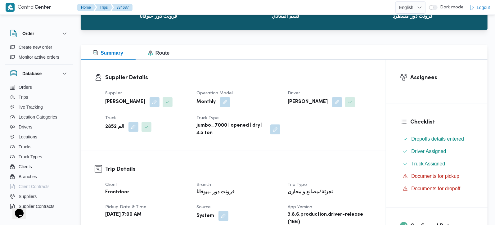
scroll to position [0, 0]
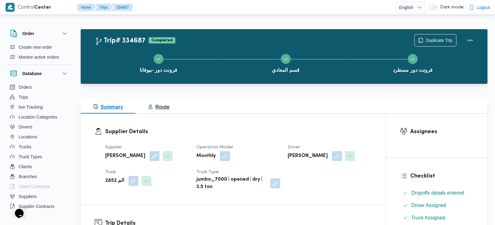
click at [166, 107] on span "Route" at bounding box center [158, 106] width 21 height 5
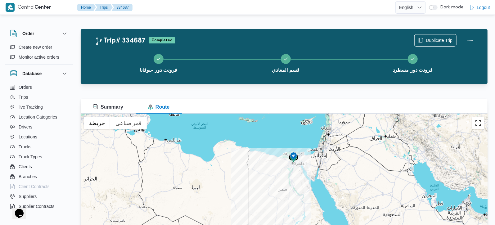
click at [476, 124] on button "تبديل إلى العرض ملء الشاشة" at bounding box center [478, 123] width 12 height 12
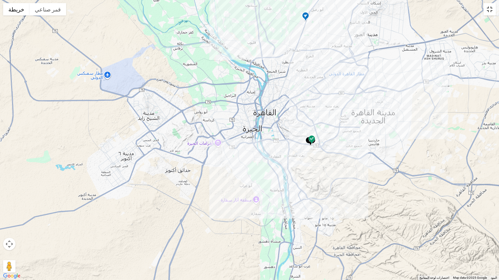
click at [494, 9] on button "تبديل إلى العرض ملء الشاشة" at bounding box center [489, 9] width 12 height 12
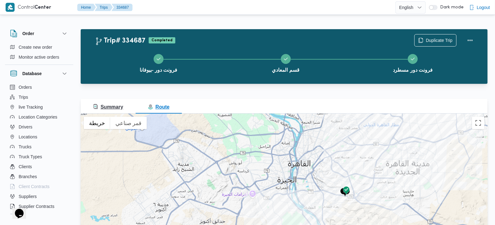
click at [114, 104] on span "Summary" at bounding box center [108, 106] width 30 height 5
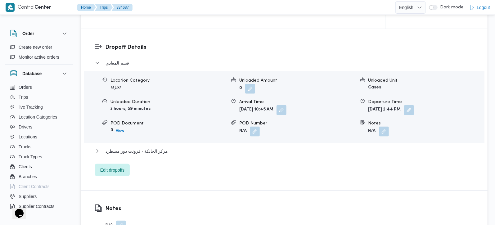
scroll to position [511, 0]
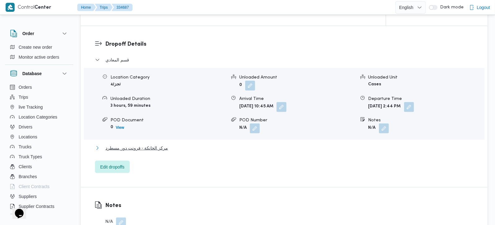
click at [136, 144] on span "مركز الخانكة - فرونت دور مسطرد" at bounding box center [137, 147] width 62 height 7
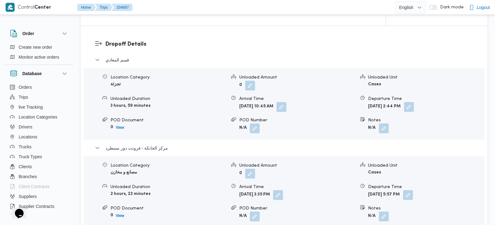
scroll to position [548, 0]
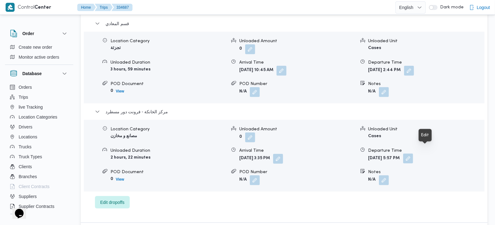
click at [413, 154] on button "button" at bounding box center [408, 159] width 10 height 10
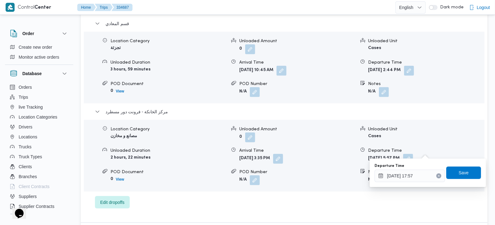
click at [309, 192] on div "قسم المعادي Location Category تجزئة Unloaded Amount 0 Unloaded Unit Cases Unloa…" at bounding box center [284, 114] width 379 height 189
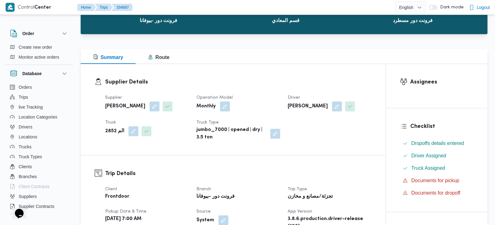
scroll to position [36, 0]
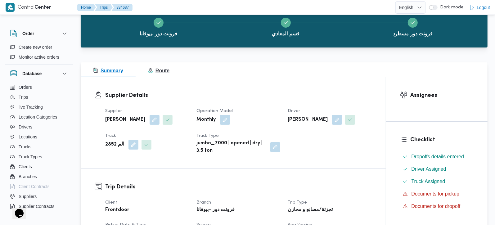
click at [174, 68] on button "Route" at bounding box center [159, 69] width 46 height 15
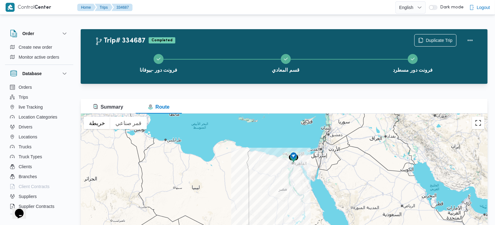
click at [480, 120] on button "تبديل إلى العرض ملء الشاشة" at bounding box center [478, 123] width 12 height 12
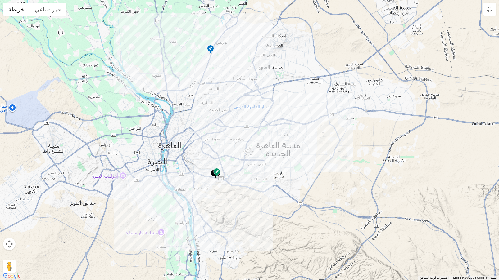
click at [214, 173] on img at bounding box center [217, 173] width 10 height 10
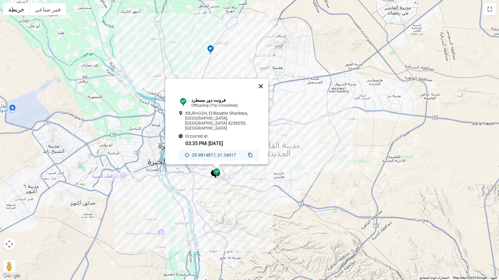
click at [266, 82] on button "إغلاق" at bounding box center [260, 86] width 15 height 15
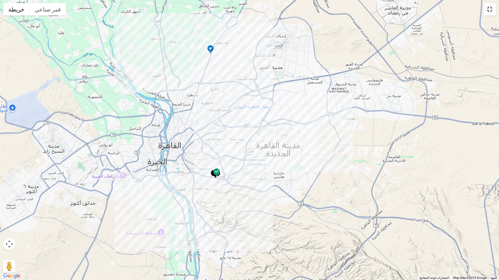
click at [491, 8] on button "تبديل إلى العرض ملء الشاشة" at bounding box center [489, 9] width 12 height 12
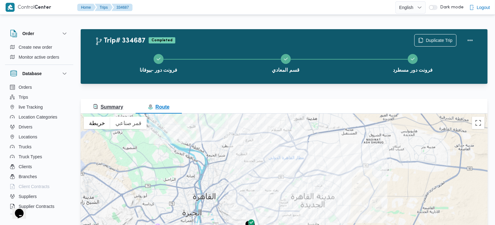
click at [105, 104] on span "Summary" at bounding box center [108, 106] width 30 height 5
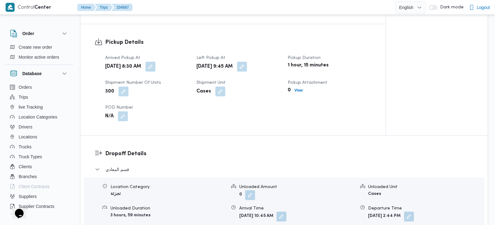
scroll to position [548, 0]
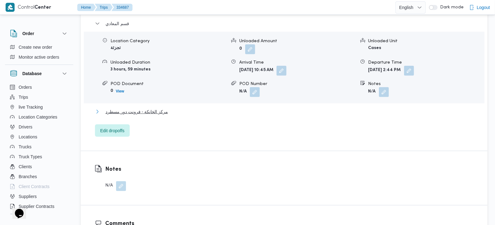
click at [138, 108] on span "مركز الخانكة - فرونت دور مسطرد" at bounding box center [137, 111] width 62 height 7
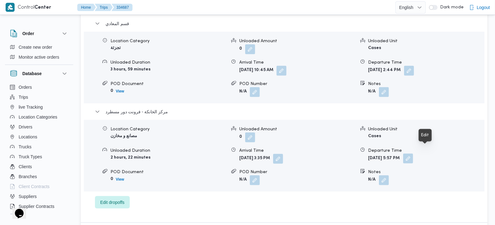
click at [413, 154] on button "button" at bounding box center [408, 159] width 10 height 10
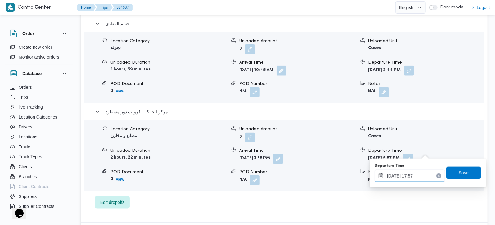
click at [409, 175] on input "01/09/2025 17:57" at bounding box center [410, 176] width 70 height 12
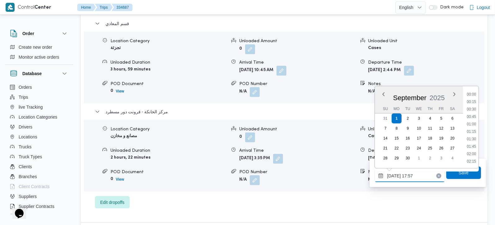
scroll to position [491, 0]
click at [473, 126] on li "17:30" at bounding box center [471, 124] width 14 height 6
type input "01/09/2025 17:30"
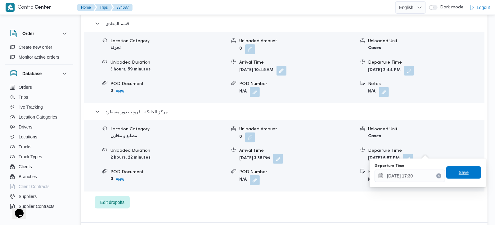
drag, startPoint x: 458, startPoint y: 169, endPoint x: 439, endPoint y: 165, distance: 20.0
click at [459, 170] on span "Save" at bounding box center [464, 172] width 10 height 7
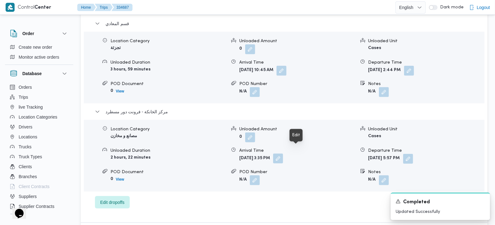
click at [283, 154] on button "button" at bounding box center [278, 159] width 10 height 10
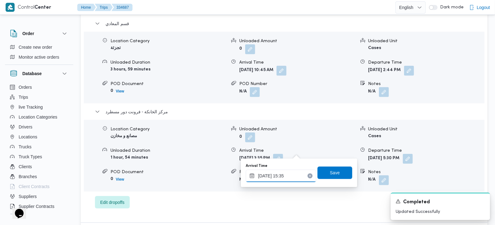
click at [287, 174] on input "01/09/2025 15:35" at bounding box center [281, 176] width 70 height 12
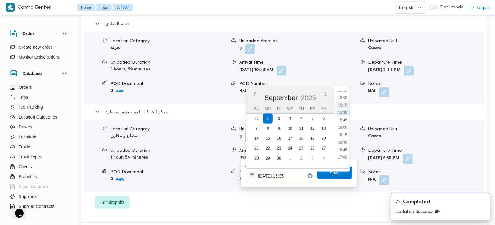
scroll to position [461, 0]
click at [341, 145] on li "17:15" at bounding box center [343, 148] width 14 height 6
type input "01/09/2025 17:15"
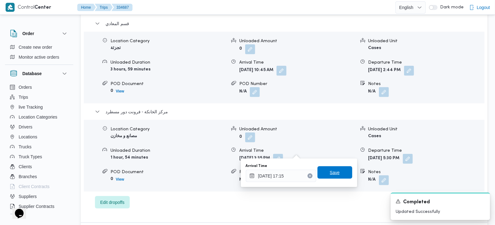
click at [332, 171] on span "Save" at bounding box center [335, 172] width 10 height 7
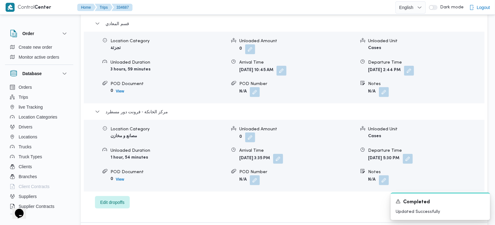
scroll to position [511, 0]
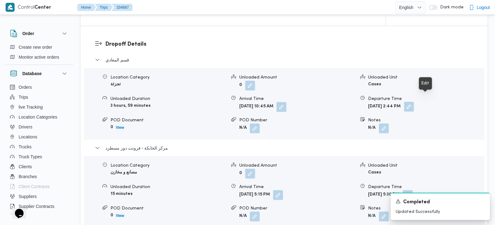
click at [414, 102] on button "button" at bounding box center [409, 107] width 10 height 10
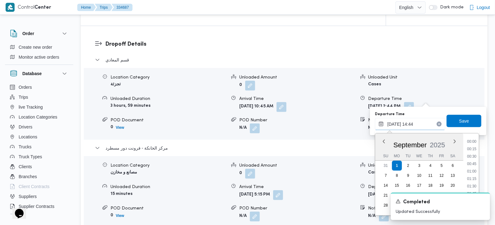
click at [416, 122] on input "01/09/2025 14:44" at bounding box center [410, 124] width 70 height 12
click at [475, 156] on li "16:15" at bounding box center [472, 159] width 14 height 6
type input "01/09/2025 16:15"
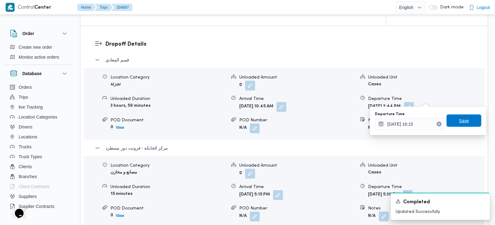
click at [449, 119] on span "Save" at bounding box center [464, 121] width 35 height 12
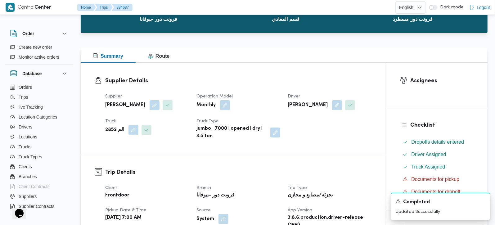
scroll to position [0, 0]
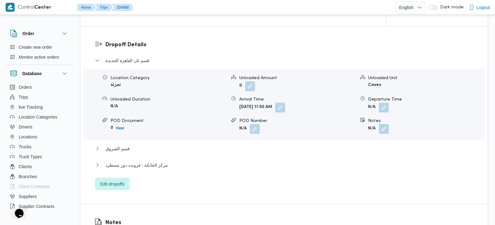
scroll to position [511, 0]
click at [131, 144] on button "قسم الشروق" at bounding box center [284, 147] width 379 height 7
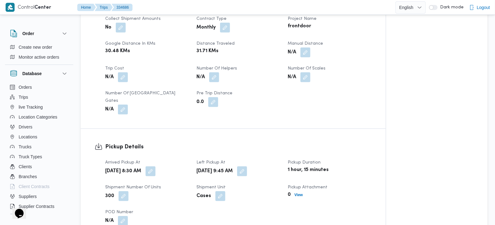
scroll to position [292, 0]
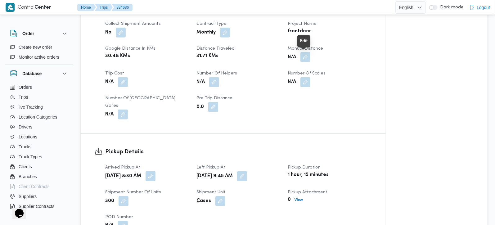
click at [302, 55] on button "button" at bounding box center [305, 57] width 10 height 10
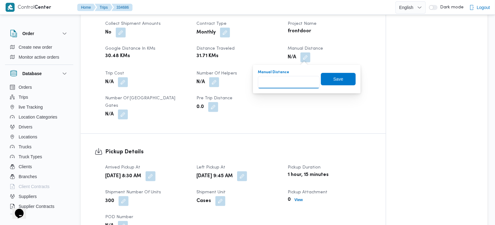
click at [295, 80] on input "Manual Distance" at bounding box center [289, 82] width 62 height 12
type input "120"
click at [327, 79] on span "Save" at bounding box center [338, 79] width 35 height 12
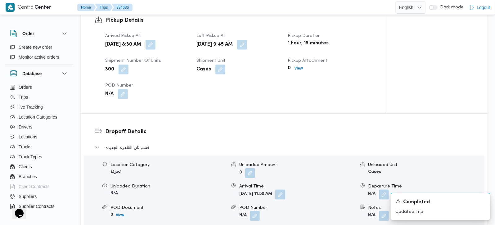
scroll to position [441, 0]
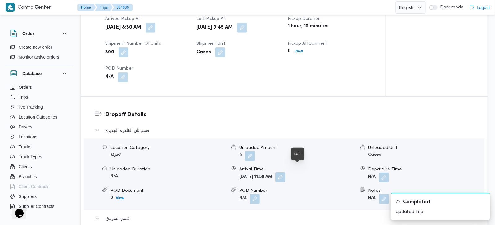
click at [285, 173] on span at bounding box center [278, 178] width 13 height 10
click at [285, 173] on button "button" at bounding box center [280, 177] width 10 height 10
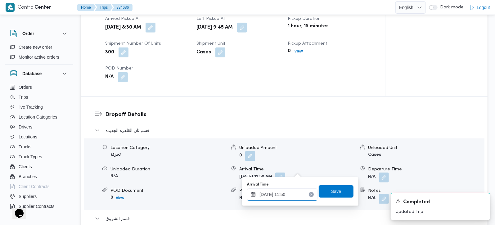
click at [289, 191] on input "01/09/2025 11:50" at bounding box center [282, 194] width 70 height 12
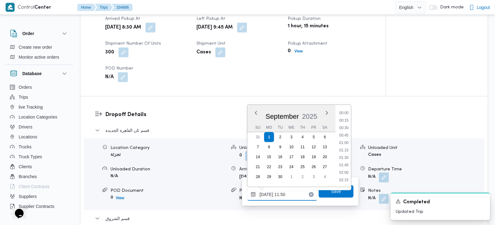
scroll to position [313, 0]
click at [347, 121] on li "10:45" at bounding box center [344, 120] width 14 height 6
type input "01/09/2025 10:45"
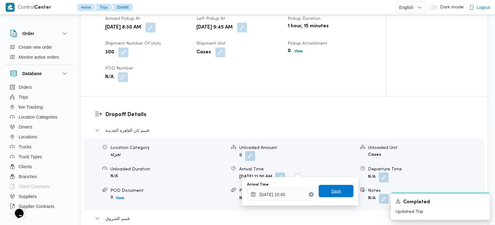
click at [337, 190] on span "Save" at bounding box center [336, 191] width 35 height 12
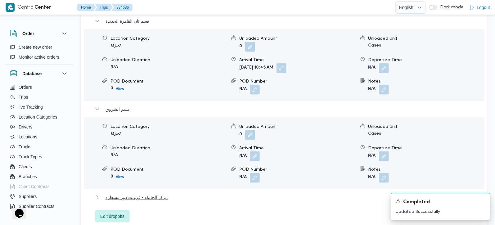
click at [133, 194] on span "مركز الخانكة - فرونت دور مسطرد" at bounding box center [137, 197] width 62 height 7
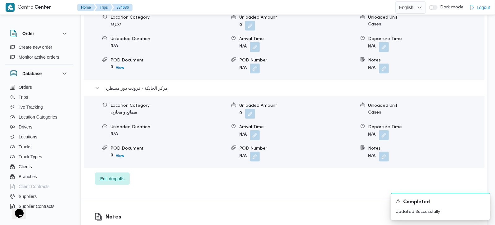
scroll to position [660, 0]
click at [383, 130] on button "button" at bounding box center [384, 135] width 10 height 10
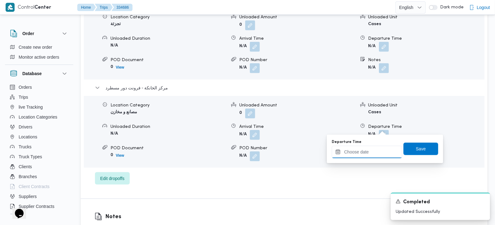
drag, startPoint x: 377, startPoint y: 151, endPoint x: 392, endPoint y: 146, distance: 15.9
click at [377, 151] on input "Departure Time" at bounding box center [367, 152] width 70 height 12
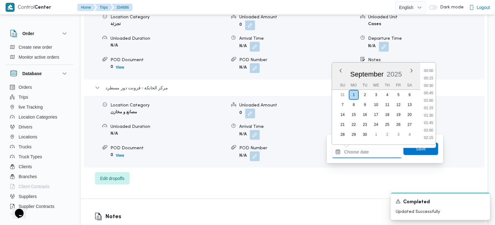
scroll to position [506, 0]
click at [430, 73] on li "17:00" at bounding box center [429, 71] width 14 height 6
type input "01/09/2025 17:00"
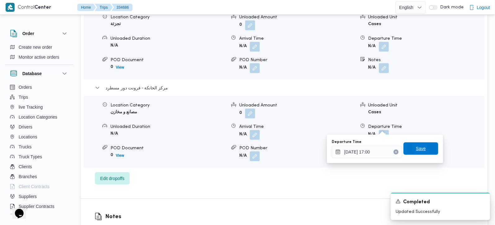
click at [416, 151] on span "Save" at bounding box center [421, 148] width 10 height 7
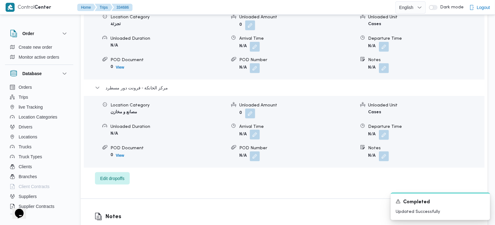
click at [255, 130] on button "button" at bounding box center [255, 135] width 10 height 10
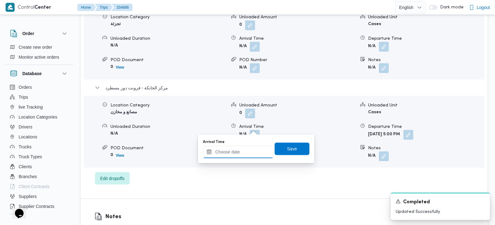
click at [250, 153] on input "Arrival Time" at bounding box center [238, 152] width 70 height 12
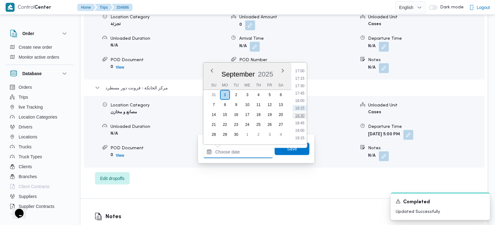
scroll to position [470, 0]
drag, startPoint x: 302, startPoint y: 99, endPoint x: 295, endPoint y: 132, distance: 33.8
click at [302, 99] on li "16:45" at bounding box center [300, 100] width 14 height 6
type input "01/09/2025 16:45"
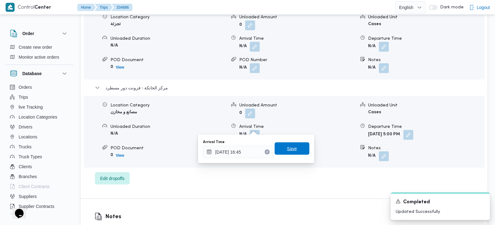
click at [287, 151] on span "Save" at bounding box center [292, 148] width 10 height 7
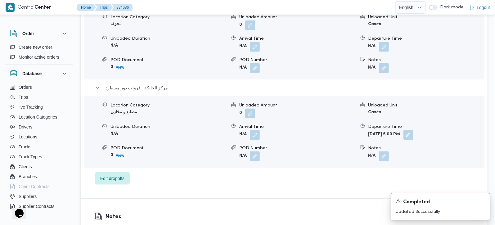
scroll to position [587, 0]
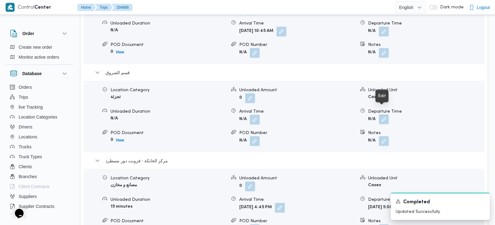
click at [384, 115] on button "button" at bounding box center [384, 120] width 10 height 10
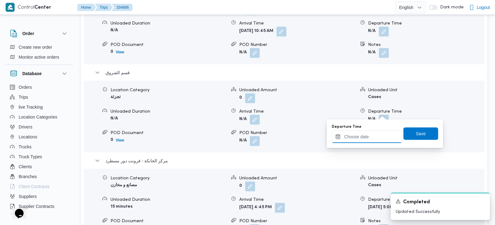
click at [372, 139] on input "Departure Time" at bounding box center [367, 137] width 70 height 12
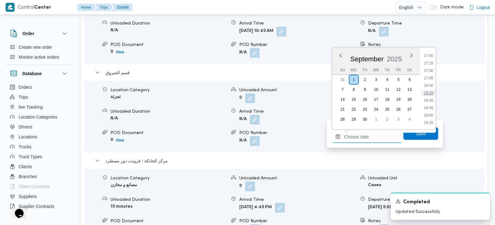
scroll to position [470, 0]
click at [432, 56] on li "15:45" at bounding box center [429, 55] width 14 height 6
type input "01/09/2025 15:45"
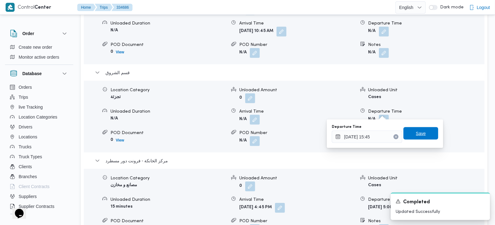
click at [410, 131] on span "Save" at bounding box center [421, 133] width 35 height 12
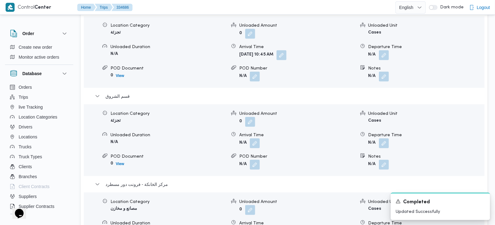
scroll to position [550, 0]
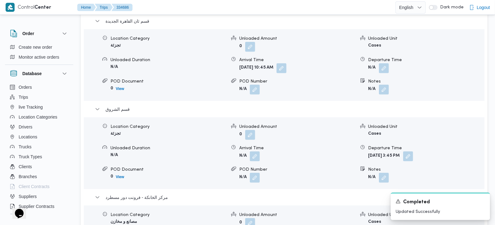
click at [260, 151] on form "N/A" at bounding box center [297, 156] width 116 height 10
click at [259, 151] on button "button" at bounding box center [255, 156] width 10 height 10
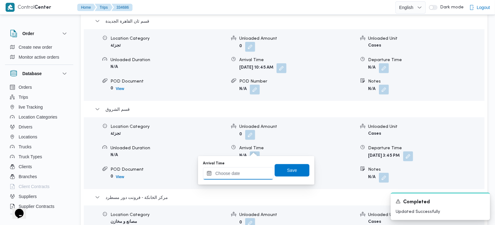
click at [254, 169] on input "Arrival Time" at bounding box center [238, 173] width 70 height 12
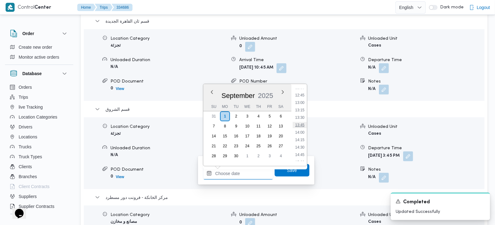
scroll to position [360, 0]
click at [301, 117] on li "13:00" at bounding box center [300, 119] width 14 height 6
type input "01/09/2025 13:00"
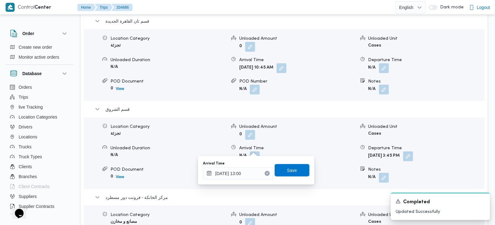
click at [297, 164] on div "Arrival Time 01/09/2025 13:00 Save" at bounding box center [256, 170] width 108 height 20
click at [296, 166] on span "Save" at bounding box center [292, 170] width 35 height 12
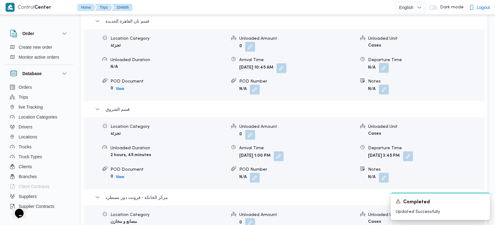
click at [384, 63] on button "button" at bounding box center [384, 68] width 10 height 10
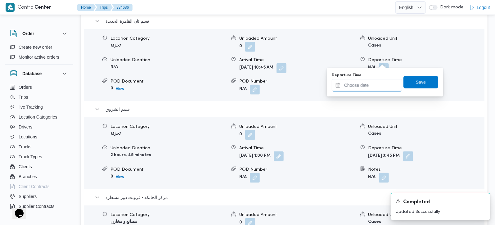
click at [375, 83] on input "Departure Time" at bounding box center [367, 85] width 70 height 12
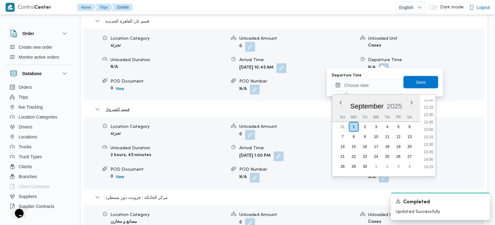
drag, startPoint x: 430, startPoint y: 115, endPoint x: 421, endPoint y: 98, distance: 19.4
click at [430, 115] on li "12:30" at bounding box center [429, 115] width 14 height 6
type input "01/09/2025 12:30"
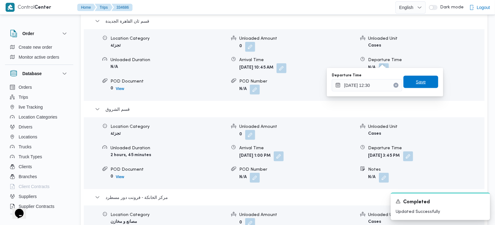
click at [416, 81] on span "Save" at bounding box center [421, 81] width 10 height 7
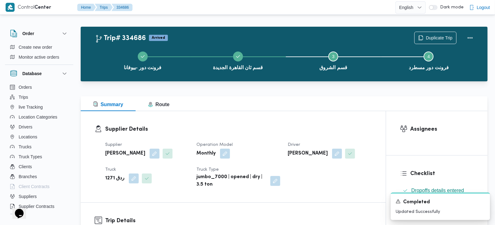
scroll to position [0, 0]
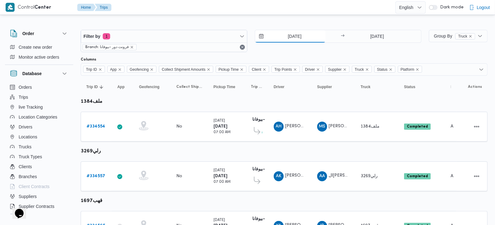
click at [290, 38] on input "31/8/2025" at bounding box center [290, 36] width 70 height 12
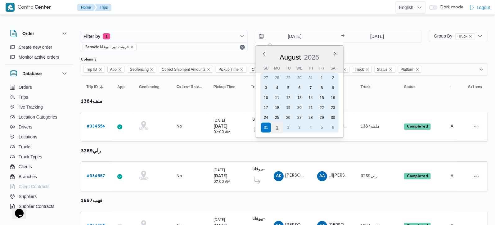
click at [276, 126] on div "1" at bounding box center [277, 128] width 12 height 12
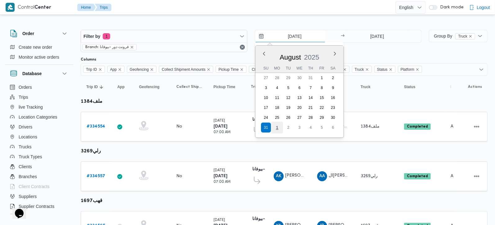
type input "1/9/2025"
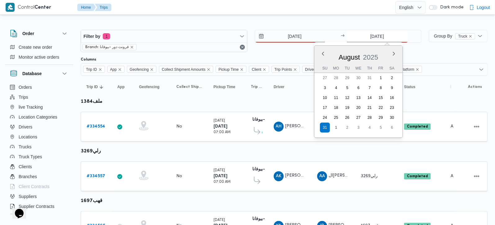
click at [367, 38] on input "31/8/2025" at bounding box center [377, 36] width 62 height 12
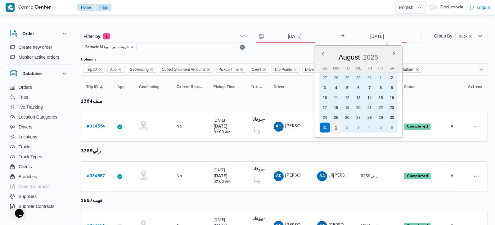
click at [334, 129] on div "1" at bounding box center [336, 128] width 12 height 12
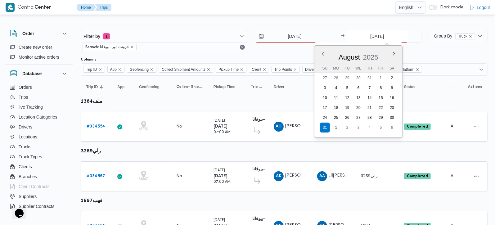
type input "1/9/2025"
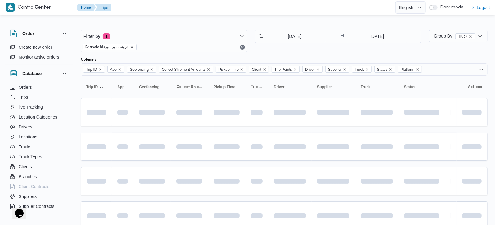
click at [330, 15] on div at bounding box center [247, 15] width 495 height 10
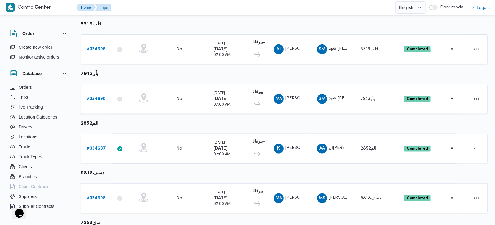
scroll to position [623, 0]
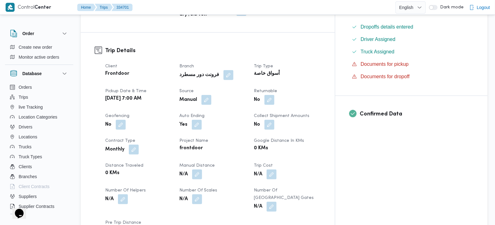
scroll to position [255, 0]
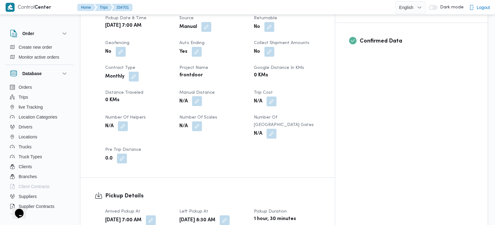
click at [202, 96] on button "button" at bounding box center [197, 101] width 10 height 10
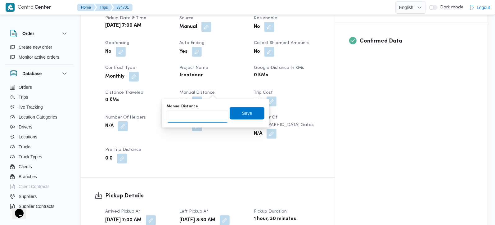
click at [199, 116] on input "Manual Distance" at bounding box center [198, 116] width 62 height 12
type input "105"
click at [235, 116] on span "Save" at bounding box center [247, 113] width 35 height 12
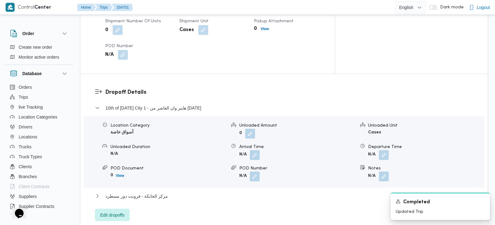
scroll to position [475, 0]
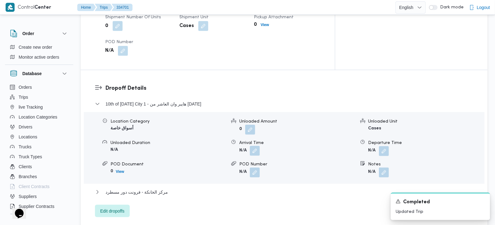
click at [256, 146] on button "button" at bounding box center [255, 151] width 10 height 10
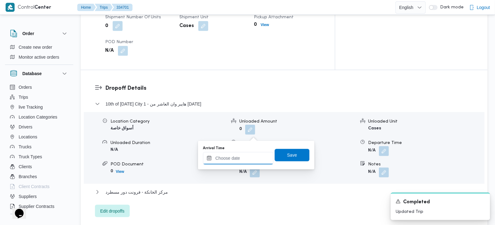
click at [251, 154] on div at bounding box center [238, 158] width 70 height 12
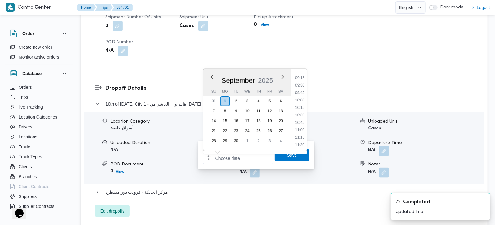
scroll to position [258, 0]
drag, startPoint x: 303, startPoint y: 100, endPoint x: 301, endPoint y: 107, distance: 7.2
click at [303, 100] on li "09:30" at bounding box center [300, 102] width 14 height 6
type input "[DATE] 09:30"
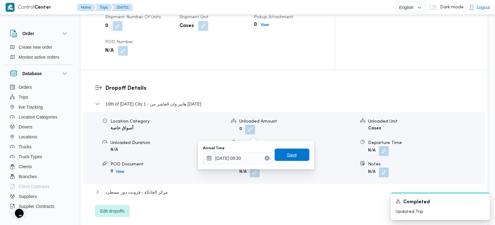
click at [294, 151] on span "Save" at bounding box center [292, 155] width 35 height 12
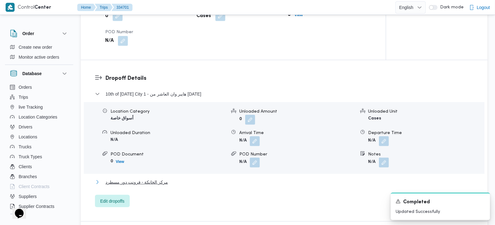
click at [155, 178] on span "مركز الخانكة - فرونت دور مسطرد" at bounding box center [137, 181] width 62 height 7
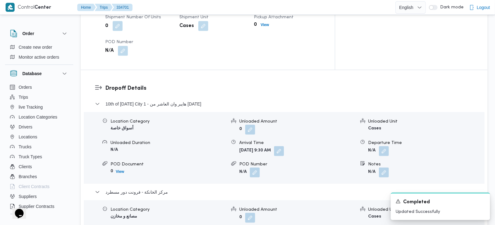
scroll to position [548, 0]
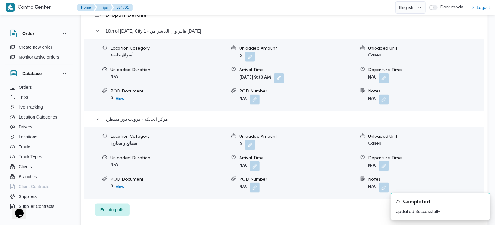
click at [383, 161] on button "button" at bounding box center [384, 166] width 10 height 10
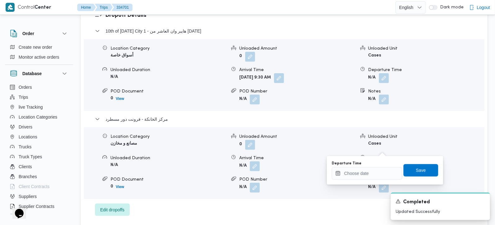
click at [377, 166] on div "Departure Time" at bounding box center [367, 170] width 70 height 19
click at [388, 166] on div "Departure Time" at bounding box center [367, 170] width 70 height 19
click at [383, 173] on input "Departure Time" at bounding box center [367, 173] width 70 height 12
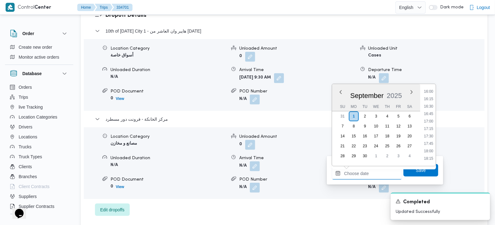
scroll to position [441, 0]
click at [427, 103] on li "15:15" at bounding box center [429, 105] width 14 height 6
type input "01/09/2025 15:15"
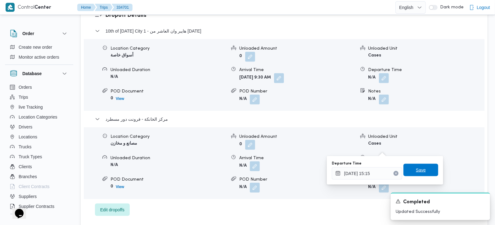
click at [420, 171] on span "Save" at bounding box center [421, 169] width 10 height 7
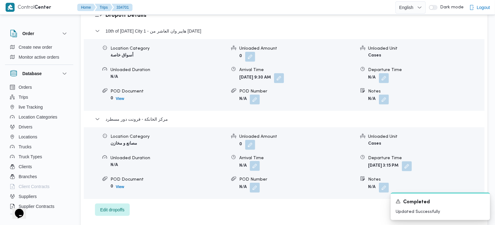
click at [258, 161] on button "button" at bounding box center [255, 166] width 10 height 10
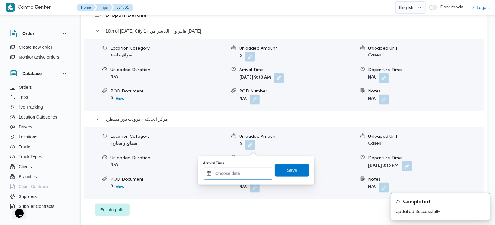
drag, startPoint x: 258, startPoint y: 146, endPoint x: 257, endPoint y: 168, distance: 22.7
click at [251, 171] on input "Arrival Time" at bounding box center [238, 173] width 70 height 12
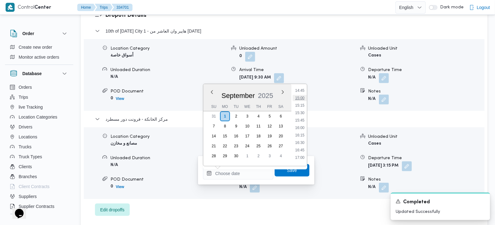
click at [300, 98] on li "15:00" at bounding box center [300, 98] width 14 height 6
type input "01/09/2025 15:00"
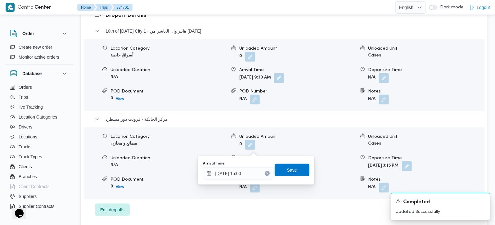
click at [296, 166] on span "Save" at bounding box center [292, 170] width 35 height 12
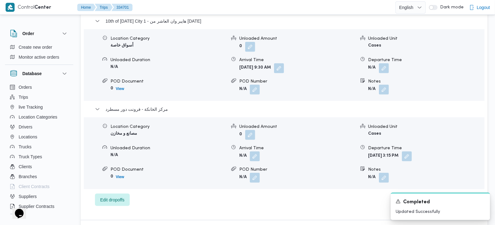
scroll to position [511, 0]
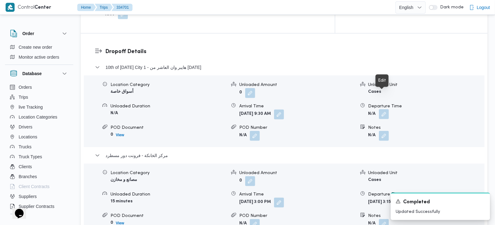
click at [383, 109] on button "button" at bounding box center [384, 114] width 10 height 10
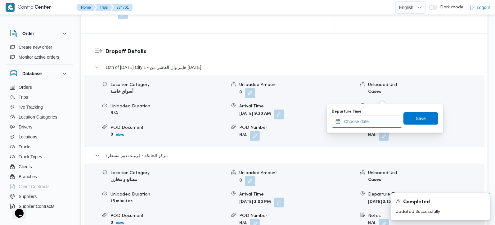
drag, startPoint x: 382, startPoint y: 98, endPoint x: 379, endPoint y: 125, distance: 26.9
click at [374, 121] on input "Departure Time" at bounding box center [367, 121] width 70 height 12
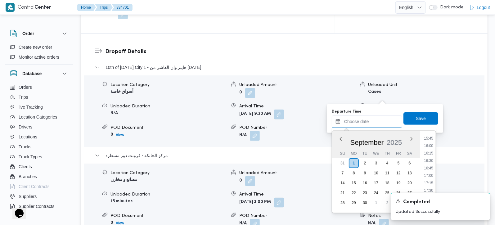
scroll to position [368, 0]
click at [431, 186] on li "14:00" at bounding box center [429, 188] width 14 height 6
type input "01/09/2025 14:00"
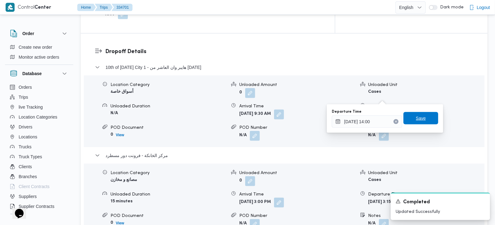
click at [423, 120] on span "Save" at bounding box center [421, 118] width 35 height 12
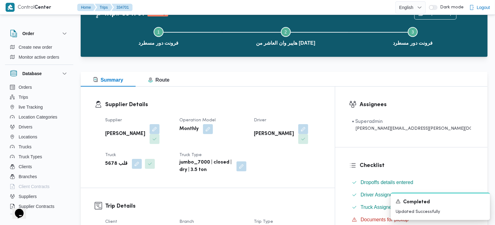
scroll to position [0, 0]
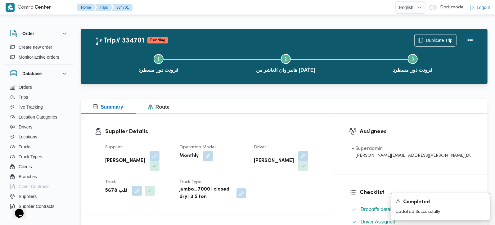
click at [471, 43] on button "Actions" at bounding box center [470, 40] width 12 height 12
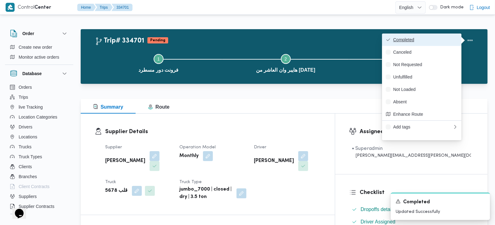
click at [419, 39] on span "Completed" at bounding box center [425, 39] width 65 height 5
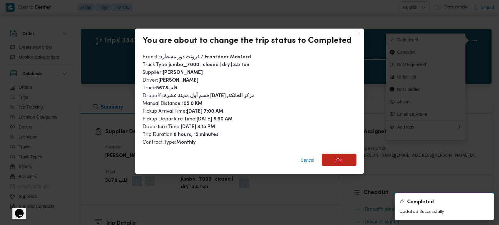
click at [346, 155] on span "Ok" at bounding box center [339, 160] width 35 height 12
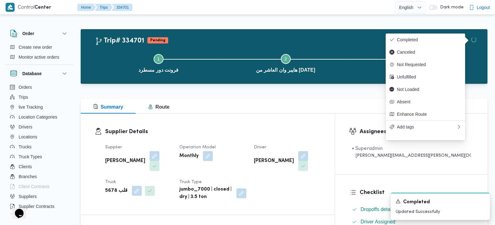
click at [295, 101] on div "Summary Route" at bounding box center [284, 106] width 407 height 15
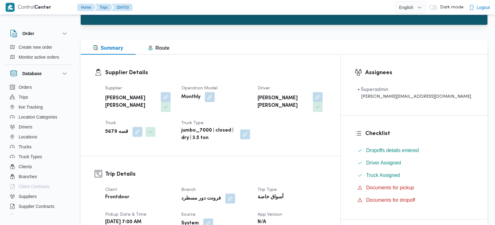
scroll to position [146, 0]
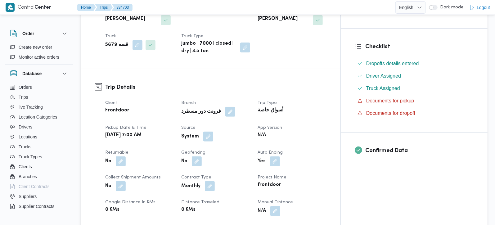
click at [213, 132] on button "button" at bounding box center [208, 137] width 10 height 10
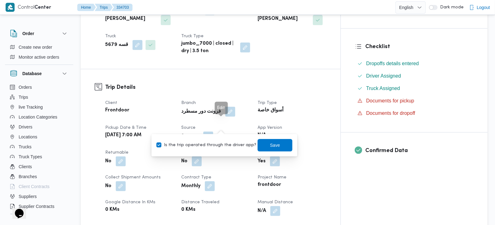
scroll to position [0, 0]
click at [219, 144] on label "Is the trip operated through the driver app?" at bounding box center [206, 145] width 100 height 7
checkbox input "false"
click at [270, 144] on span "Save" at bounding box center [275, 144] width 10 height 7
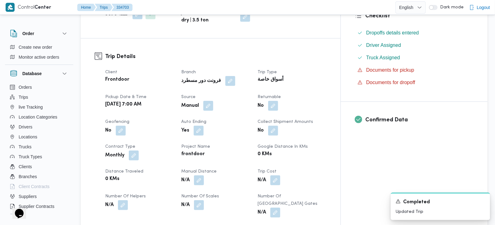
scroll to position [183, 0]
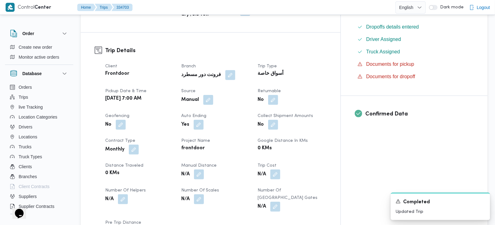
click at [204, 169] on span at bounding box center [197, 174] width 13 height 10
click at [204, 169] on button "button" at bounding box center [199, 174] width 10 height 10
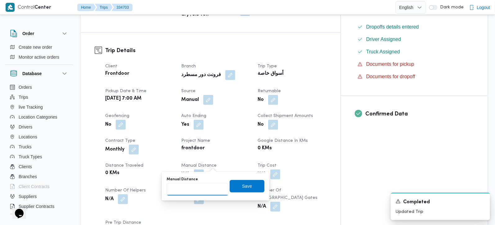
click at [198, 191] on input "Manual Distance" at bounding box center [198, 189] width 62 height 12
type input "105"
click at [230, 187] on span "Save" at bounding box center [247, 186] width 35 height 12
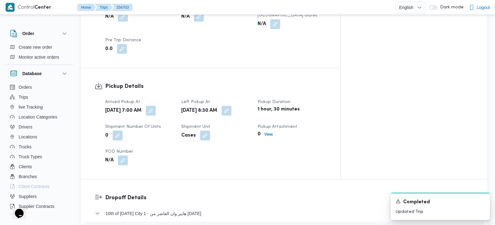
scroll to position [438, 0]
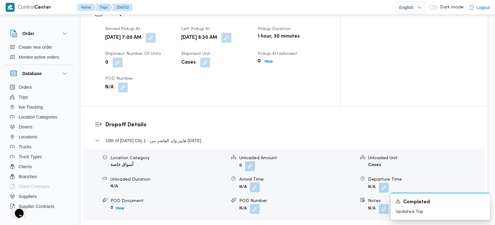
click at [255, 183] on button "button" at bounding box center [255, 188] width 10 height 10
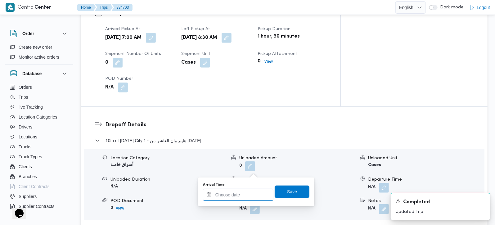
click at [252, 191] on input "Arrival Time" at bounding box center [238, 195] width 70 height 12
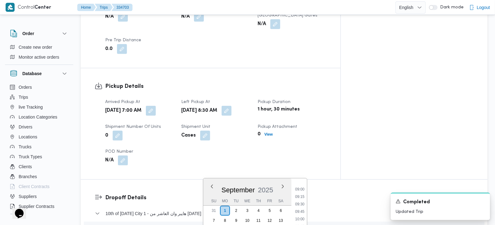
scroll to position [258, 0]
click at [301, 208] on li "09:30" at bounding box center [300, 211] width 14 height 6
type input "[DATE] 09:30"
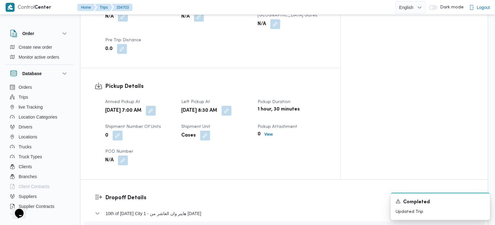
scroll to position [520, 0]
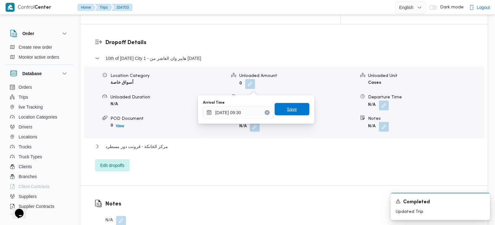
click at [289, 112] on span "Save" at bounding box center [292, 109] width 10 height 7
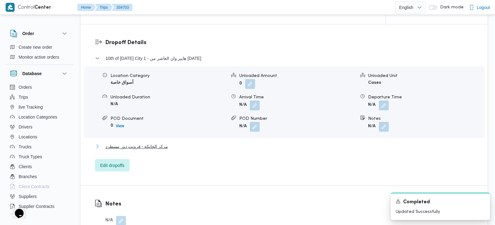
click at [145, 143] on span "مركز الخانكة - فرونت دور مسطرد" at bounding box center [137, 146] width 62 height 7
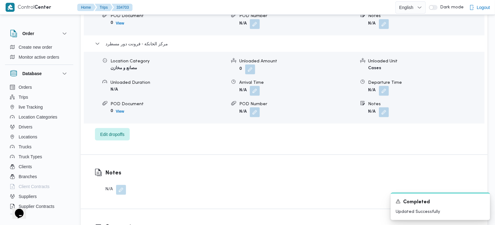
scroll to position [630, 0]
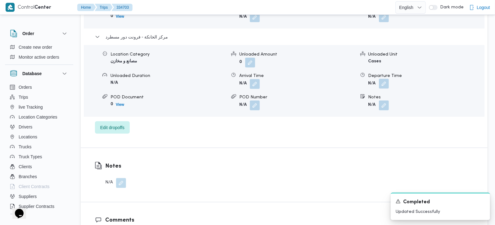
click at [386, 79] on button "button" at bounding box center [384, 84] width 10 height 10
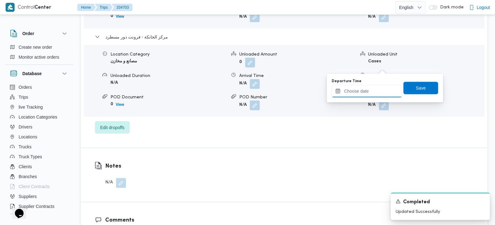
click at [376, 94] on input "Departure Time" at bounding box center [367, 91] width 70 height 12
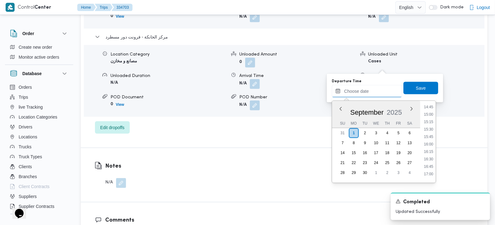
scroll to position [441, 0]
click at [430, 114] on li "15:00" at bounding box center [429, 115] width 14 height 6
type input "[DATE] 15:00"
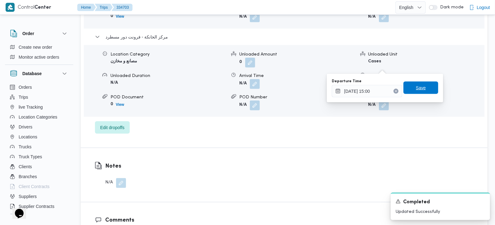
click at [424, 89] on span "Save" at bounding box center [421, 88] width 35 height 12
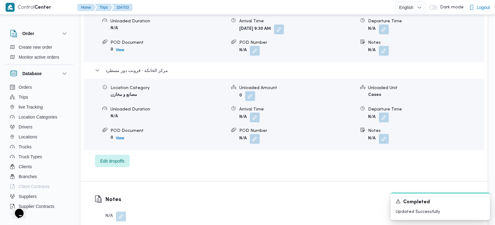
scroll to position [557, 0]
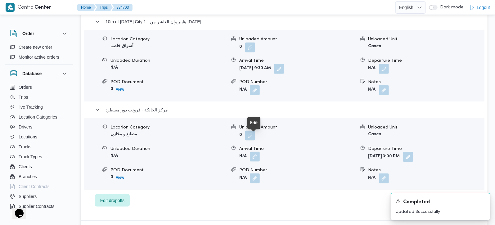
click at [250, 152] on button "button" at bounding box center [255, 157] width 10 height 10
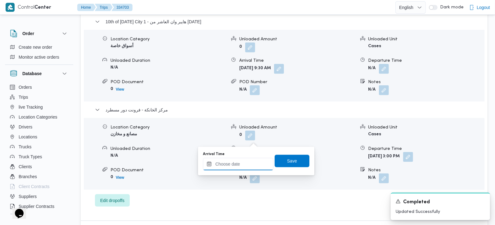
click at [244, 169] on input "Arrival Time" at bounding box center [238, 164] width 70 height 12
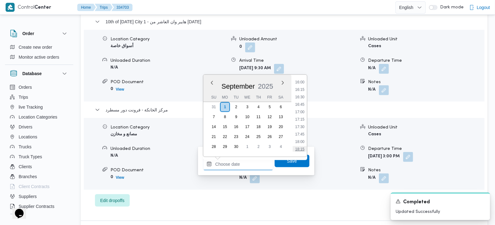
scroll to position [441, 0]
click at [299, 82] on li "14:45" at bounding box center [300, 81] width 14 height 6
type input "[DATE] 14:45"
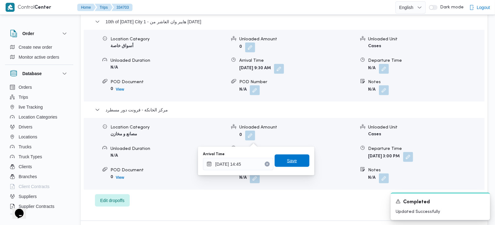
click at [301, 162] on span "Save" at bounding box center [292, 161] width 35 height 12
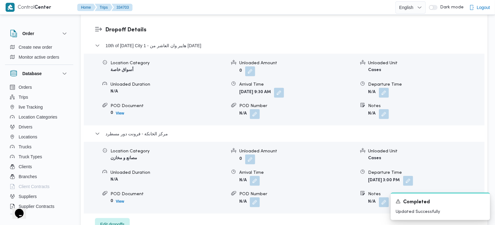
scroll to position [520, 0]
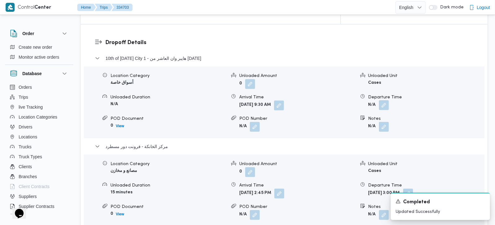
click at [387, 100] on button "button" at bounding box center [384, 105] width 10 height 10
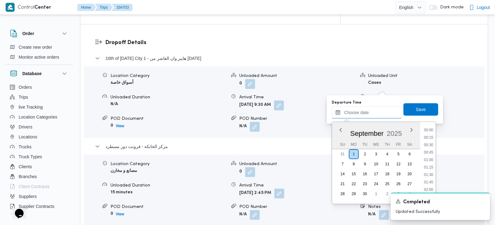
drag, startPoint x: 378, startPoint y: 109, endPoint x: 392, endPoint y: 118, distance: 16.3
click at [378, 109] on input "Departure Time" at bounding box center [367, 112] width 70 height 12
click at [432, 135] on li "13:45" at bounding box center [429, 135] width 14 height 6
type input "[DATE] 13:45"
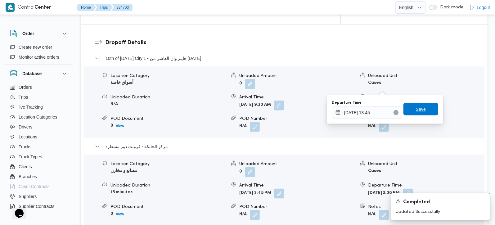
click at [429, 106] on span "Save" at bounding box center [421, 109] width 35 height 12
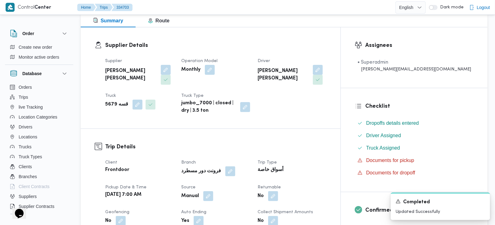
scroll to position [0, 0]
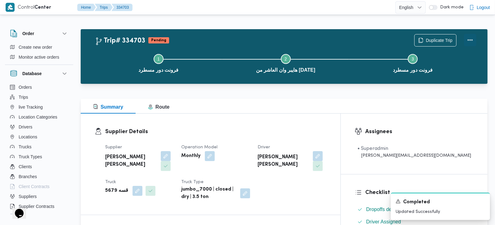
click at [467, 43] on button "Actions" at bounding box center [470, 40] width 12 height 12
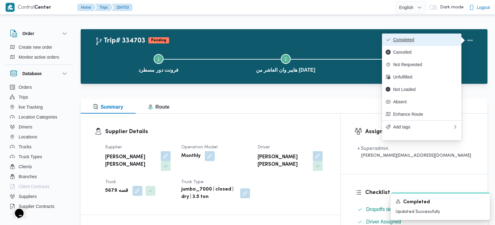
click at [428, 39] on span "Completed" at bounding box center [425, 39] width 65 height 5
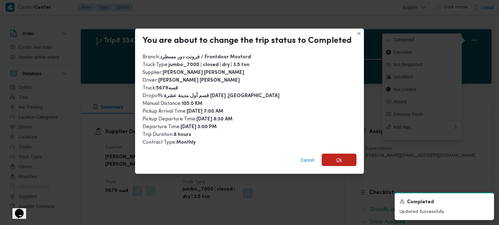
click at [337, 154] on span "Ok" at bounding box center [339, 160] width 35 height 12
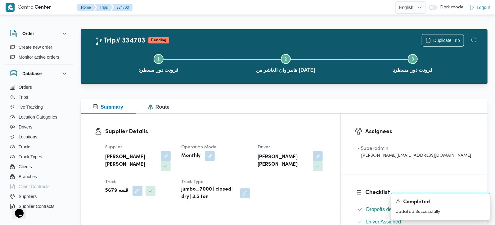
click at [314, 131] on h3 "Supplier Details" at bounding box center [215, 132] width 221 height 8
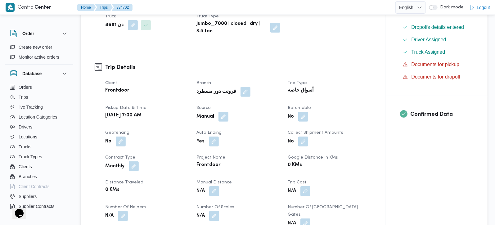
scroll to position [183, 0]
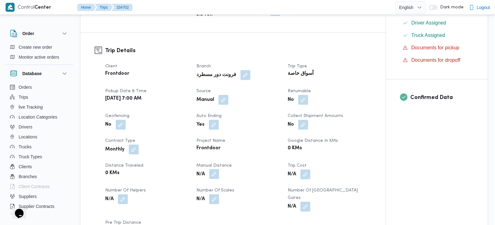
click at [210, 169] on button "button" at bounding box center [214, 174] width 10 height 10
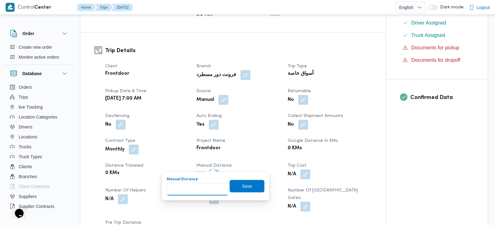
click at [201, 187] on input "Manual Distance" at bounding box center [198, 189] width 62 height 12
type input "100"
click at [242, 187] on span "Save" at bounding box center [247, 185] width 10 height 7
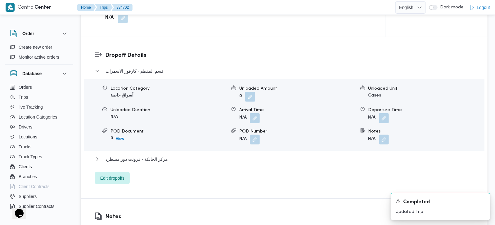
scroll to position [511, 0]
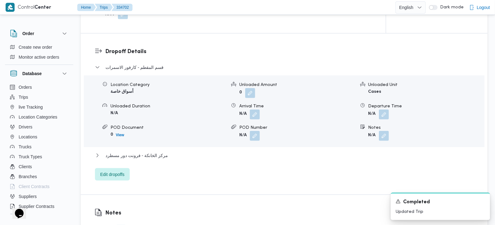
click at [152, 133] on div "قسم المقطم - كارفور الاسمرات Location Category أسواق خاصة Unloaded Amount 0 Unl…" at bounding box center [284, 122] width 379 height 117
click at [128, 152] on span "مركز الخانكة - فرونت دور مسطرد" at bounding box center [137, 155] width 62 height 7
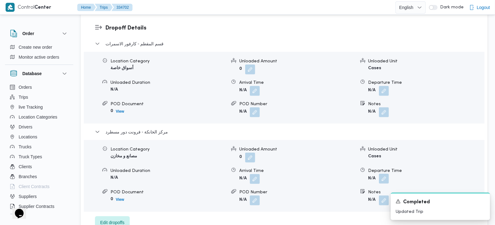
scroll to position [548, 0]
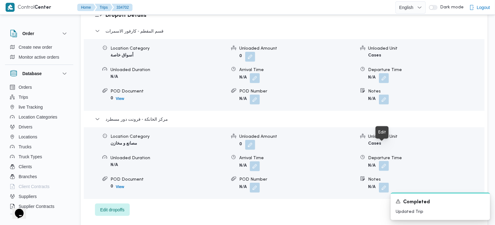
click at [386, 161] on button "button" at bounding box center [384, 166] width 10 height 10
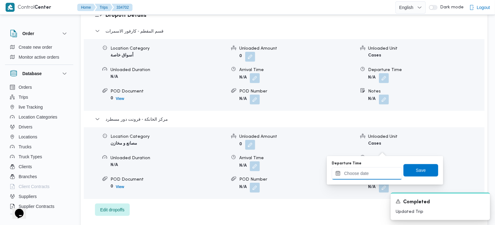
click at [381, 167] on input "Departure Time" at bounding box center [367, 173] width 70 height 12
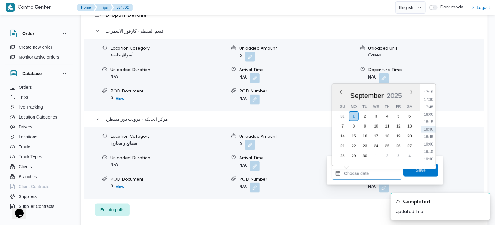
scroll to position [477, 0]
click at [429, 92] on li "16:00" at bounding box center [429, 91] width 14 height 6
type input "[DATE] 16:00"
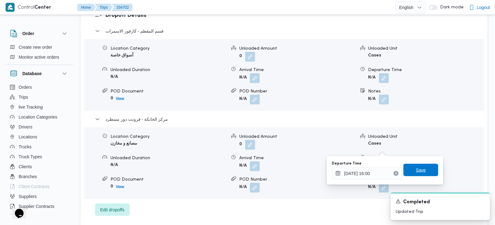
click at [416, 167] on span "Save" at bounding box center [421, 169] width 10 height 7
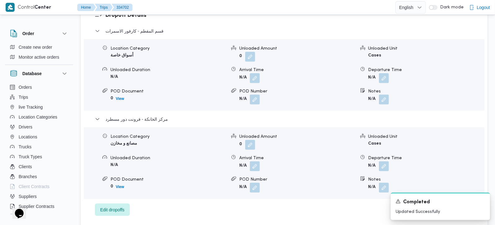
click at [260, 161] on form "N/A" at bounding box center [297, 166] width 116 height 10
click at [257, 161] on button "button" at bounding box center [255, 166] width 10 height 10
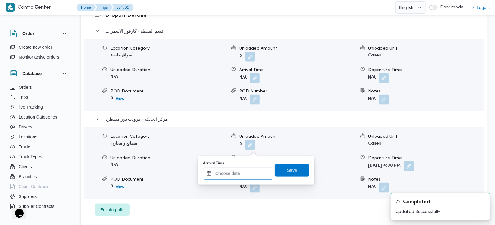
drag, startPoint x: 247, startPoint y: 174, endPoint x: 258, endPoint y: 167, distance: 12.8
click at [247, 174] on input "Arrival Time" at bounding box center [238, 173] width 70 height 12
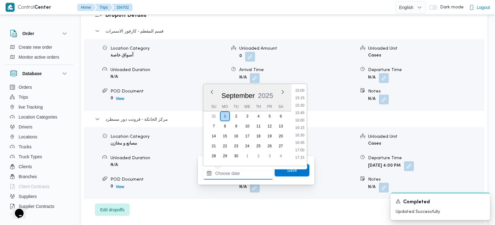
scroll to position [441, 0]
click at [303, 117] on li "15:45" at bounding box center [300, 120] width 14 height 6
type input "[DATE] 15:45"
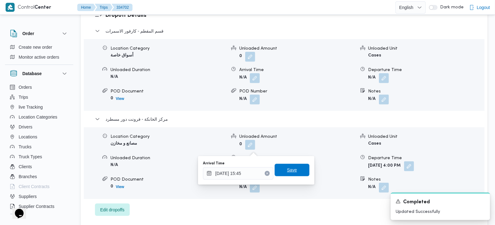
click at [298, 167] on span "Save" at bounding box center [292, 170] width 35 height 12
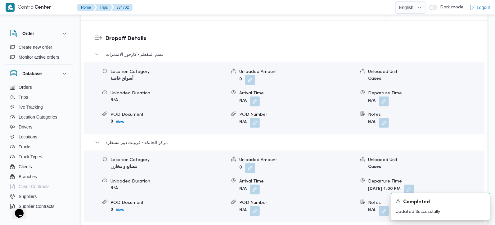
scroll to position [511, 0]
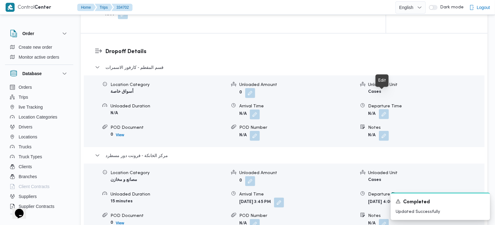
click at [384, 109] on button "button" at bounding box center [384, 114] width 10 height 10
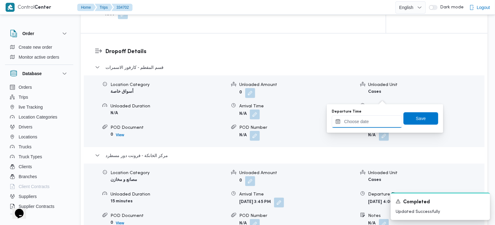
click at [375, 123] on input "Departure Time" at bounding box center [367, 121] width 70 height 12
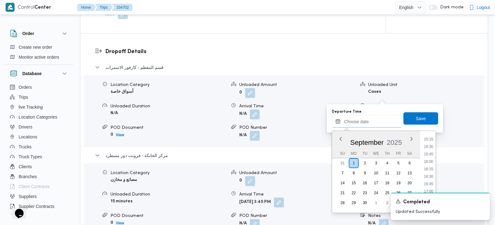
scroll to position [441, 0]
click at [431, 139] on li "14:45" at bounding box center [429, 137] width 14 height 6
type input "01/09/2025 14:45"
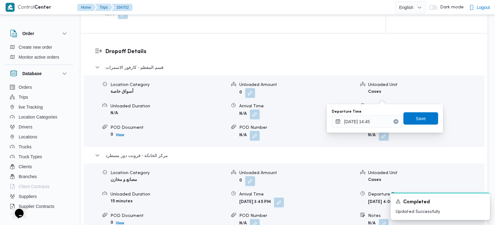
click at [425, 109] on div "Departure Time 01/09/2025 14:45 Save" at bounding box center [385, 119] width 108 height 20
click at [423, 112] on span "Save" at bounding box center [421, 118] width 35 height 12
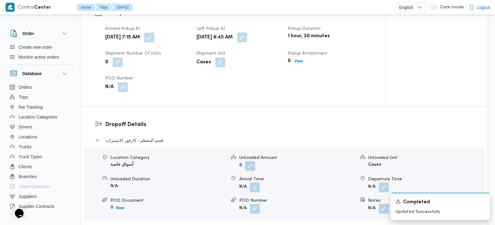
scroll to position [438, 0]
click at [258, 183] on button "button" at bounding box center [255, 188] width 10 height 10
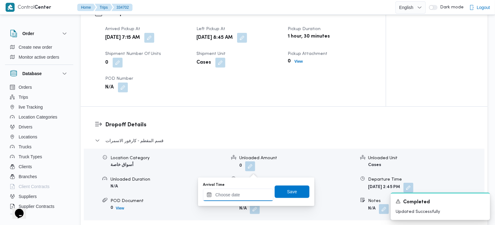
click at [251, 193] on input "Arrival Time" at bounding box center [238, 195] width 70 height 12
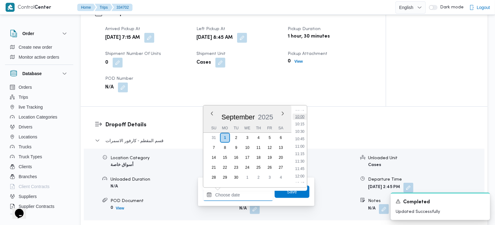
scroll to position [258, 0]
click at [298, 149] on ul "00:00 00:15 00:30 00:45 01:00 01:15 01:30 01:45 02:00 02:15 02:30 02:45 03:00 0…" at bounding box center [300, 147] width 14 height 72
click at [299, 147] on li "09:45" at bounding box center [300, 146] width 14 height 6
type input "01/09/2025 09:45"
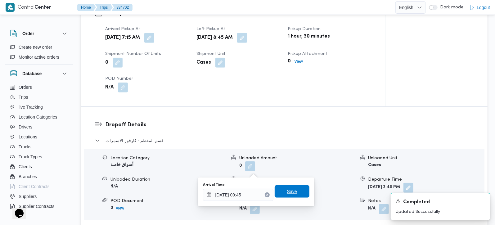
click at [293, 186] on span "Save" at bounding box center [292, 191] width 35 height 12
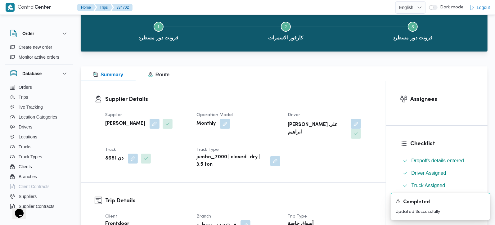
scroll to position [0, 0]
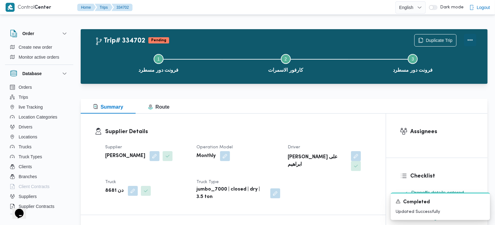
click at [471, 35] on button "Actions" at bounding box center [470, 40] width 12 height 12
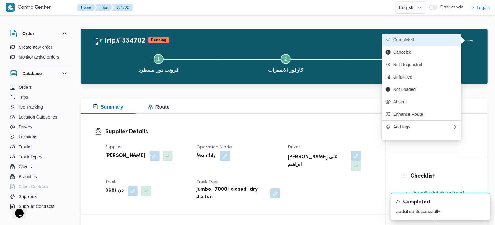
click at [412, 38] on span "Completed" at bounding box center [425, 39] width 65 height 5
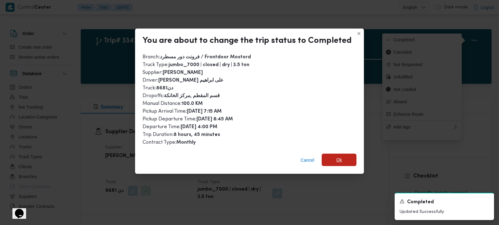
click at [334, 159] on span "Ok" at bounding box center [339, 160] width 35 height 12
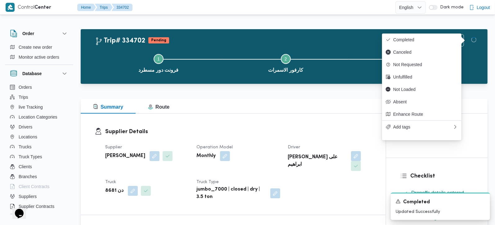
click at [307, 111] on div "Summary Route" at bounding box center [284, 106] width 407 height 15
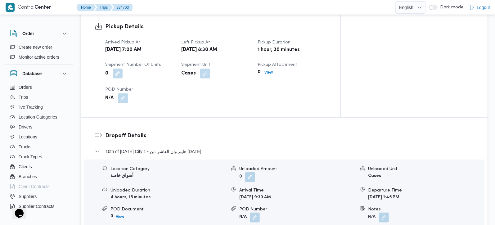
scroll to position [548, 0]
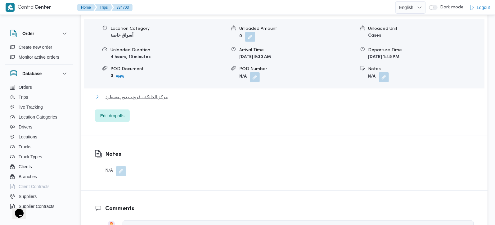
click at [128, 93] on span "مركز الخانكة - فرونت دور مسطرد" at bounding box center [137, 96] width 62 height 7
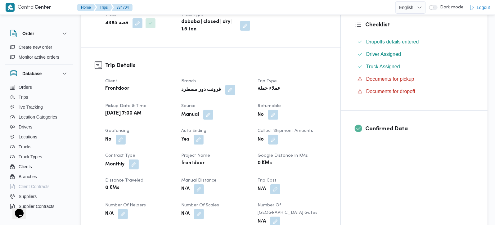
scroll to position [183, 0]
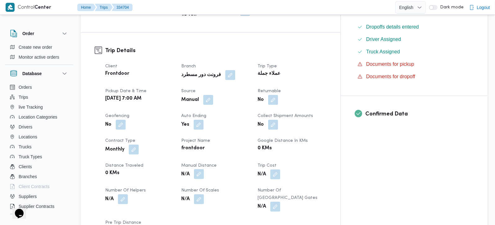
click at [204, 169] on button "button" at bounding box center [199, 174] width 10 height 10
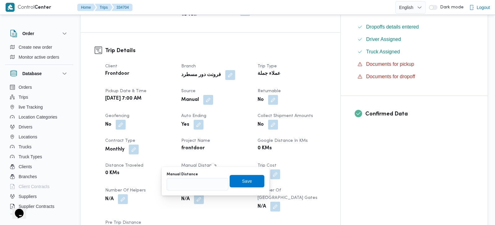
click at [189, 190] on div "Manual Distance Save" at bounding box center [215, 181] width 99 height 20
click at [189, 190] on input "Manual Distance" at bounding box center [198, 184] width 62 height 12
type input "150"
click at [235, 182] on span "Save" at bounding box center [247, 181] width 35 height 12
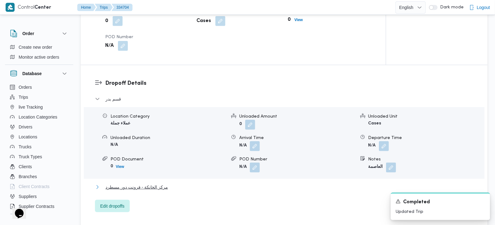
click at [134, 183] on span "مركز الخانكة - فرونت دور مسطرد" at bounding box center [137, 186] width 62 height 7
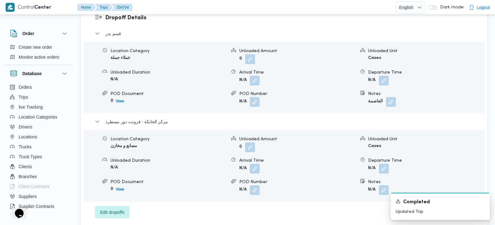
scroll to position [548, 0]
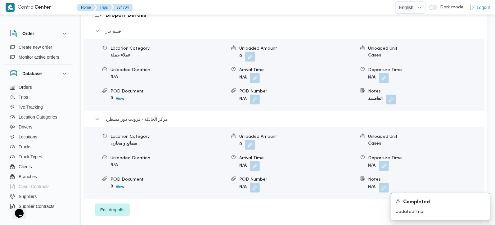
click at [388, 161] on button "button" at bounding box center [384, 166] width 10 height 10
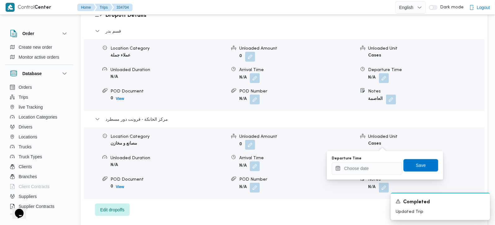
click at [374, 161] on div "Departure Time" at bounding box center [367, 165] width 70 height 19
click at [377, 166] on input "Departure Time" at bounding box center [367, 168] width 70 height 12
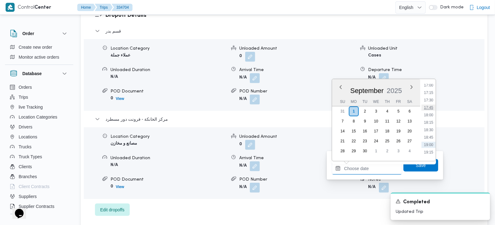
scroll to position [492, 0]
click at [428, 94] on li "16:45" at bounding box center [429, 94] width 14 height 6
type input "01/09/2025 16:45"
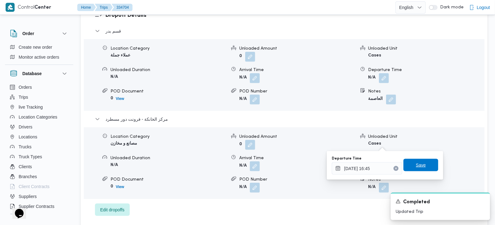
click at [421, 160] on span "Save" at bounding box center [421, 165] width 35 height 12
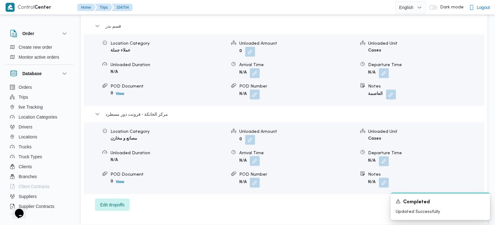
click at [256, 156] on button "button" at bounding box center [255, 161] width 10 height 10
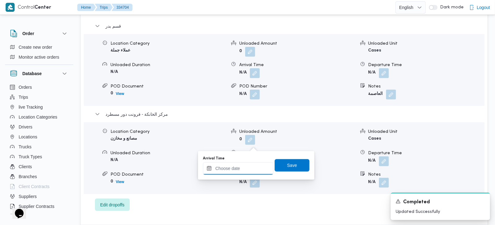
click at [247, 169] on input "Arrival Time" at bounding box center [238, 168] width 70 height 12
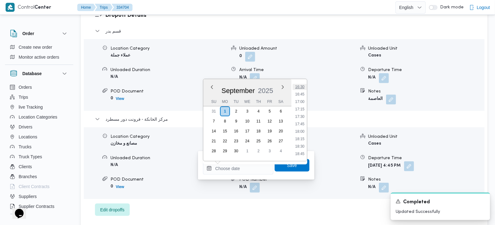
click at [302, 86] on li "16:30" at bounding box center [300, 87] width 14 height 6
type input "01/09/2025 16:30"
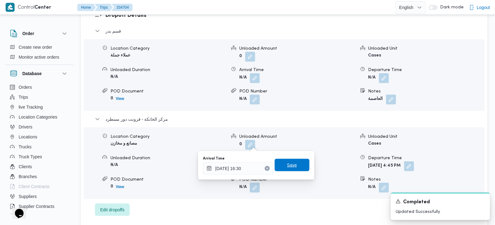
click at [295, 160] on span "Save" at bounding box center [292, 165] width 35 height 12
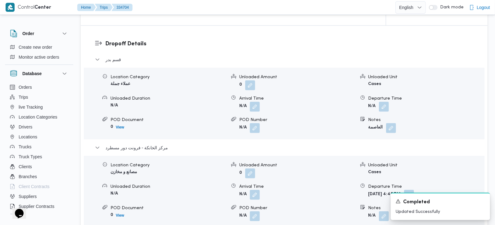
scroll to position [511, 0]
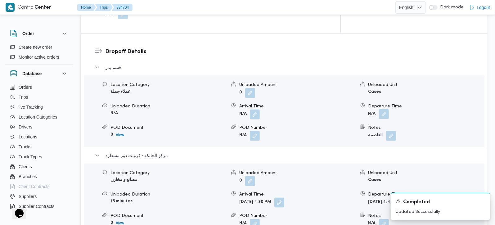
click at [384, 109] on button "button" at bounding box center [384, 114] width 10 height 10
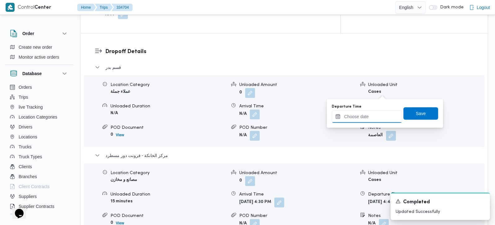
click at [378, 113] on input "Departure Time" at bounding box center [367, 117] width 70 height 12
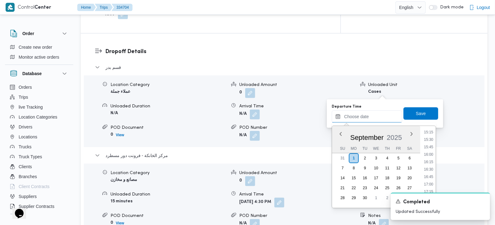
scroll to position [456, 0]
drag, startPoint x: 431, startPoint y: 140, endPoint x: 423, endPoint y: 121, distance: 20.2
click at [431, 140] on li "15:30" at bounding box center [429, 140] width 14 height 6
type input "01/09/2025 15:30"
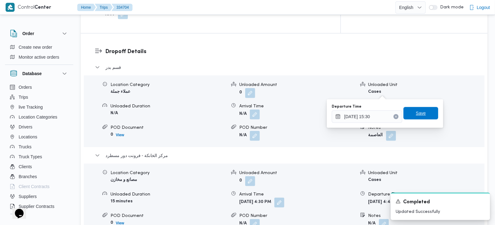
click at [421, 120] on span "Save" at bounding box center [421, 113] width 35 height 12
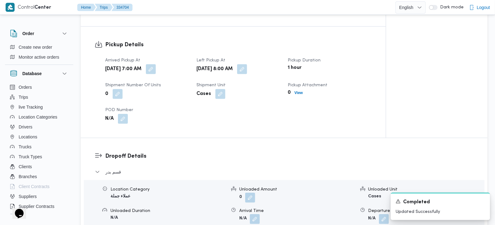
scroll to position [438, 0]
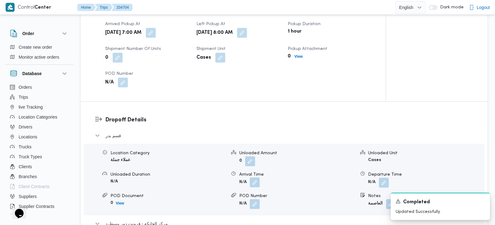
click at [259, 178] on button "button" at bounding box center [255, 183] width 10 height 10
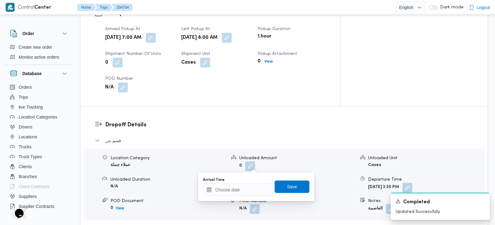
click at [253, 183] on div "Arrival Time" at bounding box center [238, 187] width 70 height 19
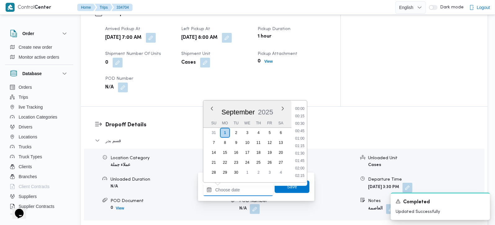
click at [243, 189] on input "Arrival Time" at bounding box center [238, 190] width 70 height 12
click at [299, 137] on li "09:00" at bounding box center [300, 140] width 14 height 6
type input "01/09/2025 09:00"
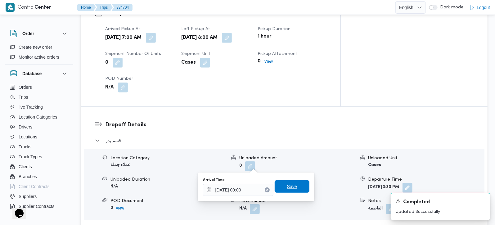
click at [289, 185] on span "Save" at bounding box center [292, 186] width 10 height 7
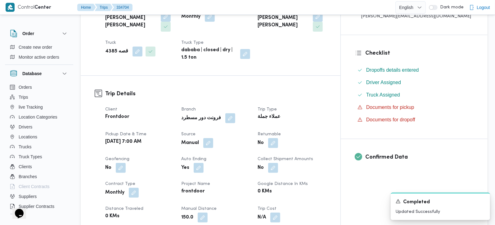
scroll to position [0, 0]
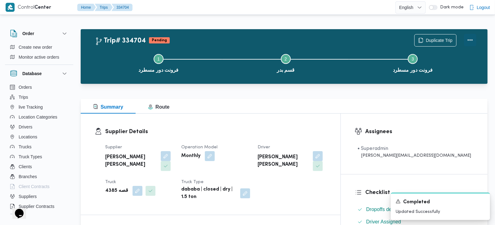
click at [473, 42] on button "Actions" at bounding box center [470, 40] width 12 height 12
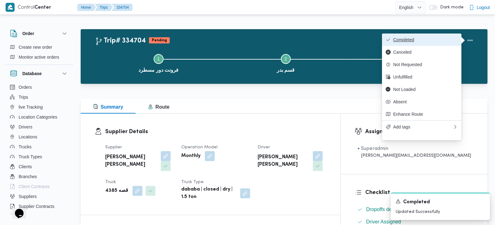
click at [430, 37] on button "Completed" at bounding box center [421, 40] width 79 height 12
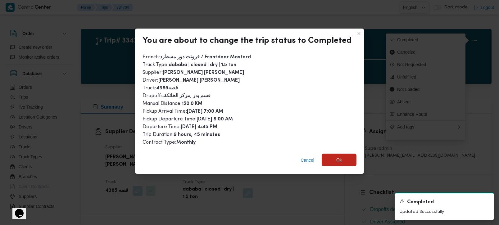
click at [333, 157] on span "Ok" at bounding box center [339, 160] width 35 height 12
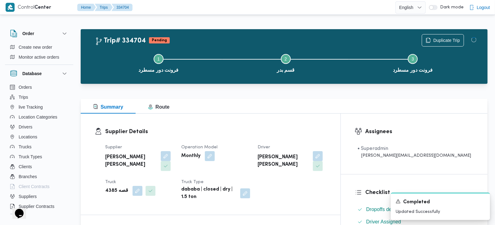
click at [312, 121] on div "Supplier Details Supplier عبدالمنعم مجدي السيد عواد Operation Model Monthly Dri…" at bounding box center [211, 164] width 260 height 101
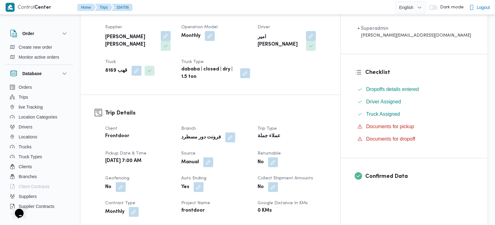
scroll to position [255, 0]
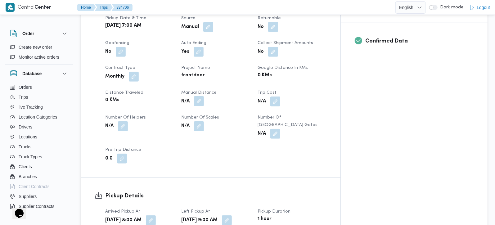
click at [204, 96] on button "button" at bounding box center [199, 101] width 10 height 10
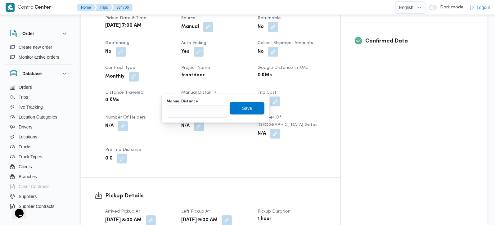
click at [186, 119] on div "You are in a dialog. To close this dialog, hit escape. Manual Distance Save" at bounding box center [216, 108] width 108 height 29
click at [181, 113] on input "Manual Distance" at bounding box center [198, 111] width 62 height 12
type input "80"
click at [242, 108] on span "Save" at bounding box center [247, 107] width 10 height 7
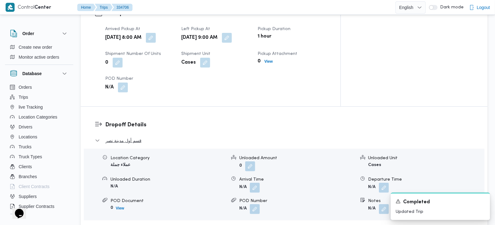
scroll to position [511, 0]
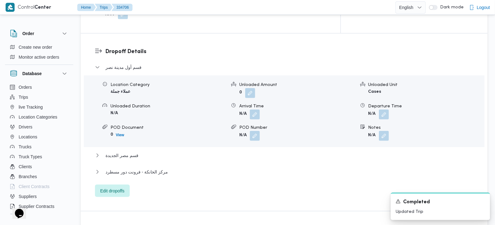
click at [133, 144] on div "قسم أول مدينة نصر Location Category عملاء جملة Unloaded Amount 0 Unloaded Unit …" at bounding box center [284, 130] width 379 height 133
click at [138, 168] on span "مركز الخانكة - فرونت دور مسطرد" at bounding box center [137, 171] width 62 height 7
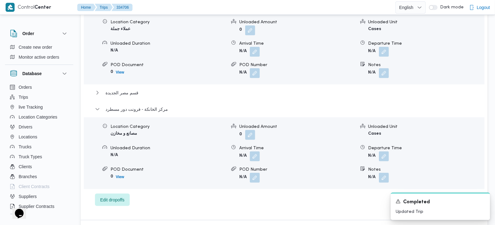
scroll to position [584, 0]
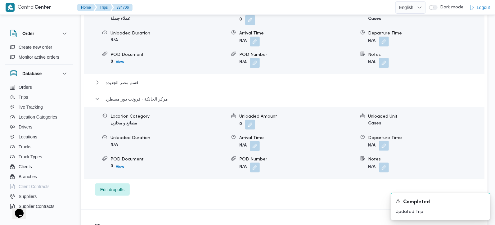
click at [386, 141] on button "button" at bounding box center [384, 146] width 10 height 10
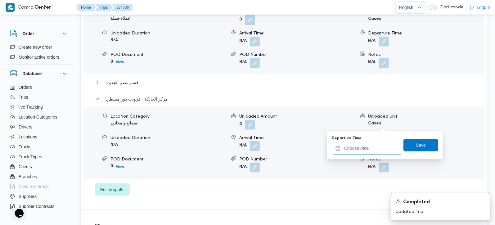
click at [371, 144] on input "Departure Time" at bounding box center [367, 148] width 70 height 12
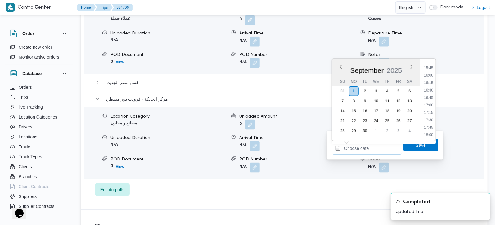
scroll to position [456, 0]
drag, startPoint x: 433, startPoint y: 85, endPoint x: 430, endPoint y: 97, distance: 12.5
click at [433, 85] on li "16:00" at bounding box center [429, 88] width 14 height 6
type input "01/09/2025 16:00"
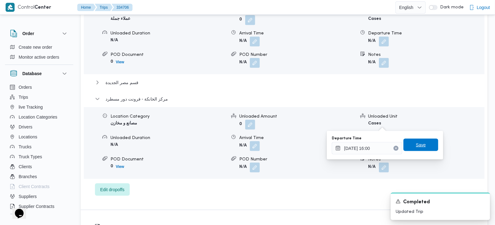
click at [416, 144] on span "Save" at bounding box center [421, 144] width 10 height 7
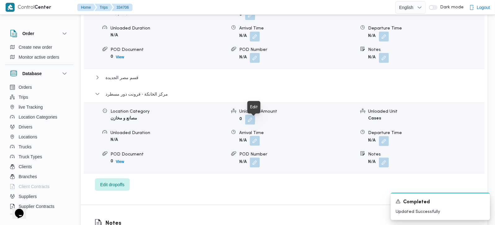
click at [253, 136] on button "button" at bounding box center [255, 141] width 10 height 10
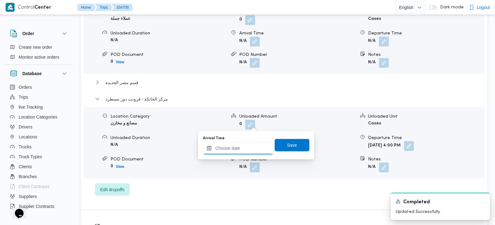
click at [242, 152] on input "Arrival Time" at bounding box center [238, 148] width 70 height 12
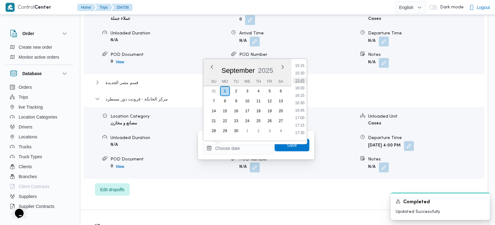
click at [303, 78] on li "15:45" at bounding box center [300, 81] width 14 height 6
type input "01/09/2025 15:45"
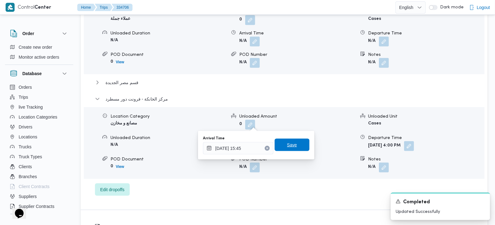
click at [291, 142] on span "Save" at bounding box center [292, 144] width 10 height 7
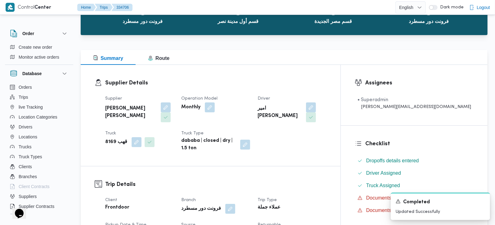
scroll to position [0, 0]
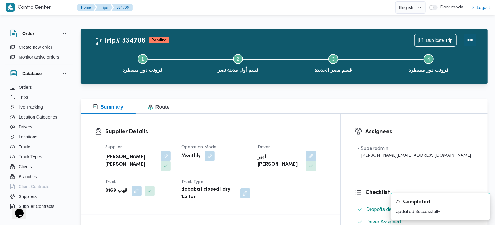
click at [467, 38] on button "Actions" at bounding box center [470, 40] width 12 height 12
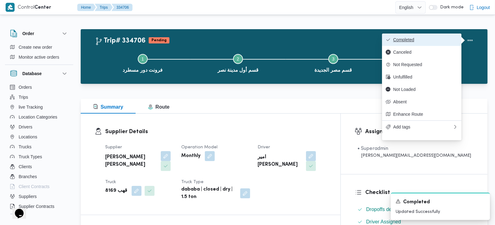
click at [423, 40] on span "Completed" at bounding box center [425, 39] width 65 height 5
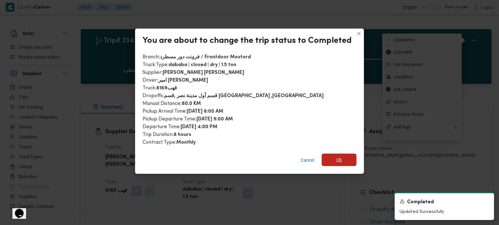
click at [342, 158] on span "Ok" at bounding box center [339, 160] width 35 height 12
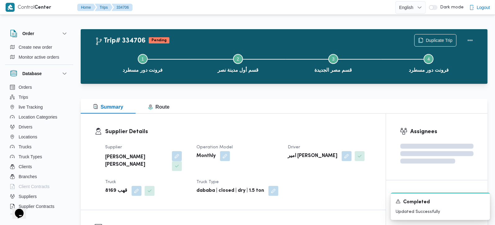
click at [303, 126] on div "Supplier Details Supplier عبدالله عيد عبدالسلام عبدالحافظ Operation Model Month…" at bounding box center [233, 162] width 305 height 96
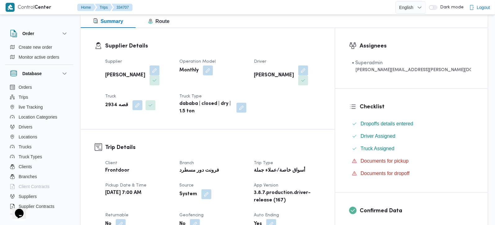
scroll to position [255, 0]
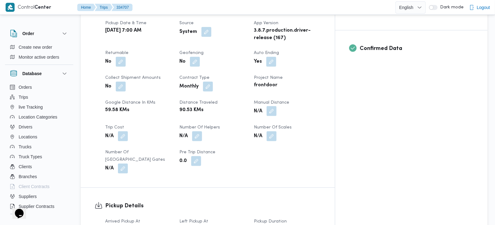
click at [277, 106] on button "button" at bounding box center [272, 111] width 10 height 10
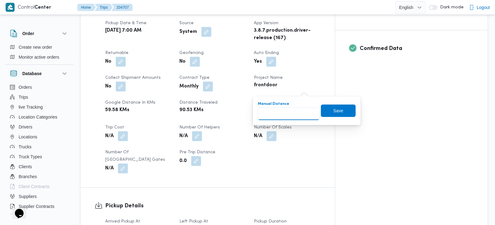
click at [299, 108] on input "Manual Distance" at bounding box center [289, 114] width 62 height 12
type input "84"
click at [340, 107] on span "Save" at bounding box center [338, 110] width 35 height 12
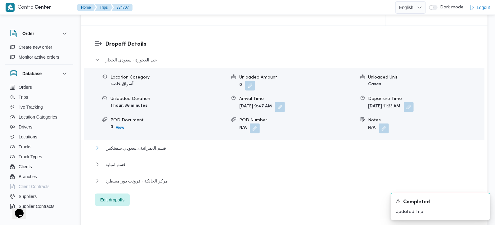
click at [147, 144] on span "قسم العمرانية - سعودي سفينكس" at bounding box center [136, 147] width 61 height 7
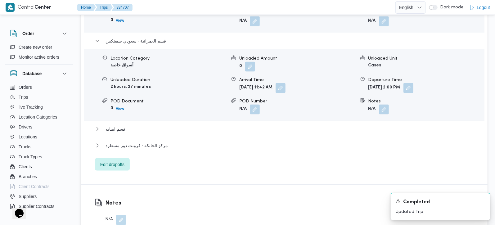
scroll to position [623, 0]
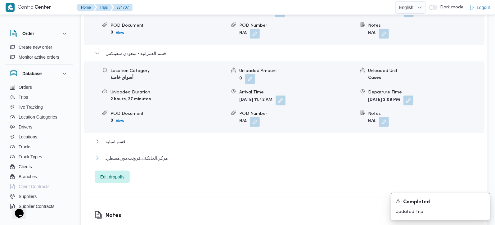
click at [147, 154] on span "مركز الخانكة - فرونت دور مسطرد" at bounding box center [137, 157] width 62 height 7
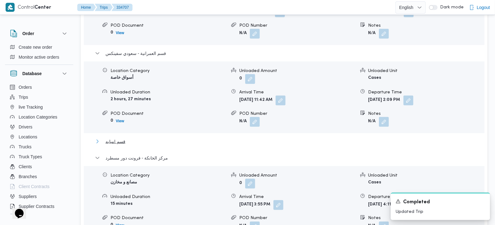
click at [116, 138] on span "قسم امبابه" at bounding box center [116, 141] width 20 height 7
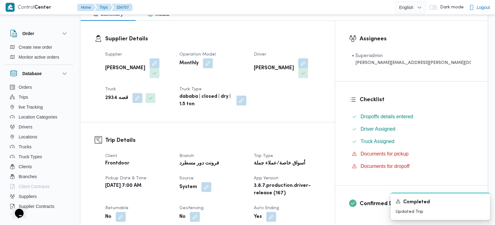
scroll to position [0, 0]
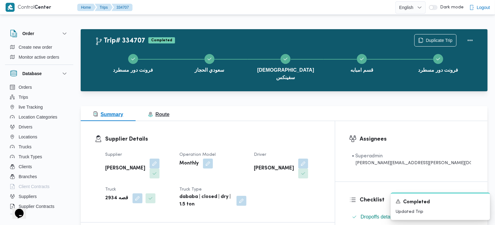
click at [166, 112] on span "Route" at bounding box center [158, 114] width 21 height 5
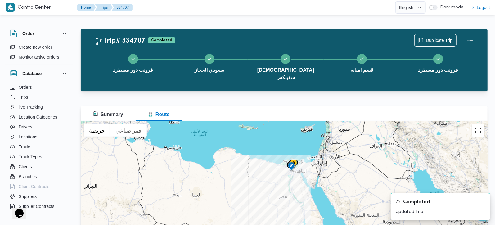
drag, startPoint x: 478, startPoint y: 124, endPoint x: 478, endPoint y: 152, distance: 28.6
click at [478, 124] on button "تبديل إلى العرض ملء الشاشة" at bounding box center [478, 130] width 12 height 12
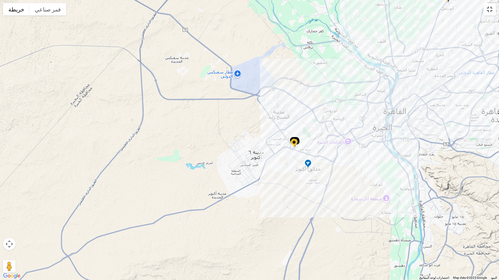
click at [489, 12] on button "تبديل إلى العرض ملء الشاشة" at bounding box center [489, 9] width 12 height 12
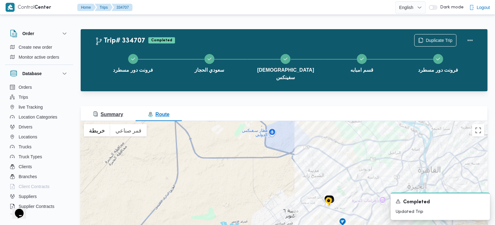
click at [114, 112] on span "Summary" at bounding box center [108, 114] width 30 height 5
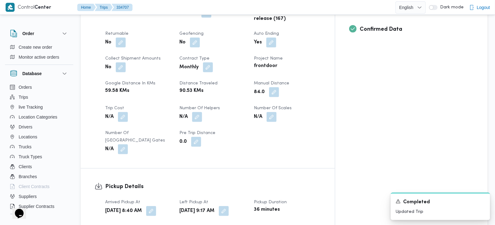
scroll to position [292, 0]
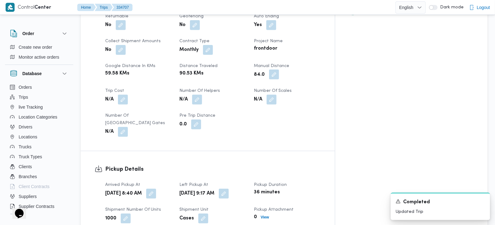
click at [279, 70] on button "button" at bounding box center [274, 75] width 10 height 10
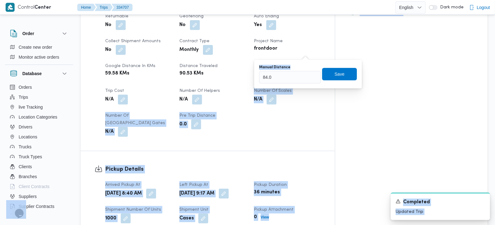
drag, startPoint x: 286, startPoint y: 83, endPoint x: 219, endPoint y: 82, distance: 67.7
click at [274, 73] on input "84.0" at bounding box center [290, 77] width 62 height 12
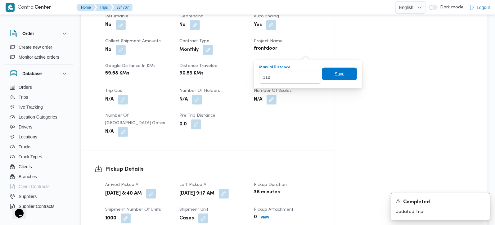
type input "110"
click at [346, 74] on span "Save" at bounding box center [339, 74] width 35 height 12
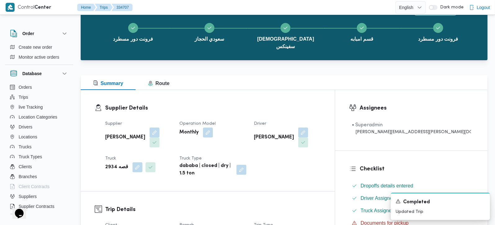
scroll to position [0, 0]
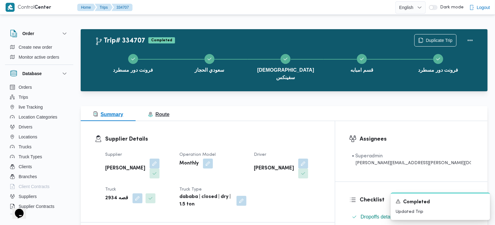
click at [154, 112] on span "Route" at bounding box center [158, 114] width 21 height 5
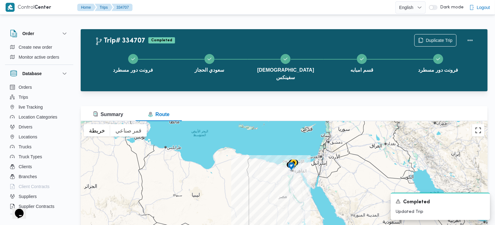
click at [478, 124] on button "تبديل إلى العرض ملء الشاشة" at bounding box center [478, 130] width 12 height 12
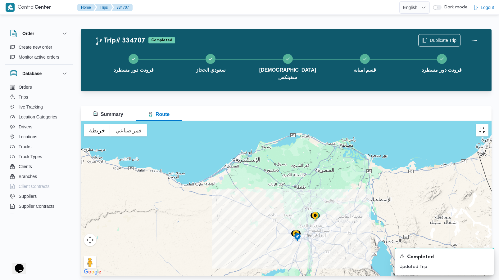
click at [488, 124] on button "تبديل إلى العرض ملء الشاشة" at bounding box center [482, 130] width 12 height 12
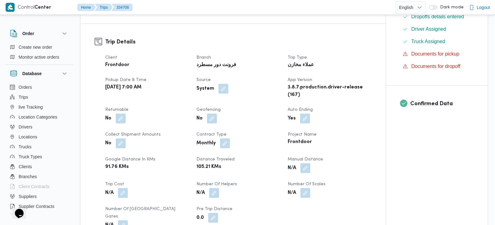
scroll to position [183, 0]
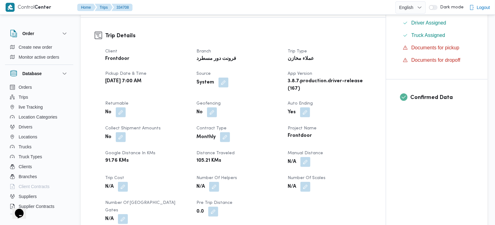
click at [305, 168] on div "Client Frontdoor Branch فرونت دور مسطرد Trip Type عملاء مخازن Pickup date & tim…" at bounding box center [238, 136] width 274 height 184
click at [305, 166] on button "button" at bounding box center [305, 162] width 10 height 10
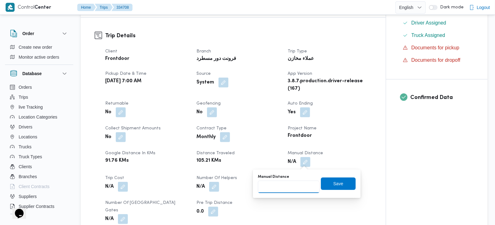
click at [290, 187] on input "Manual Distance" at bounding box center [289, 187] width 62 height 12
type input "105"
click at [336, 183] on span "Save" at bounding box center [338, 183] width 10 height 7
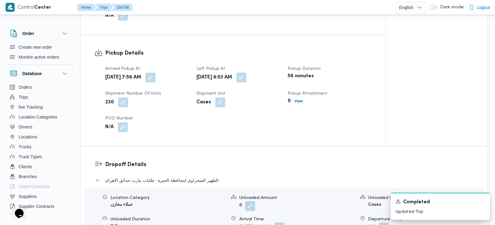
scroll to position [438, 0]
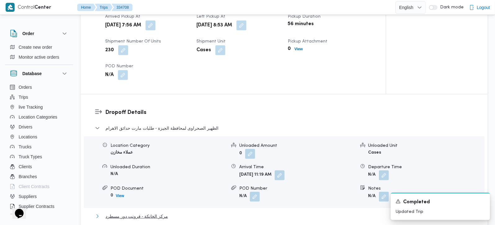
click at [160, 213] on span "مركز الخانكة - فرونت دور مسطرد" at bounding box center [137, 216] width 62 height 7
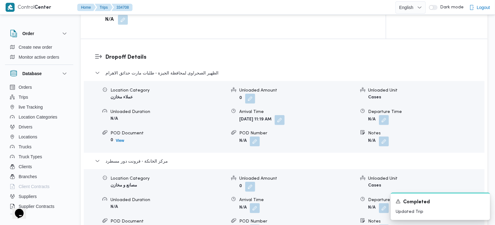
scroll to position [584, 0]
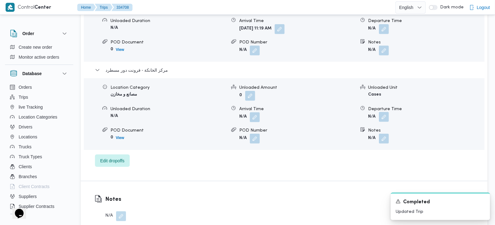
click at [386, 113] on button "button" at bounding box center [384, 117] width 10 height 10
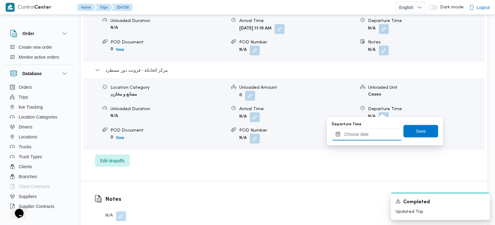
click at [375, 135] on input "Departure Time" at bounding box center [367, 134] width 70 height 12
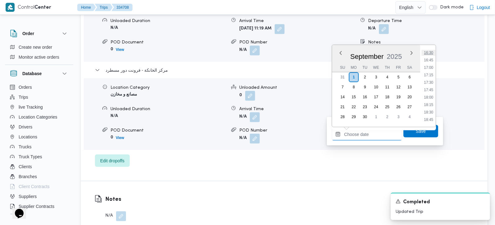
scroll to position [456, 0]
drag, startPoint x: 430, startPoint y: 83, endPoint x: 429, endPoint y: 104, distance: 21.1
click at [430, 83] on li "16:15" at bounding box center [429, 82] width 14 height 6
type input "[DATE] 16:15"
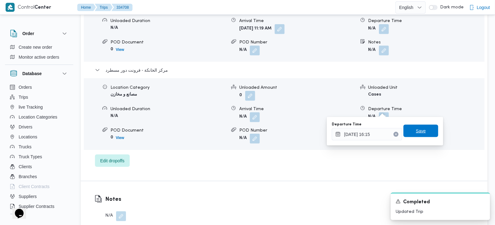
click at [428, 129] on span "Save" at bounding box center [421, 131] width 35 height 12
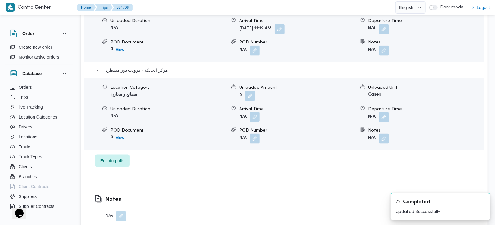
click at [253, 112] on button "button" at bounding box center [255, 117] width 10 height 10
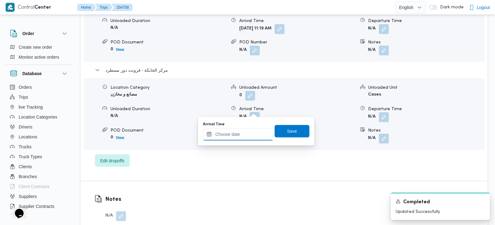
drag, startPoint x: 253, startPoint y: 111, endPoint x: 255, endPoint y: 129, distance: 18.2
click at [243, 133] on input "Arrival Time" at bounding box center [238, 134] width 70 height 12
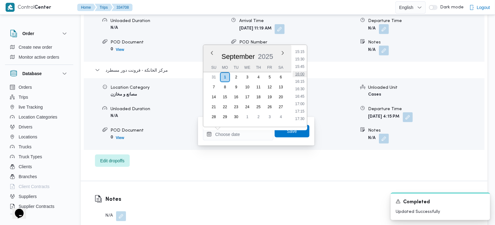
click at [301, 74] on li "16:00" at bounding box center [300, 74] width 14 height 6
type input "[DATE] 16:00"
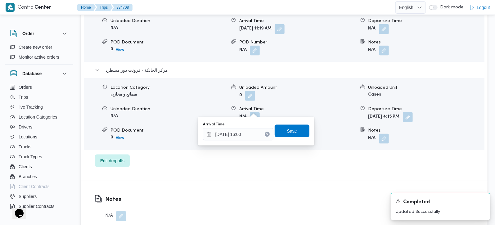
click at [294, 126] on span "Save" at bounding box center [292, 131] width 35 height 12
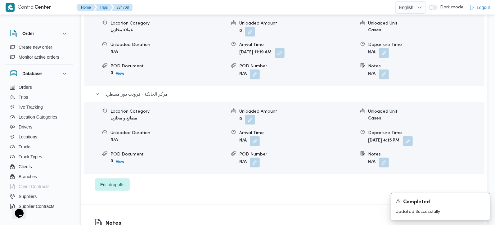
scroll to position [548, 0]
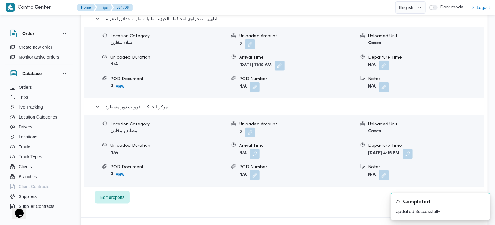
click at [384, 61] on button "button" at bounding box center [384, 66] width 10 height 10
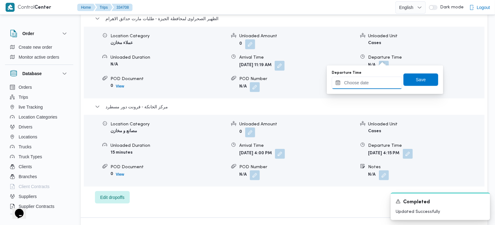
click at [373, 85] on input "Departure Time" at bounding box center [367, 83] width 70 height 12
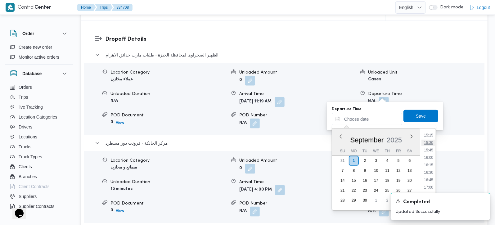
scroll to position [419, 0]
click at [431, 162] on li "15:00" at bounding box center [429, 164] width 14 height 6
type input "01/09/2025 15:00"
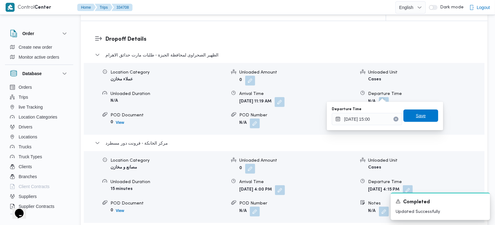
click at [423, 119] on span "Save" at bounding box center [421, 116] width 35 height 12
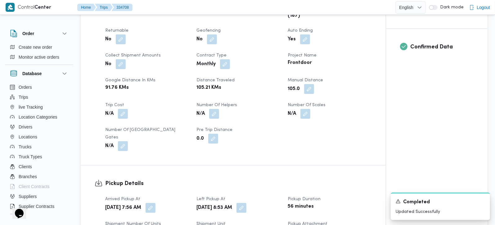
scroll to position [0, 0]
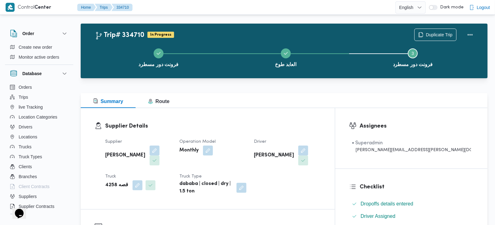
scroll to position [183, 0]
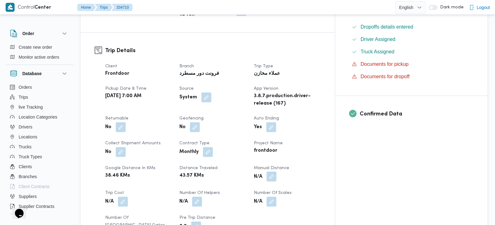
click at [277, 172] on button "button" at bounding box center [272, 177] width 10 height 10
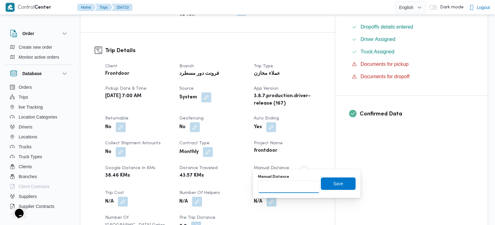
click at [293, 187] on input "Manual Distance" at bounding box center [289, 187] width 62 height 12
type input "95"
click at [339, 186] on span "Save" at bounding box center [338, 183] width 35 height 12
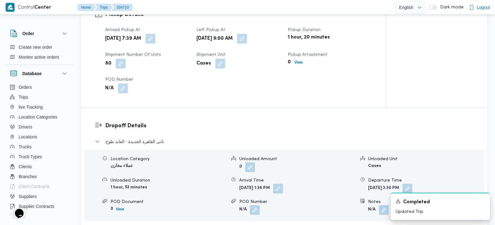
scroll to position [477, 0]
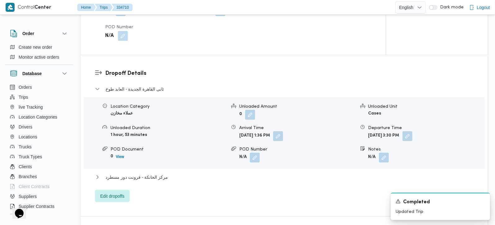
click at [153, 174] on div "مركز الخانكة - فرونت دور مسطرد" at bounding box center [284, 180] width 379 height 12
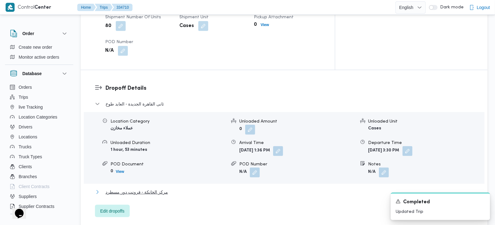
click at [160, 188] on span "مركز الخانكة - فرونت دور مسطرد" at bounding box center [137, 191] width 62 height 7
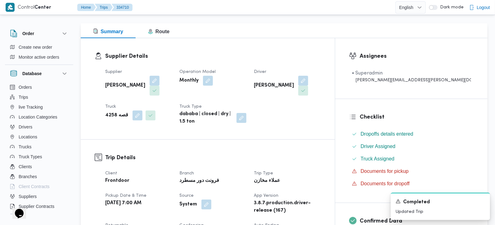
scroll to position [0, 0]
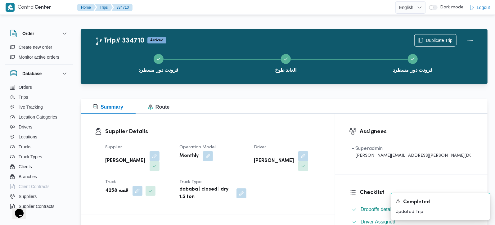
click at [165, 109] on span "Route" at bounding box center [158, 106] width 21 height 5
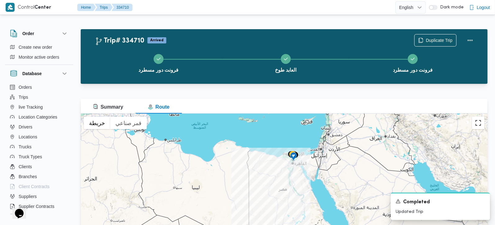
click at [479, 126] on button "تبديل إلى العرض ملء الشاشة" at bounding box center [478, 123] width 12 height 12
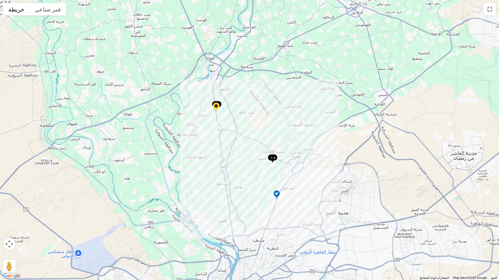
click at [276, 160] on img at bounding box center [273, 159] width 10 height 10
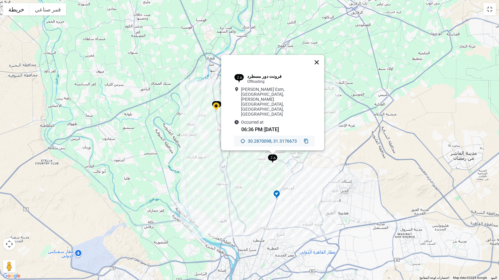
click at [320, 70] on button "إغلاق" at bounding box center [316, 62] width 15 height 15
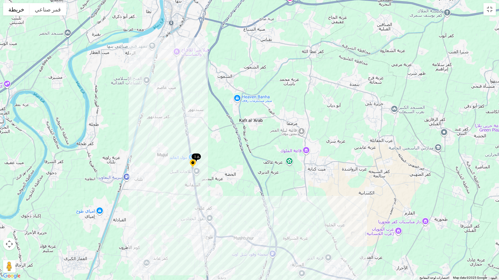
click at [201, 156] on div "للتنقّل، يُرجى الضغط على مفاتيح الأسهم." at bounding box center [249, 140] width 499 height 280
click at [196, 158] on img at bounding box center [196, 158] width 10 height 10
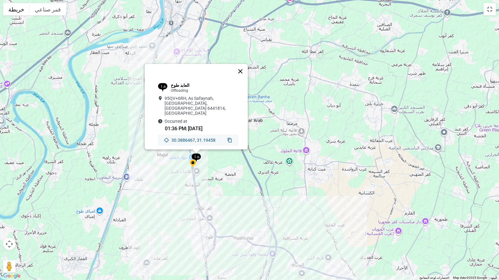
click at [243, 77] on button "إغلاق" at bounding box center [240, 71] width 15 height 15
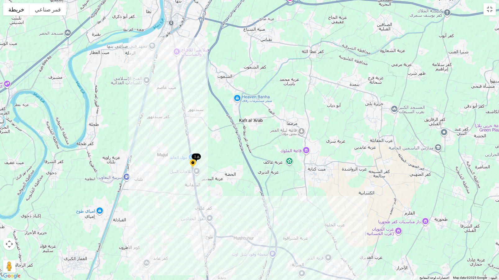
click at [193, 162] on img at bounding box center [193, 164] width 10 height 10
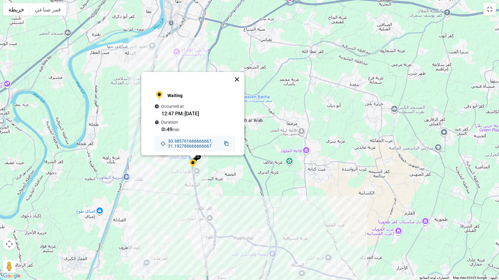
click at [239, 75] on button "إغلاق" at bounding box center [236, 79] width 15 height 15
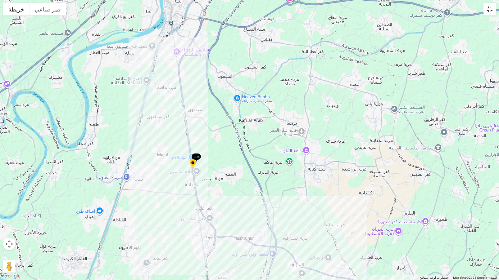
click at [494, 11] on button "تبديل إلى العرض ملء الشاشة" at bounding box center [489, 9] width 12 height 12
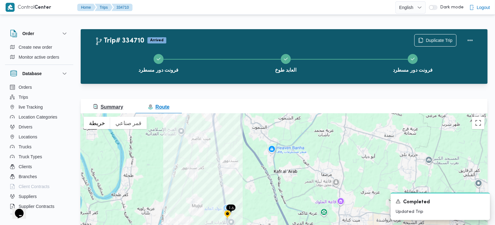
click at [109, 106] on span "Summary" at bounding box center [108, 106] width 30 height 5
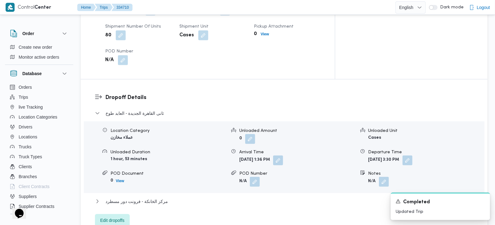
scroll to position [475, 0]
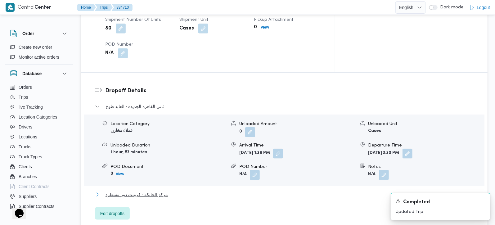
click at [114, 191] on span "مركز الخانكة - فرونت دور مسطرد" at bounding box center [137, 194] width 62 height 7
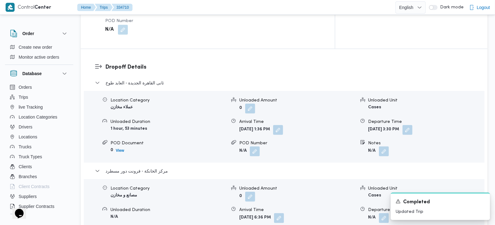
scroll to position [511, 0]
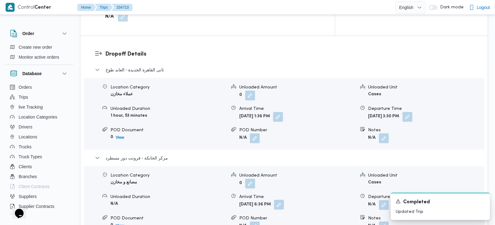
click at [284, 200] on button "button" at bounding box center [279, 205] width 10 height 10
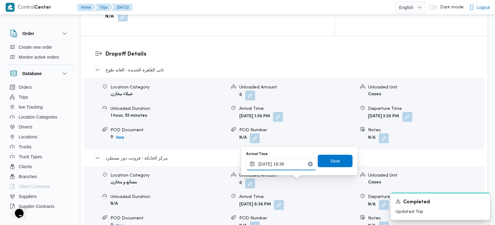
click at [284, 162] on input "01/09/2025 18:36" at bounding box center [281, 164] width 70 height 12
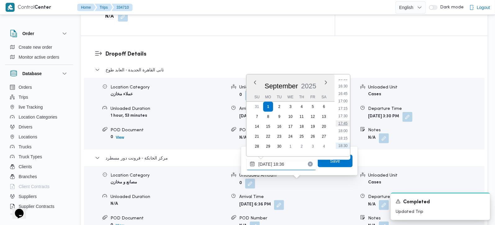
scroll to position [477, 0]
click at [344, 81] on li "16:00" at bounding box center [343, 82] width 14 height 6
type input "[DATE] 16:00"
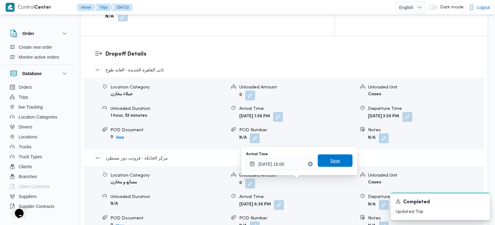
click at [332, 160] on span "Save" at bounding box center [335, 160] width 10 height 7
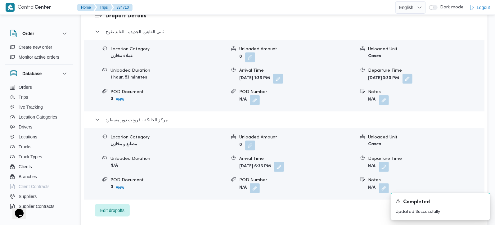
scroll to position [548, 0]
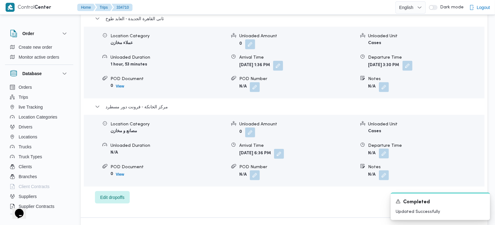
click at [384, 149] on button "button" at bounding box center [384, 154] width 10 height 10
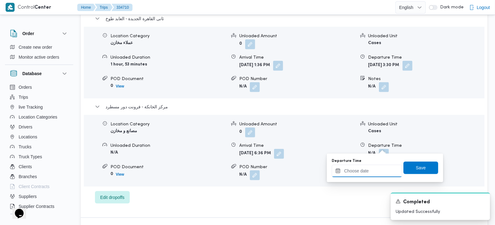
click at [373, 171] on input "Departure Time" at bounding box center [367, 171] width 70 height 12
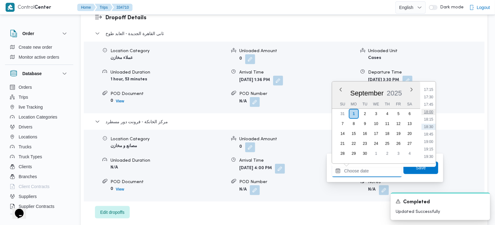
scroll to position [477, 0]
click at [429, 97] on li "16:15" at bounding box center [429, 96] width 14 height 6
type input "01/09/2025 16:15"
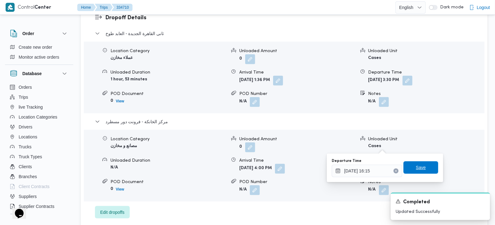
click at [424, 166] on span "Save" at bounding box center [421, 167] width 35 height 12
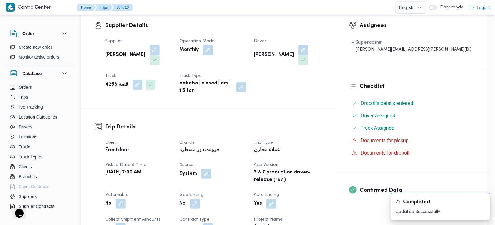
scroll to position [109, 0]
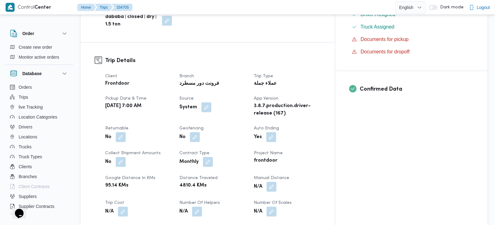
scroll to position [219, 0]
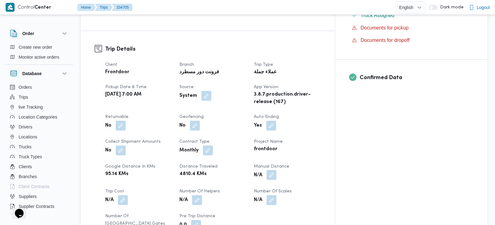
click at [277, 170] on button "button" at bounding box center [272, 175] width 10 height 10
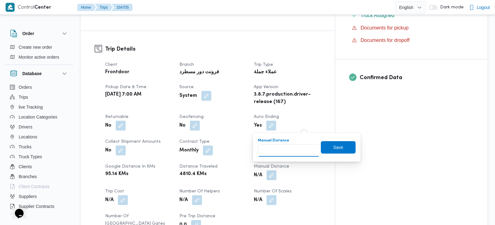
click at [296, 148] on input "Manual Distance" at bounding box center [289, 150] width 62 height 12
type input "70"
click at [333, 148] on span "Save" at bounding box center [338, 146] width 10 height 7
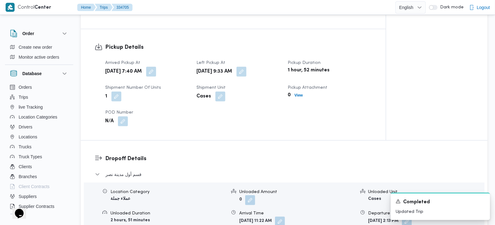
scroll to position [511, 0]
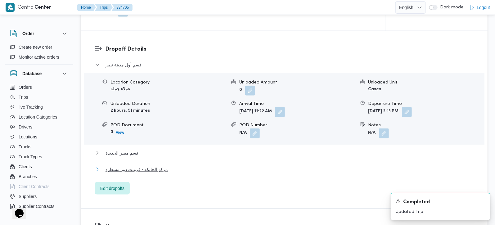
click at [129, 166] on span "مركز الخانكة - فرونت دور مسطرد" at bounding box center [137, 169] width 62 height 7
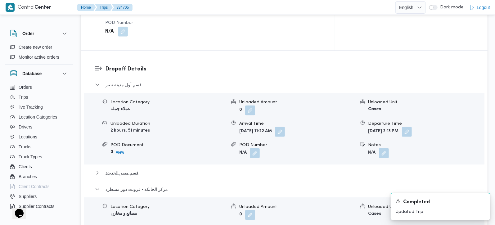
scroll to position [548, 0]
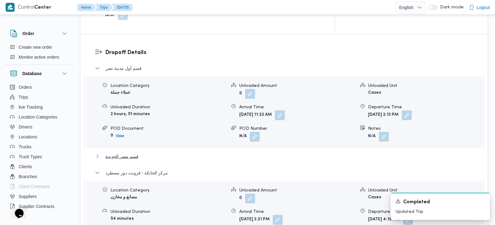
click at [127, 153] on span "قسم مصر الجديدة" at bounding box center [122, 156] width 33 height 7
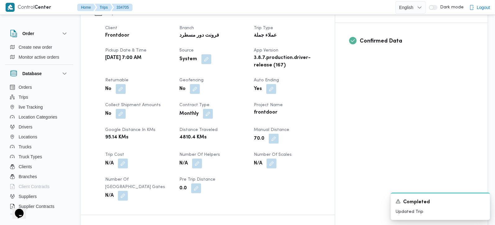
scroll to position [0, 0]
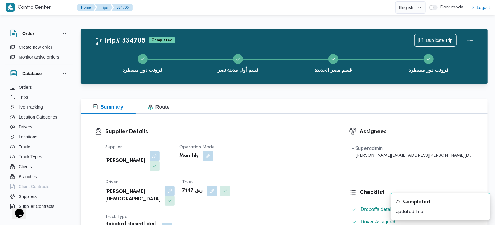
click at [164, 108] on span "Route" at bounding box center [158, 106] width 21 height 5
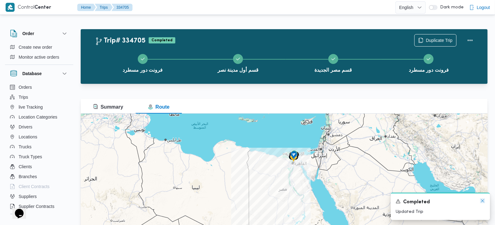
click at [483, 203] on icon "Dismiss toast" at bounding box center [482, 200] width 5 height 5
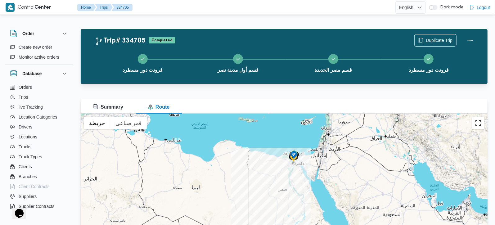
click at [477, 120] on button "تبديل إلى العرض ملء الشاشة" at bounding box center [478, 123] width 12 height 12
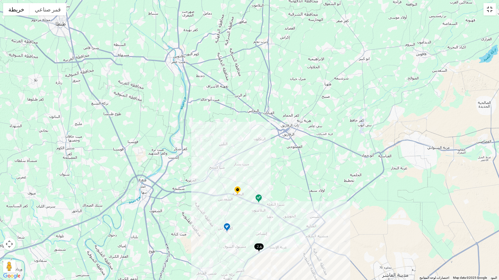
click at [489, 13] on button "تبديل إلى العرض ملء الشاشة" at bounding box center [489, 9] width 12 height 12
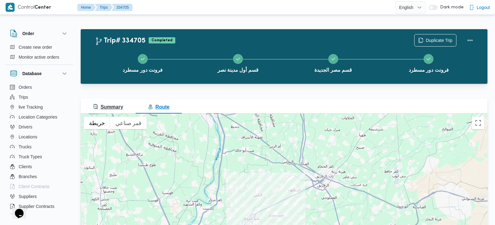
click at [118, 105] on span "Summary" at bounding box center [108, 106] width 30 height 5
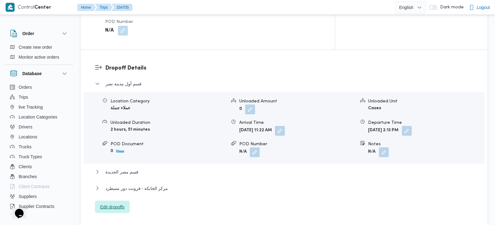
scroll to position [548, 0]
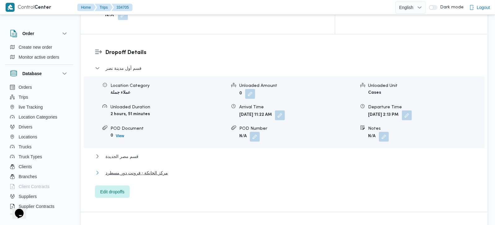
click at [116, 169] on span "مركز الخانكة - فرونت دور مسطرد" at bounding box center [137, 172] width 62 height 7
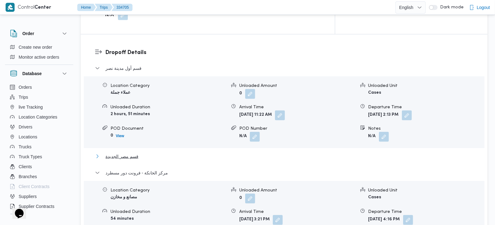
click at [125, 153] on span "قسم مصر الجديدة" at bounding box center [122, 156] width 33 height 7
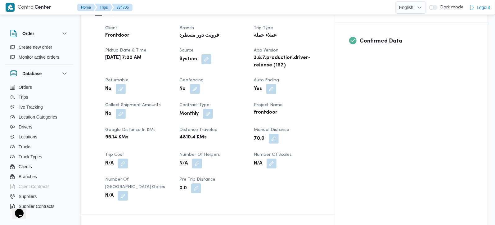
scroll to position [0, 0]
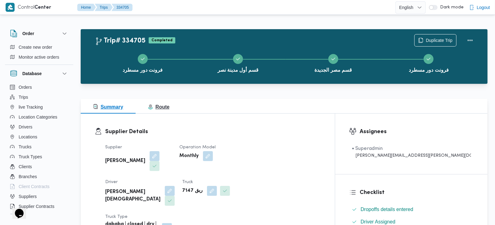
click at [160, 102] on button "Route" at bounding box center [159, 106] width 46 height 15
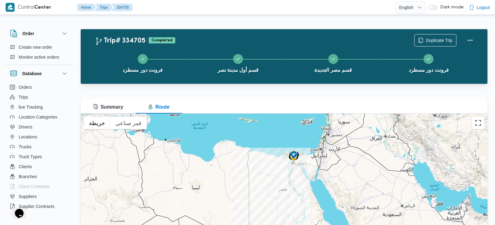
click at [479, 121] on button "تبديل إلى العرض ملء الشاشة" at bounding box center [478, 123] width 12 height 12
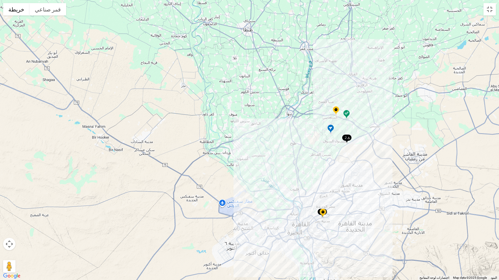
click at [348, 113] on img at bounding box center [346, 115] width 10 height 10
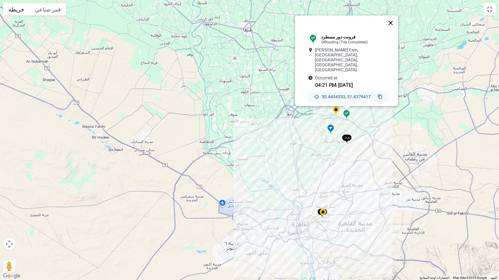
click at [395, 30] on button "إغلاق" at bounding box center [390, 23] width 15 height 15
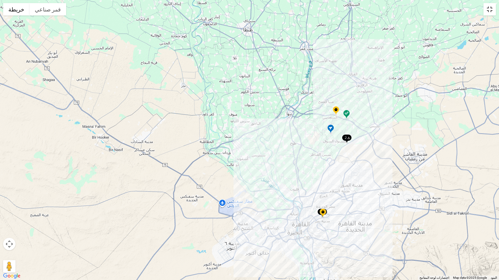
click at [494, 8] on button "تبديل إلى العرض ملء الشاشة" at bounding box center [489, 9] width 12 height 12
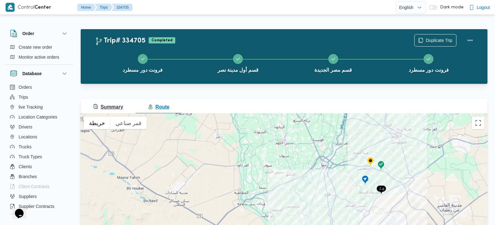
click at [122, 106] on span "Summary" at bounding box center [108, 106] width 30 height 5
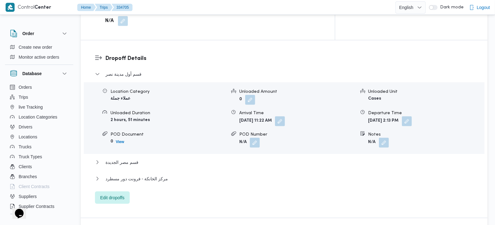
scroll to position [548, 0]
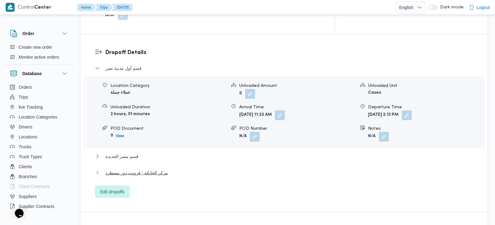
click at [137, 169] on span "مركز الخانكة - فرونت دور مسطرد" at bounding box center [137, 172] width 62 height 7
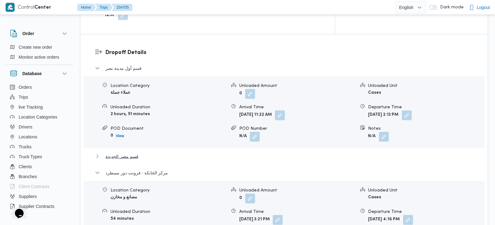
click at [130, 153] on span "قسم مصر الجديدة" at bounding box center [122, 156] width 33 height 7
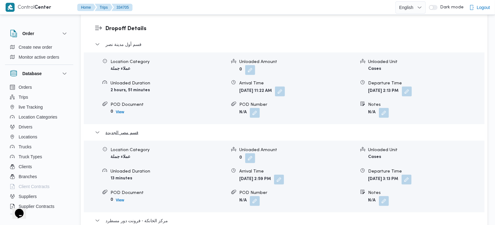
scroll to position [584, 0]
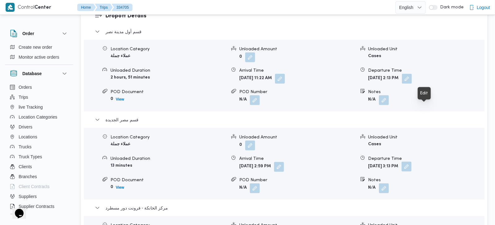
click at [412, 162] on button "button" at bounding box center [407, 167] width 10 height 10
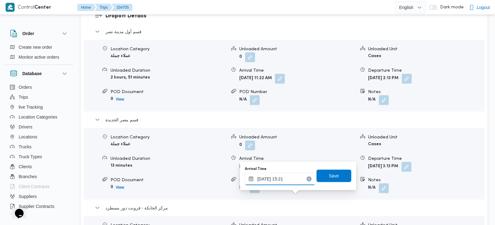
click at [275, 183] on input "01/09/2025 15:21" at bounding box center [280, 179] width 70 height 12
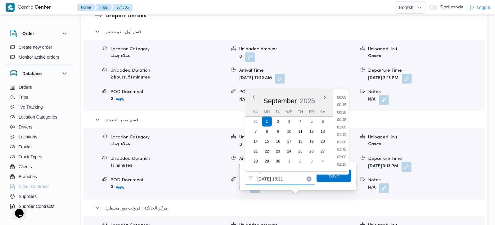
scroll to position [417, 0]
click at [345, 157] on li "16:00" at bounding box center [342, 157] width 14 height 6
type input "01/09/2025 16:00"
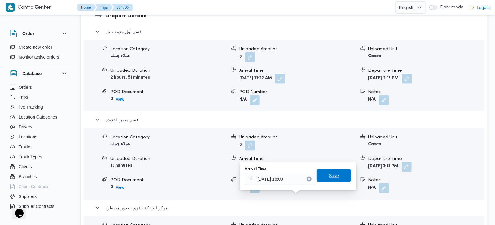
click at [339, 177] on span "Save" at bounding box center [334, 175] width 35 height 12
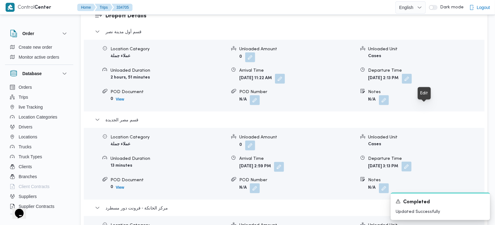
click at [412, 162] on button "button" at bounding box center [407, 167] width 10 height 10
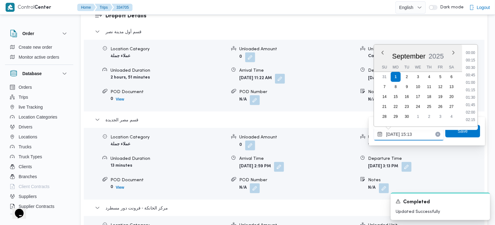
click at [417, 134] on input "01/09/2025 15:13" at bounding box center [409, 134] width 70 height 12
click at [474, 102] on li "15:30" at bounding box center [470, 105] width 14 height 6
type input "01/09/2025 15:30"
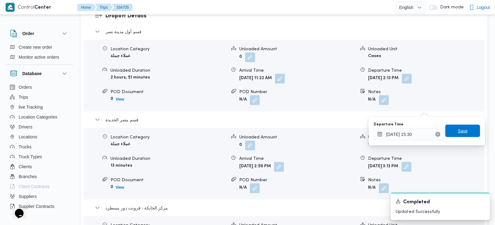
click at [460, 134] on span "Save" at bounding box center [463, 130] width 10 height 7
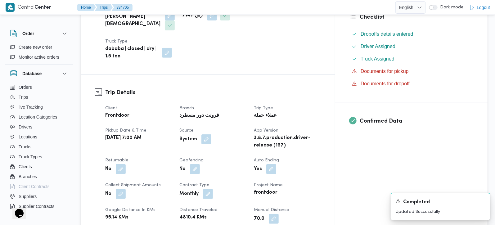
scroll to position [73, 0]
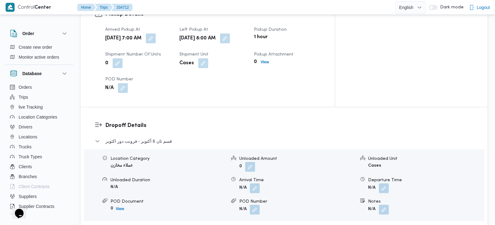
click at [135, 225] on span "مركز الخانكة - فرونت دور مسطرد" at bounding box center [137, 229] width 62 height 7
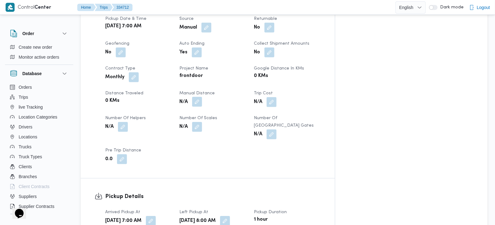
click at [202, 97] on button "button" at bounding box center [197, 102] width 10 height 10
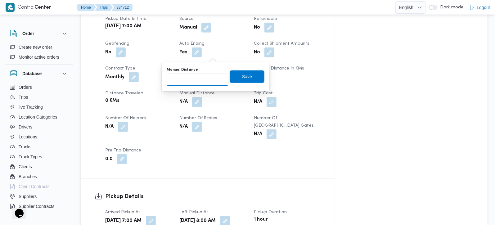
click at [197, 82] on input "Manual Distance" at bounding box center [198, 80] width 62 height 12
type input "145"
click at [242, 76] on span "Save" at bounding box center [247, 76] width 10 height 7
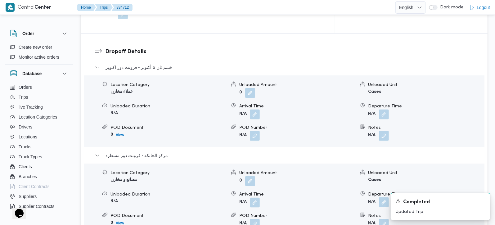
scroll to position [584, 0]
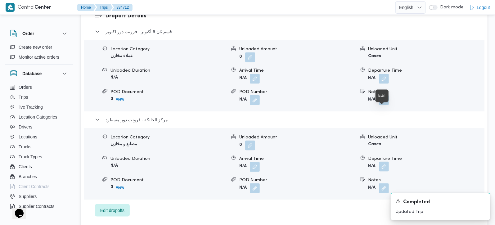
click at [384, 162] on button "button" at bounding box center [384, 167] width 10 height 10
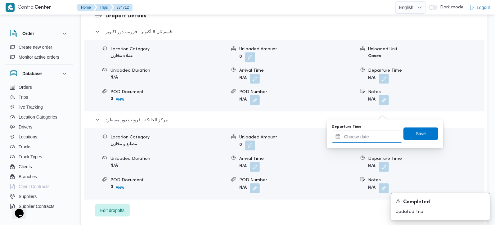
click at [377, 131] on input "Departure Time" at bounding box center [367, 137] width 70 height 12
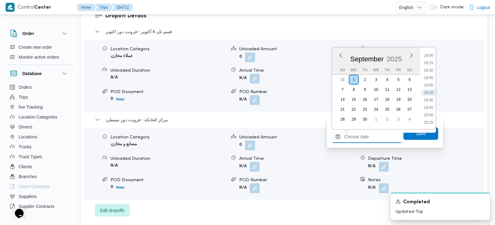
scroll to position [500, 0]
drag, startPoint x: 431, startPoint y: 63, endPoint x: 433, endPoint y: 83, distance: 20.6
click at [431, 63] on li "17:00" at bounding box center [429, 62] width 14 height 6
type input "01/09/2025 17:00"
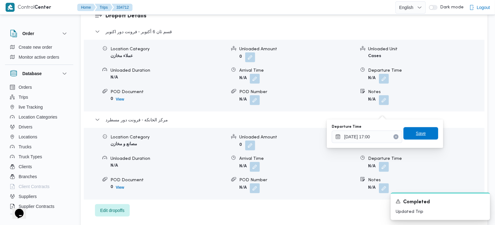
click at [421, 134] on span "Save" at bounding box center [421, 133] width 35 height 12
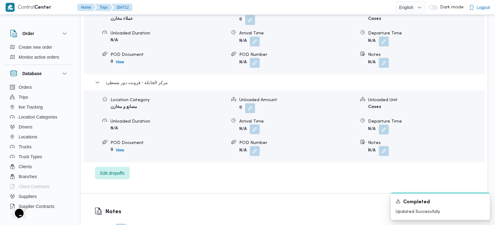
click at [253, 124] on button "button" at bounding box center [255, 129] width 10 height 10
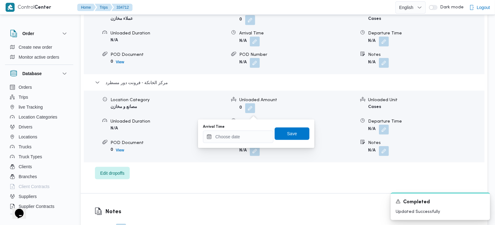
click at [249, 130] on div "Arrival Time" at bounding box center [238, 133] width 70 height 19
click at [248, 134] on input "Arrival Time" at bounding box center [238, 137] width 70 height 12
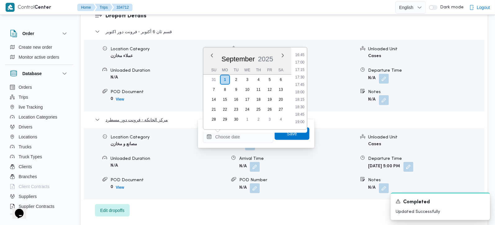
drag, startPoint x: 299, startPoint y: 56, endPoint x: 299, endPoint y: 64, distance: 7.1
click at [299, 56] on li "16:45" at bounding box center [300, 55] width 14 height 6
type input "01/09/2025 16:45"
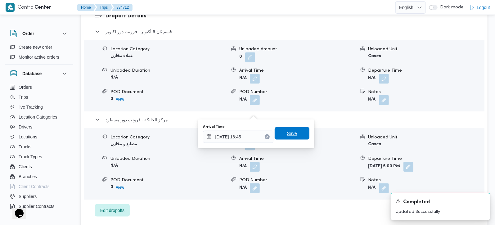
click at [289, 137] on span "Save" at bounding box center [292, 133] width 10 height 7
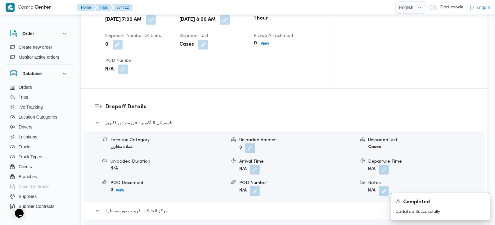
scroll to position [511, 0]
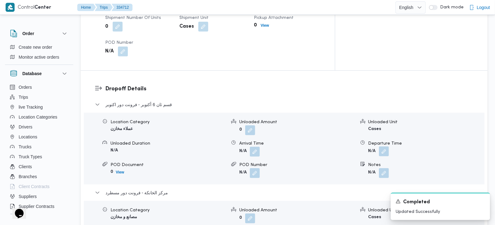
click at [383, 147] on button "button" at bounding box center [384, 152] width 10 height 10
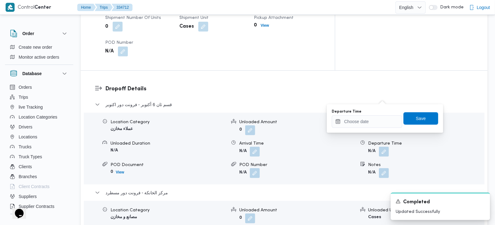
click at [378, 113] on div "Departure Time" at bounding box center [367, 111] width 70 height 5
drag, startPoint x: 384, startPoint y: 116, endPoint x: 388, endPoint y: 119, distance: 4.3
click at [384, 116] on input "Departure Time" at bounding box center [367, 121] width 70 height 12
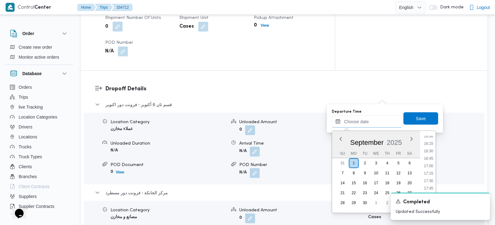
scroll to position [463, 0]
click at [430, 142] on li "15:45" at bounding box center [429, 145] width 14 height 6
type input "01/09/2025 15:45"
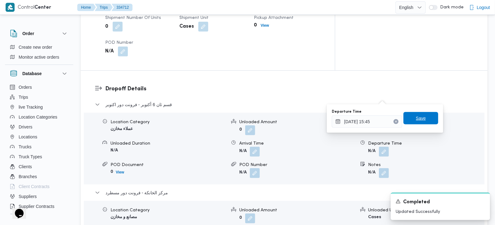
click at [423, 120] on span "Save" at bounding box center [421, 118] width 35 height 12
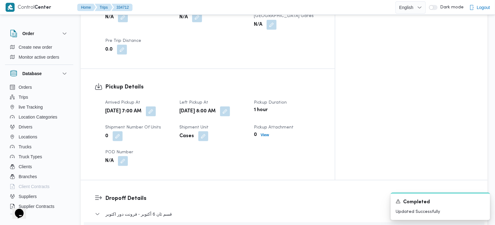
scroll to position [438, 0]
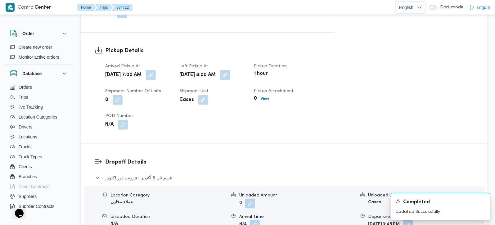
click at [254, 220] on button "button" at bounding box center [255, 225] width 10 height 10
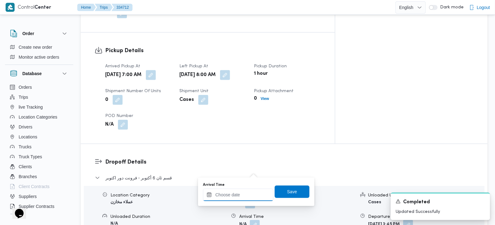
drag, startPoint x: 254, startPoint y: 191, endPoint x: 257, endPoint y: 192, distance: 3.4
click at [254, 192] on input "Arrival Time" at bounding box center [238, 195] width 70 height 12
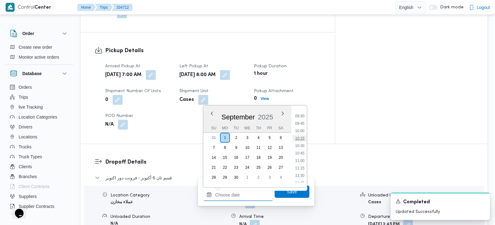
scroll to position [244, 0]
click at [301, 145] on li "09:15" at bounding box center [300, 145] width 14 height 6
type input "01/09/2025 09:15"
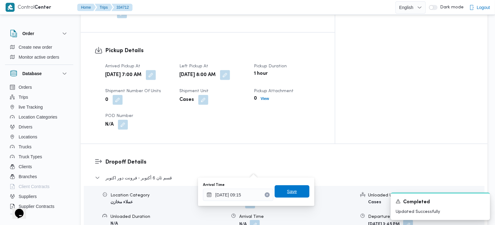
click at [294, 185] on span "Save" at bounding box center [292, 191] width 35 height 12
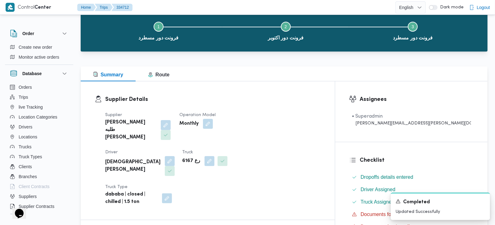
scroll to position [0, 0]
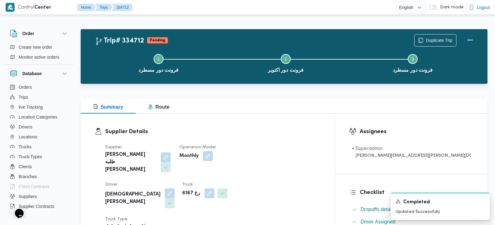
click at [471, 44] on button "Actions" at bounding box center [470, 40] width 12 height 12
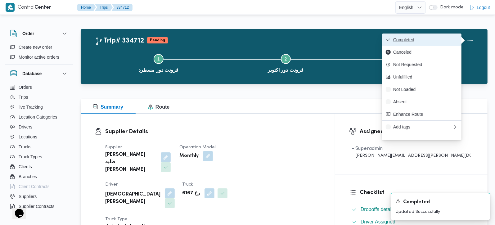
click at [438, 38] on span "Completed" at bounding box center [425, 39] width 65 height 5
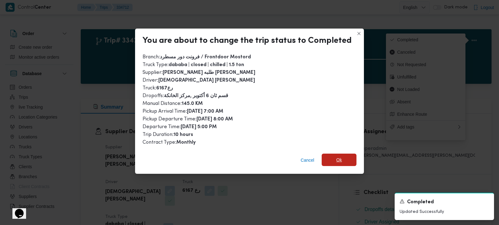
click at [344, 160] on span "Ok" at bounding box center [339, 160] width 35 height 12
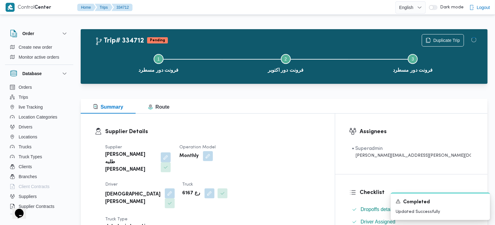
click at [321, 129] on h3 "Supplier Details" at bounding box center [213, 132] width 216 height 8
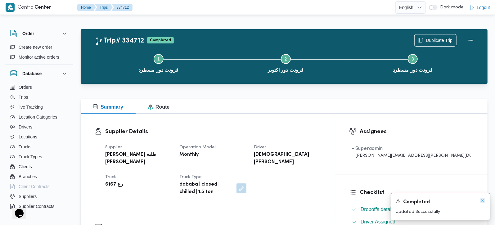
click at [481, 202] on icon "Dismiss toast" at bounding box center [482, 200] width 3 height 3
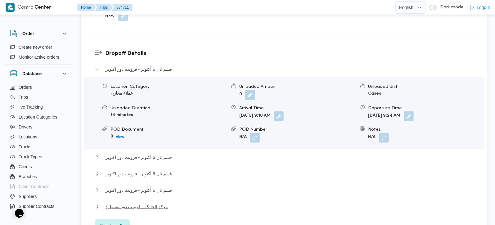
scroll to position [511, 0]
click at [156, 154] on span "قسم ثان 6 أكتوبر - فرونت دور اكتوبر" at bounding box center [139, 157] width 66 height 7
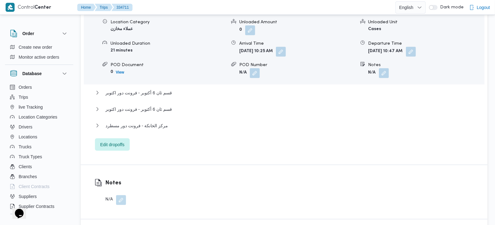
scroll to position [694, 0]
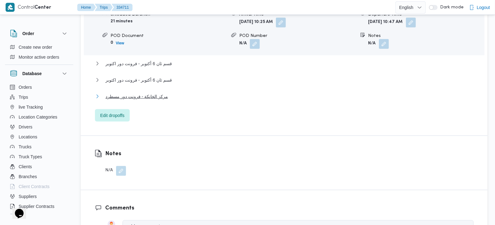
click at [142, 93] on span "مركز الخانكة - فرونت دور مسطرد" at bounding box center [137, 96] width 62 height 7
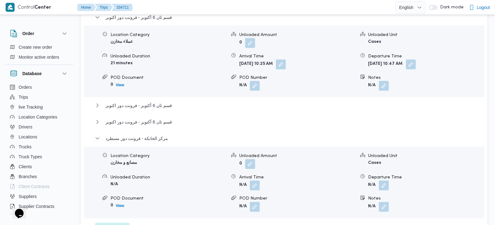
scroll to position [621, 0]
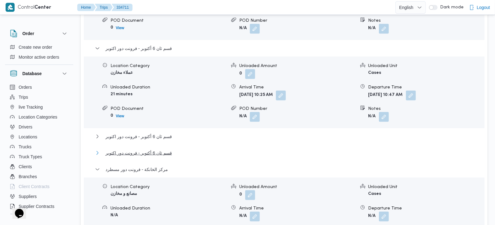
click at [143, 149] on span "قسم ثان 6 أكتوبر - فرونت دور اكتوبر" at bounding box center [139, 152] width 66 height 7
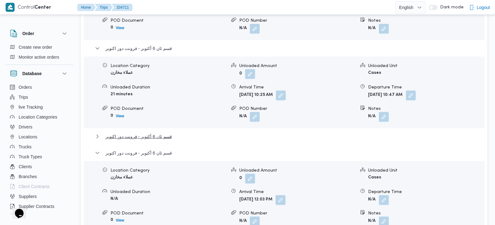
scroll to position [767, 0]
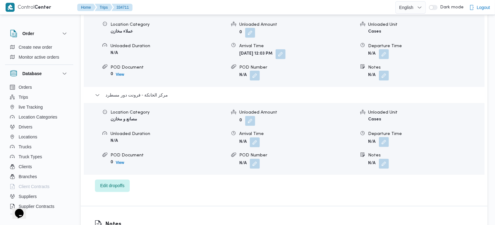
click at [384, 137] on button "button" at bounding box center [384, 142] width 10 height 10
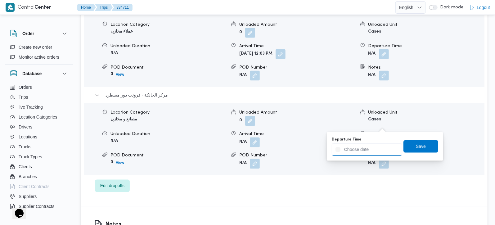
click at [376, 153] on input "Departure Time" at bounding box center [367, 149] width 70 height 12
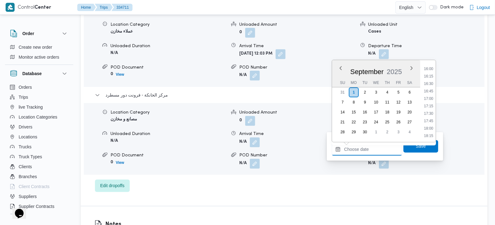
scroll to position [463, 0]
click at [430, 98] on li "16:30" at bounding box center [429, 97] width 14 height 6
type input "01/09/2025 16:30"
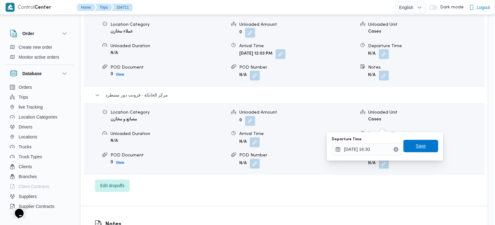
click at [424, 147] on span "Save" at bounding box center [421, 146] width 35 height 12
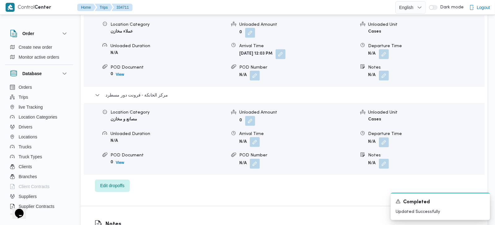
click at [258, 137] on button "button" at bounding box center [255, 142] width 10 height 10
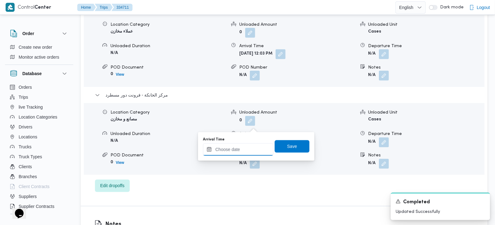
drag, startPoint x: 257, startPoint y: 129, endPoint x: 262, endPoint y: 144, distance: 15.7
click at [247, 148] on input "Arrival Time" at bounding box center [238, 149] width 70 height 12
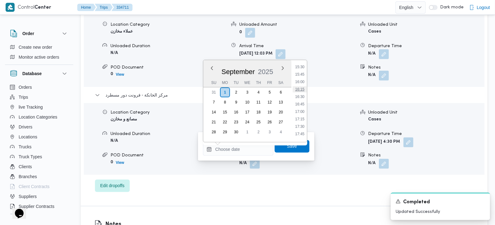
click at [301, 90] on li "16:15" at bounding box center [300, 89] width 14 height 6
type input "01/09/2025 16:15"
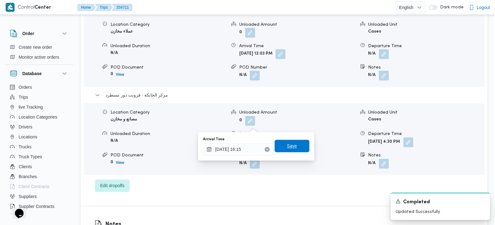
click at [300, 141] on span "Save" at bounding box center [292, 146] width 35 height 12
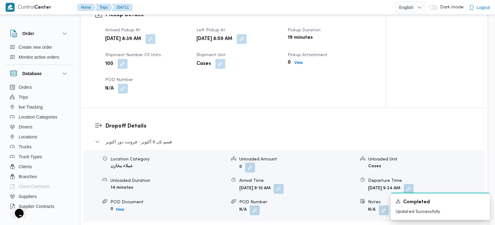
scroll to position [255, 0]
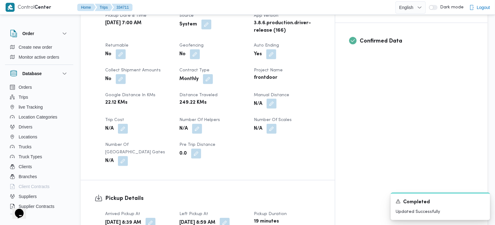
click at [277, 99] on button "button" at bounding box center [272, 104] width 10 height 10
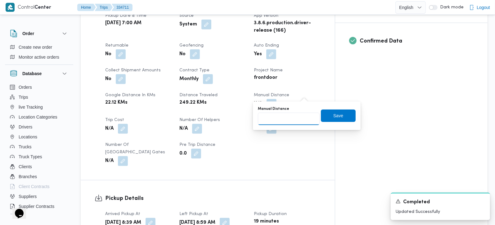
click at [292, 121] on input "Manual Distance" at bounding box center [289, 119] width 62 height 12
type input "145"
click at [341, 112] on span "Save" at bounding box center [338, 115] width 35 height 12
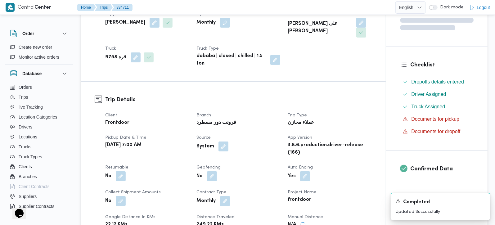
scroll to position [0, 0]
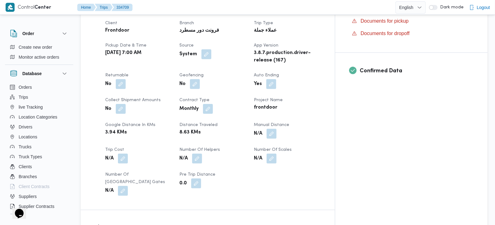
scroll to position [328, 0]
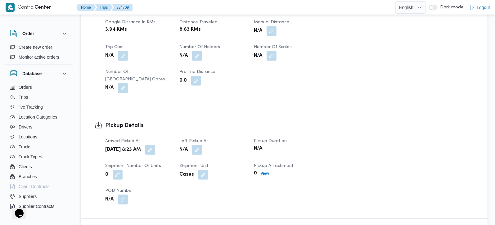
drag, startPoint x: 214, startPoint y: 129, endPoint x: 203, endPoint y: 148, distance: 22.4
click at [202, 145] on button "button" at bounding box center [197, 150] width 10 height 10
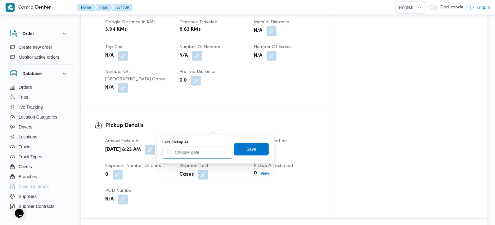
click at [202, 149] on input "Left Pickup At" at bounding box center [197, 152] width 70 height 12
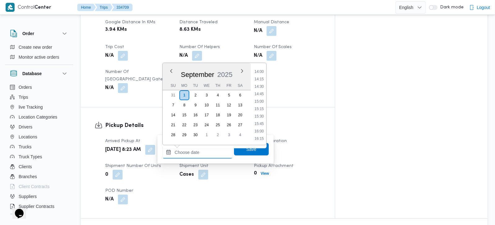
scroll to position [398, 0]
click at [260, 119] on li "15:00" at bounding box center [259, 120] width 14 height 6
type input "[DATE] 15:00"
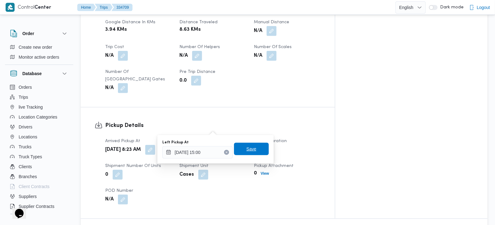
click at [253, 151] on span "Save" at bounding box center [251, 149] width 35 height 12
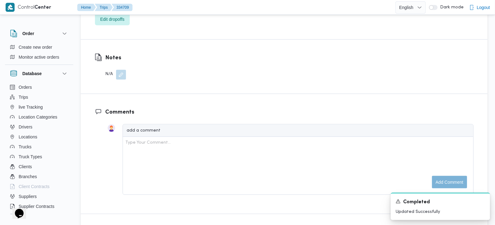
scroll to position [657, 0]
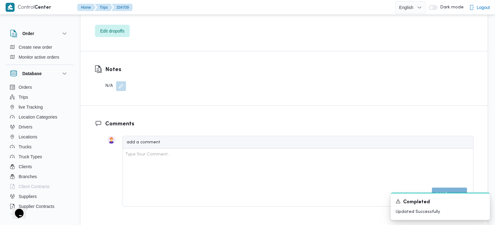
click at [119, 81] on button "button" at bounding box center [121, 86] width 10 height 10
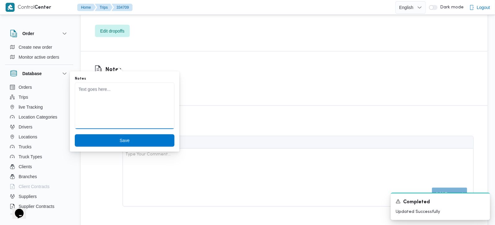
click at [110, 96] on textarea "Notes" at bounding box center [125, 106] width 100 height 47
type textarea "لم يحمل"
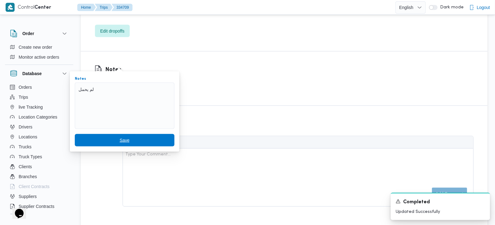
click at [120, 137] on span "Save" at bounding box center [125, 140] width 10 height 7
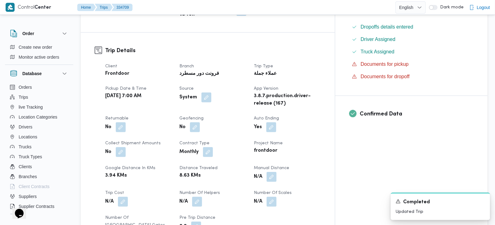
scroll to position [0, 0]
